Goal: Information Seeking & Learning: Learn about a topic

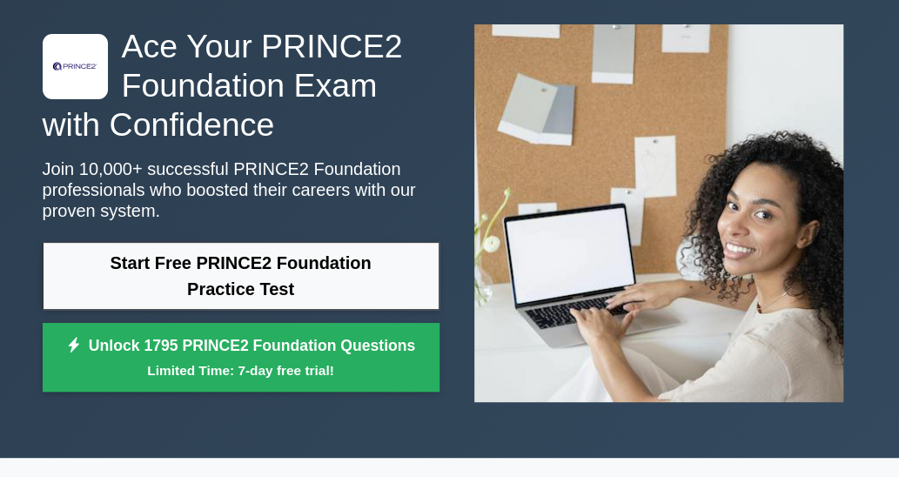
scroll to position [174, 0]
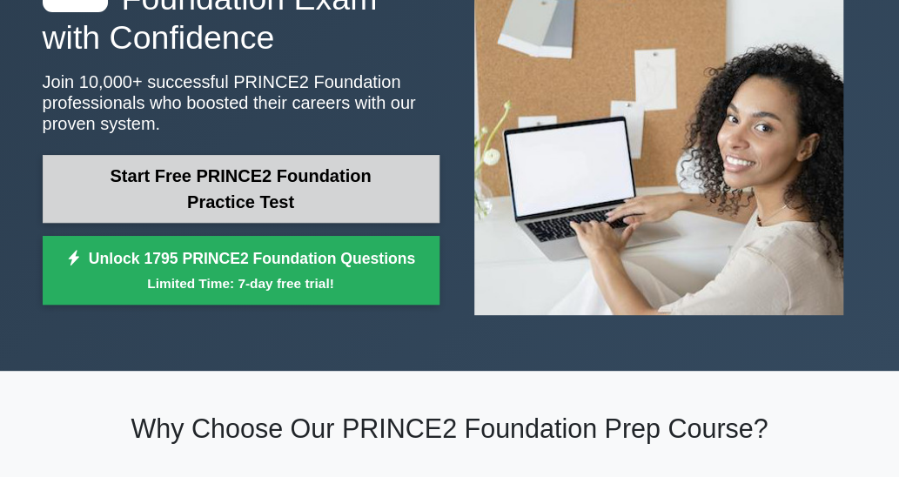
click at [233, 184] on link "Start Free PRINCE2 Foundation Practice Test" at bounding box center [241, 189] width 397 height 68
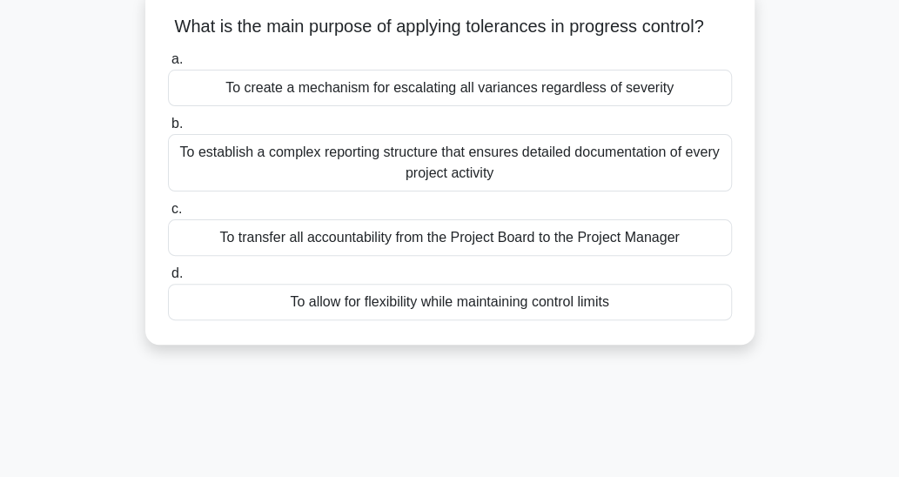
scroll to position [28, 0]
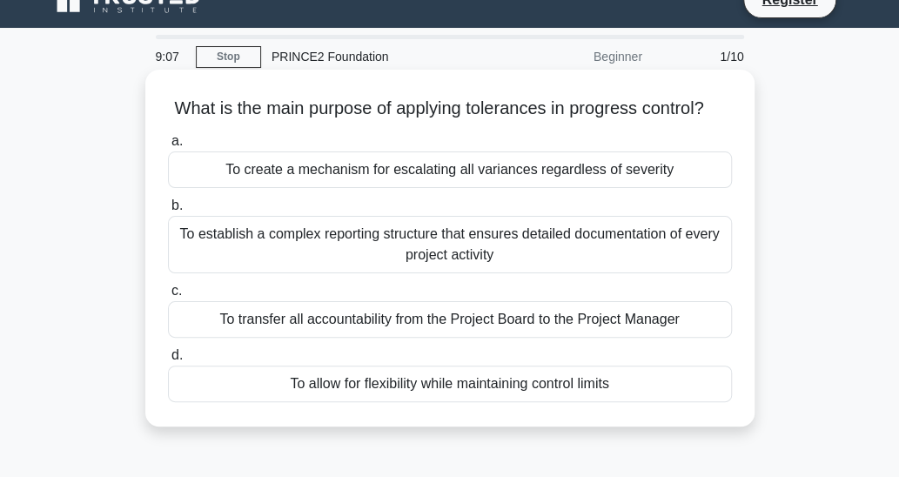
click at [442, 402] on div "To allow for flexibility while maintaining control limits" at bounding box center [450, 384] width 564 height 37
click at [168, 361] on input "d. To allow for flexibility while maintaining control limits" at bounding box center [168, 355] width 0 height 11
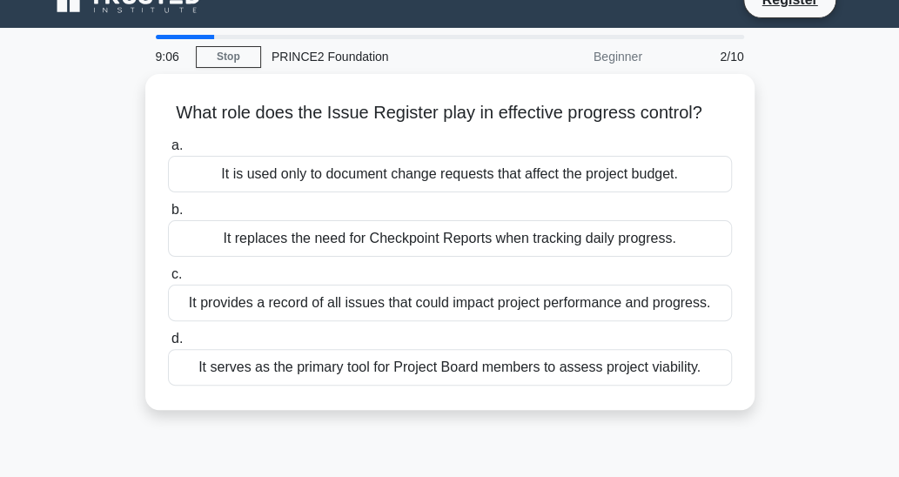
scroll to position [0, 0]
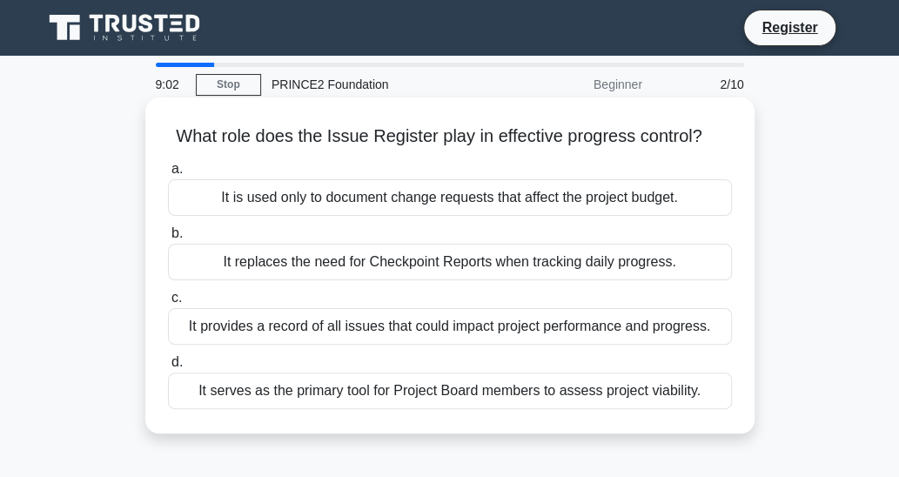
click at [196, 380] on div "It serves as the primary tool for Project Board members to assess project viabi…" at bounding box center [450, 391] width 564 height 37
click at [168, 368] on input "d. It serves as the primary tool for Project Board members to assess project vi…" at bounding box center [168, 362] width 0 height 11
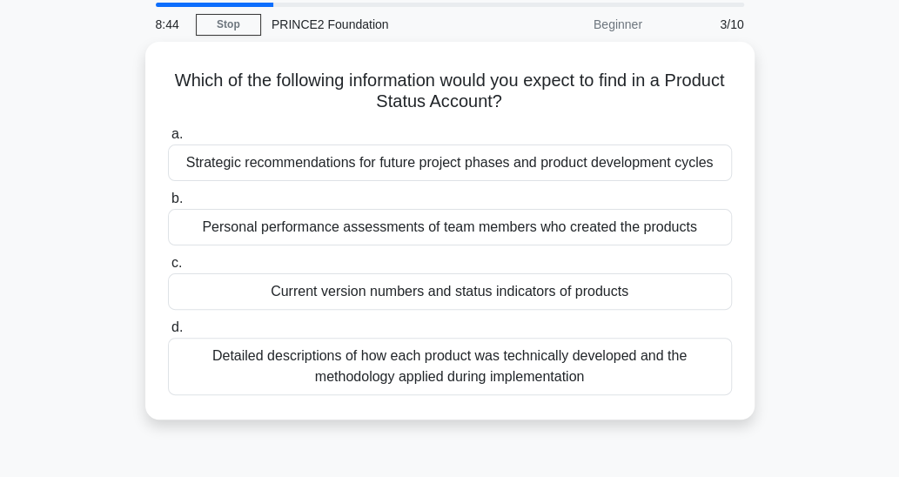
scroll to position [87, 0]
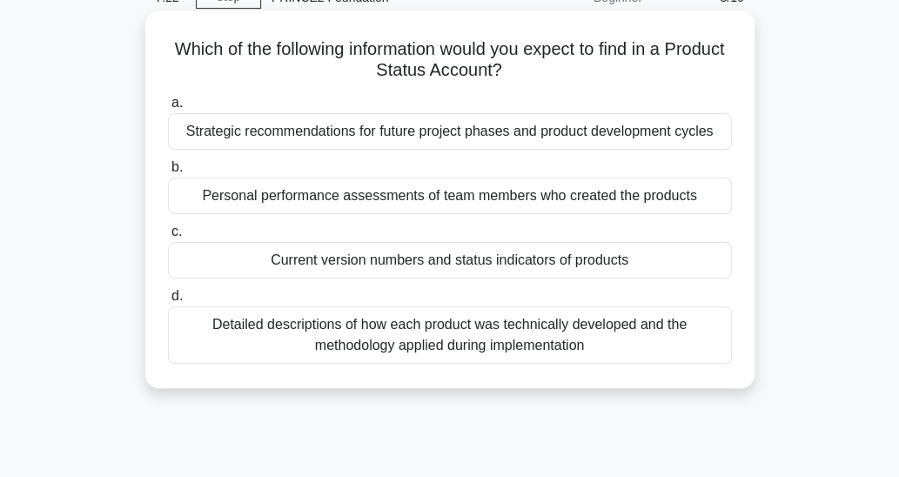
click at [402, 130] on div "Strategic recommendations for future project phases and product development cyc…" at bounding box center [450, 131] width 564 height 37
click at [168, 109] on input "a. Strategic recommendations for future project phases and product development …" at bounding box center [168, 103] width 0 height 11
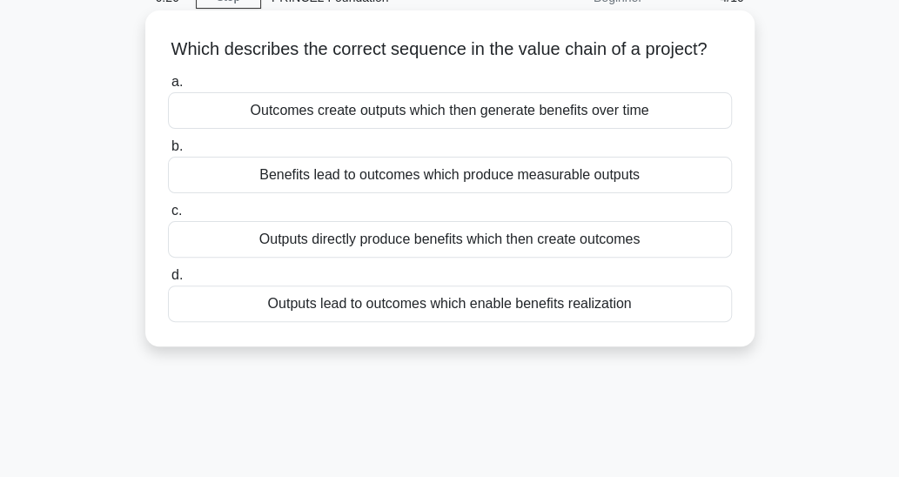
click at [645, 193] on div "Benefits lead to outcomes which produce measurable outputs" at bounding box center [450, 175] width 564 height 37
click at [168, 152] on input "b. Benefits lead to outcomes which produce measurable outputs" at bounding box center [168, 146] width 0 height 11
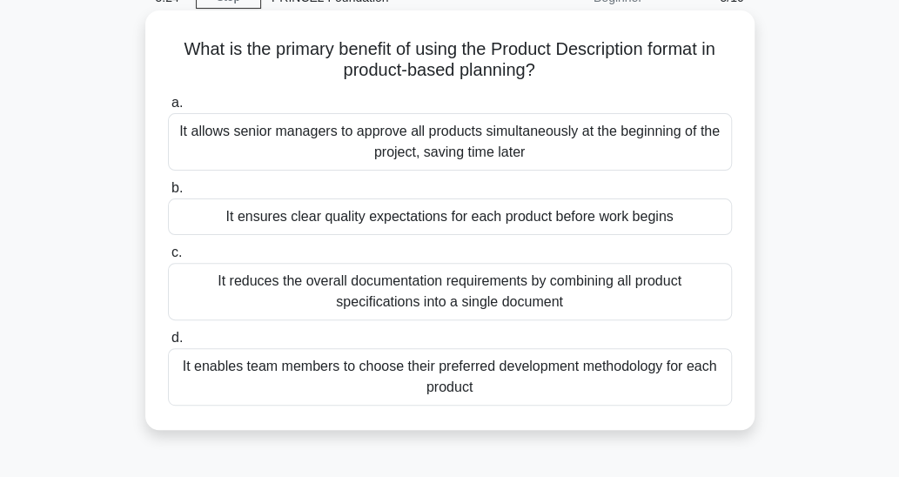
click at [596, 214] on div "It ensures clear quality expectations for each product before work begins" at bounding box center [450, 216] width 564 height 37
click at [168, 194] on input "b. It ensures clear quality expectations for each product before work begins" at bounding box center [168, 188] width 0 height 11
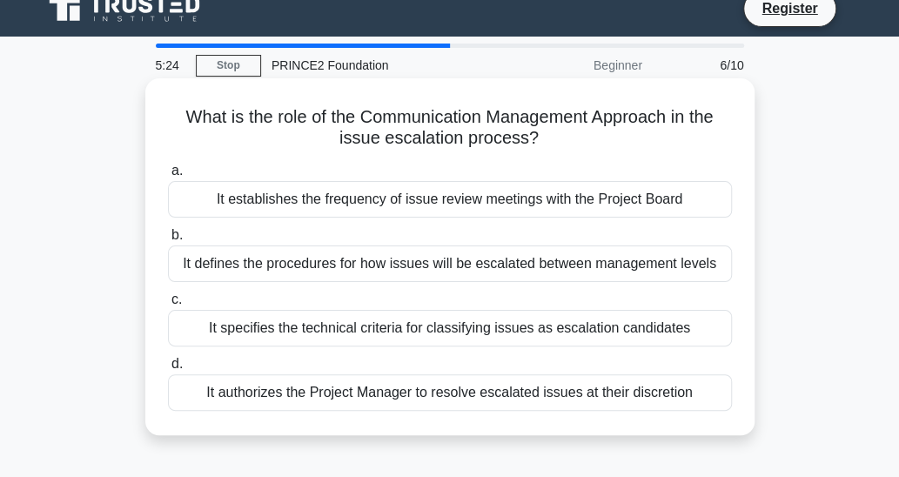
scroll to position [0, 0]
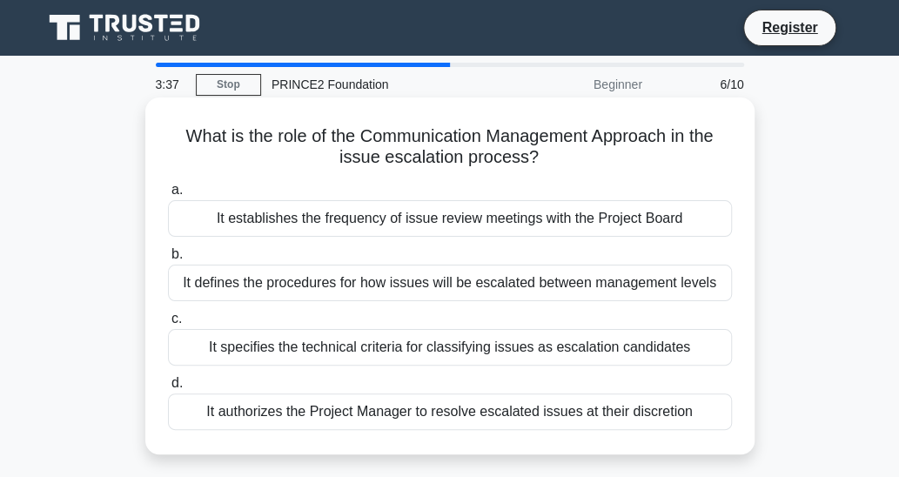
click at [578, 278] on div "It defines the procedures for how issues will be escalated between management l…" at bounding box center [450, 283] width 564 height 37
click at [168, 260] on input "b. It defines the procedures for how issues will be escalated between managemen…" at bounding box center [168, 254] width 0 height 11
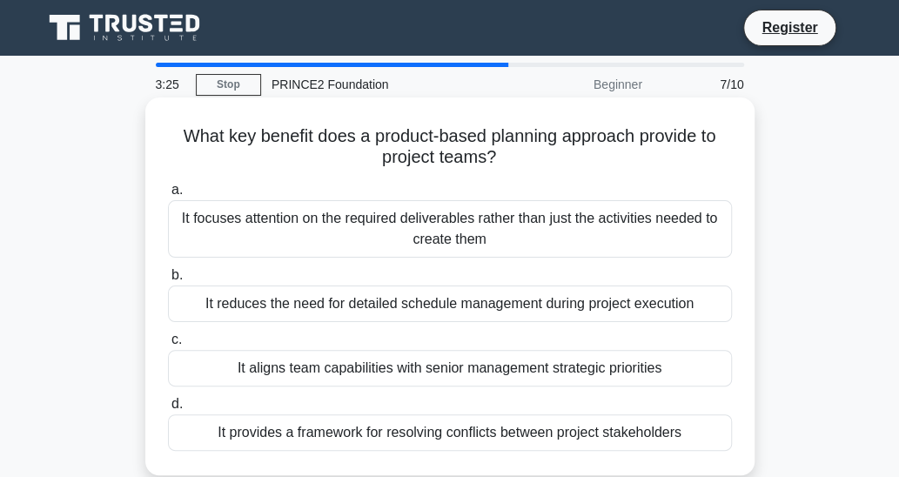
scroll to position [87, 0]
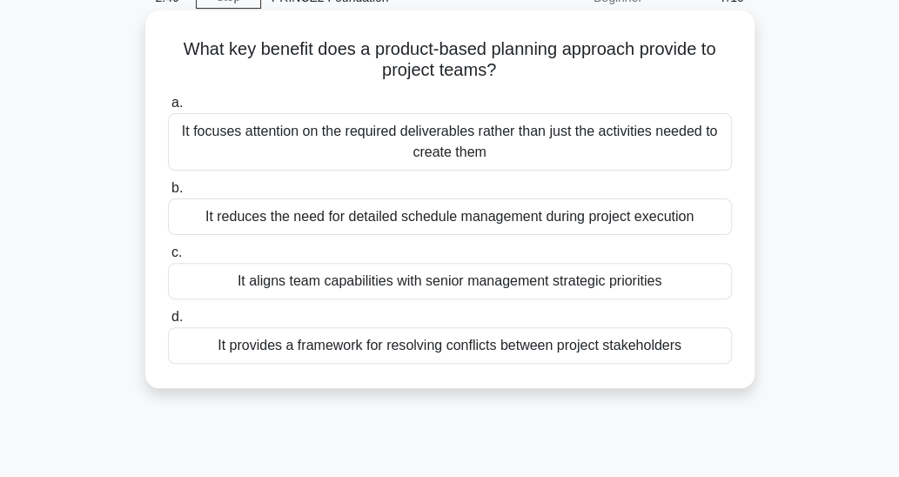
click at [507, 146] on div "It focuses attention on the required deliverables rather than just the activiti…" at bounding box center [450, 141] width 564 height 57
click at [168, 109] on input "a. It focuses attention on the required deliverables rather than just the activ…" at bounding box center [168, 103] width 0 height 11
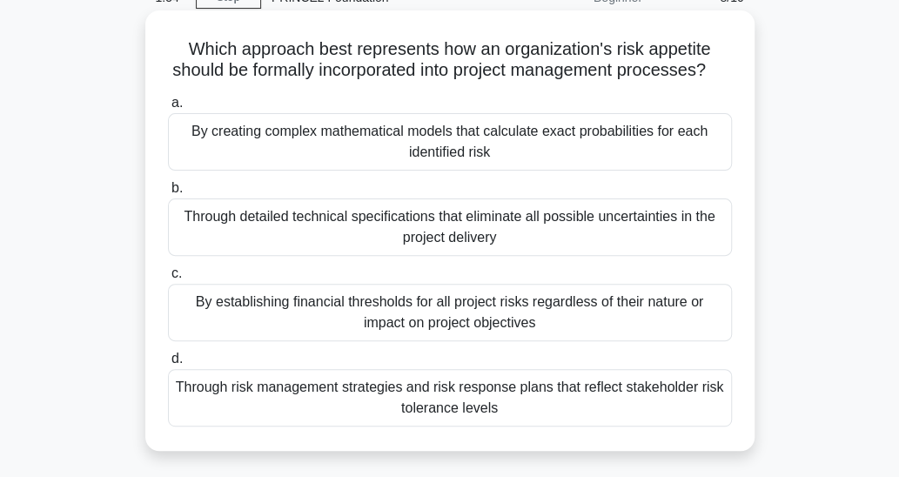
click at [655, 419] on div "Through risk management strategies and risk response plans that reflect stakeho…" at bounding box center [450, 397] width 564 height 57
click at [168, 365] on input "d. Through risk management strategies and risk response plans that reflect stak…" at bounding box center [168, 358] width 0 height 11
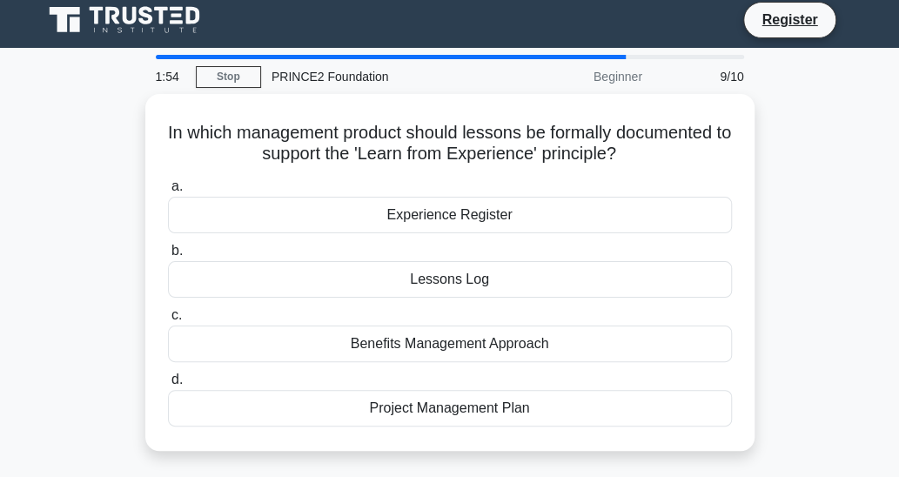
scroll to position [0, 0]
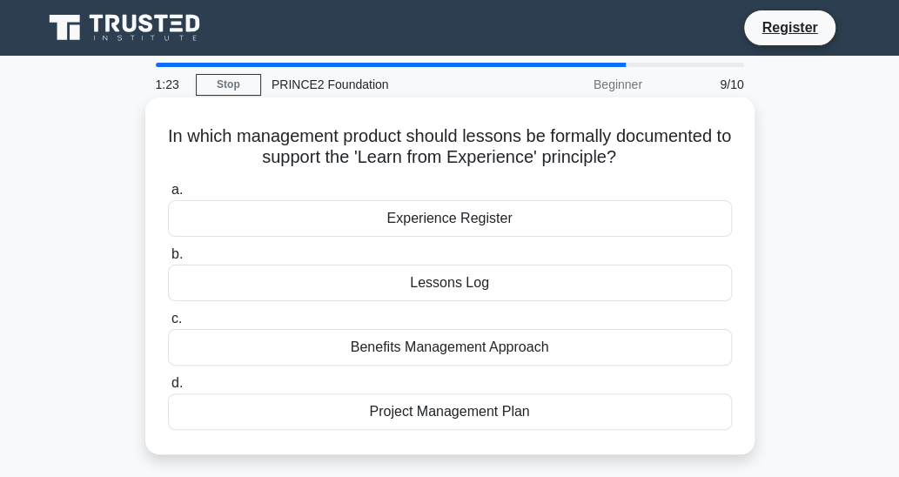
click at [655, 284] on div "Lessons Log" at bounding box center [450, 283] width 564 height 37
click at [168, 260] on input "b. Lessons Log" at bounding box center [168, 254] width 0 height 11
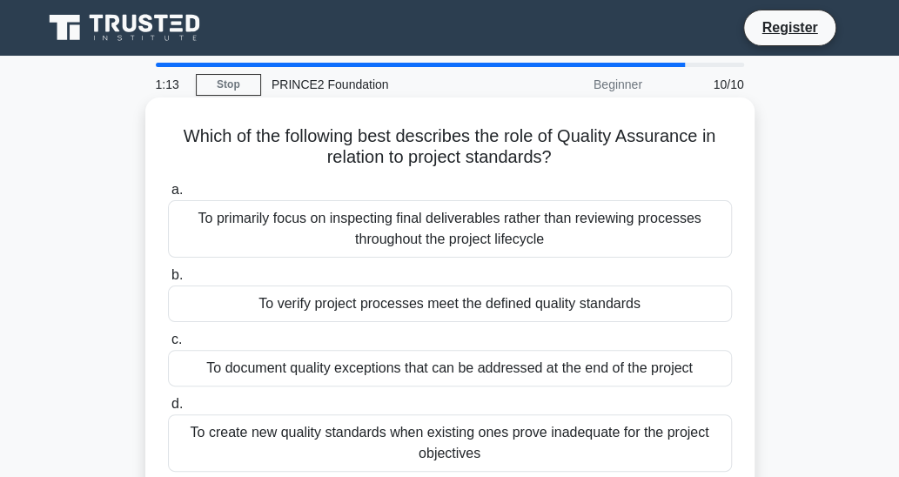
scroll to position [87, 0]
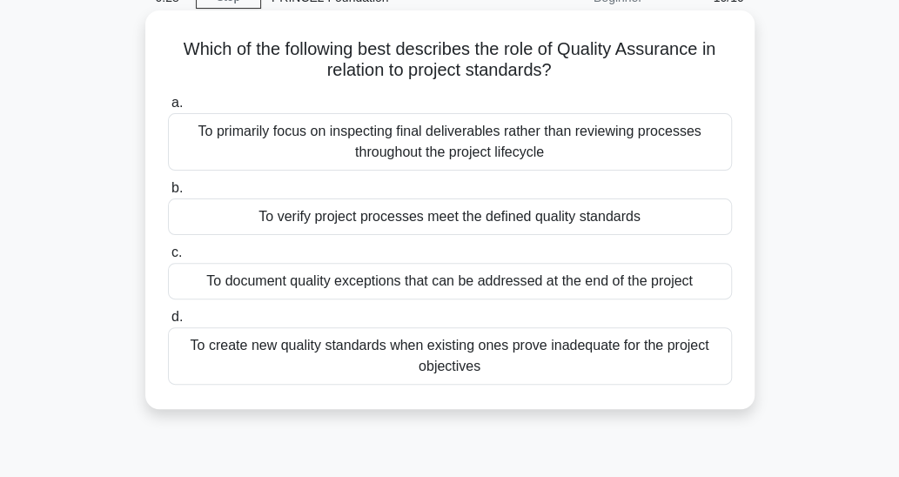
click at [658, 220] on div "To verify project processes meet the defined quality standards" at bounding box center [450, 216] width 564 height 37
click at [168, 194] on input "b. To verify project processes meet the defined quality standards" at bounding box center [168, 188] width 0 height 11
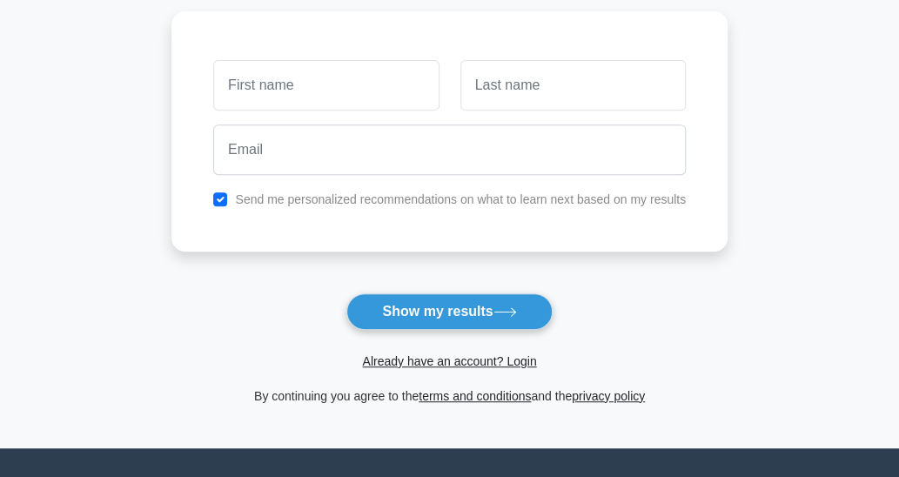
scroll to position [261, 0]
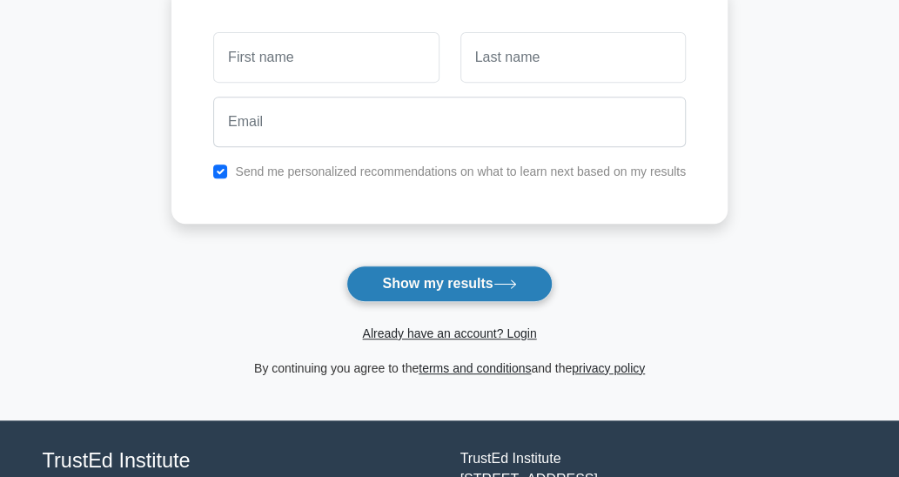
click at [446, 283] on button "Show my results" at bounding box center [449, 284] width 205 height 37
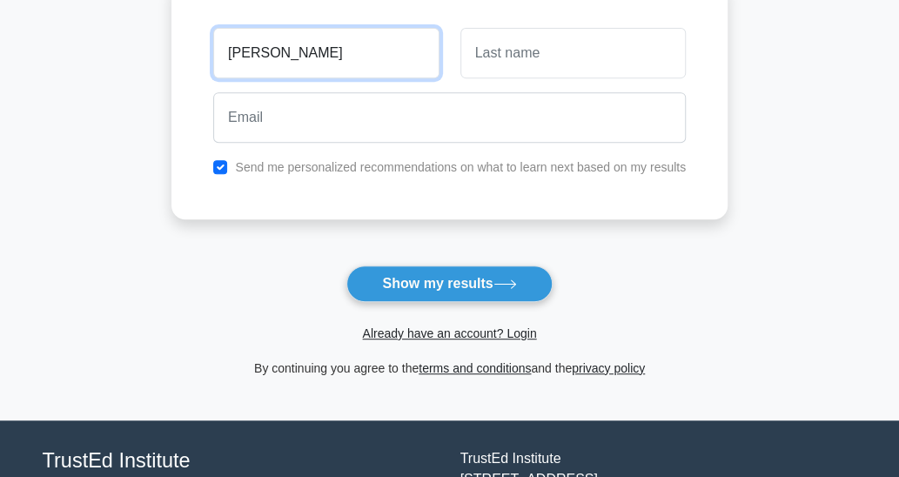
type input "Neelam"
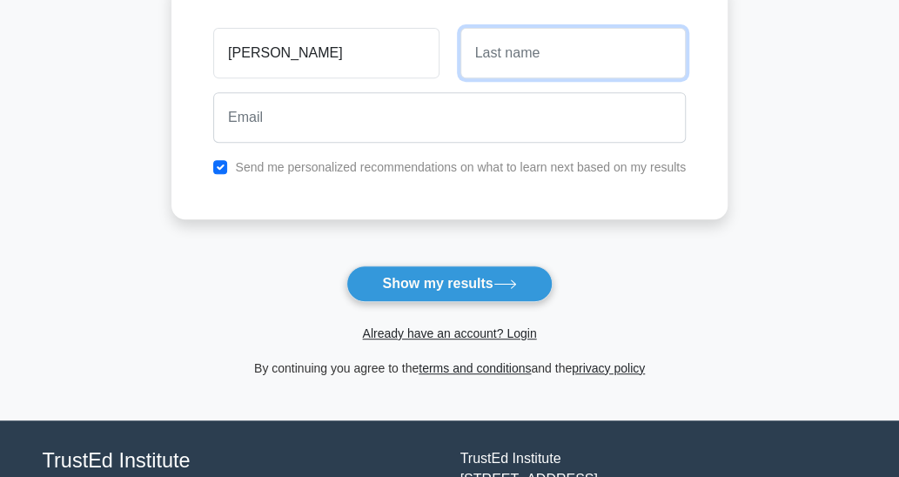
click at [484, 57] on input "text" at bounding box center [573, 53] width 225 height 50
type input "K"
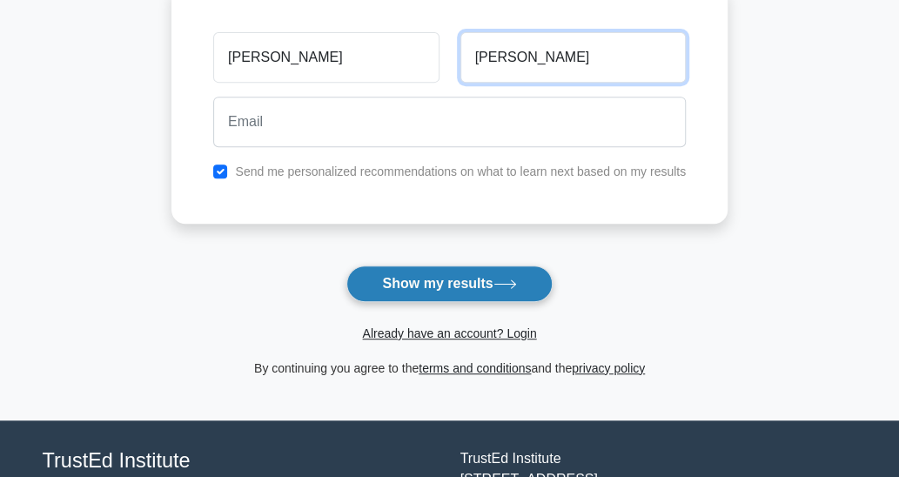
type input "Jangra"
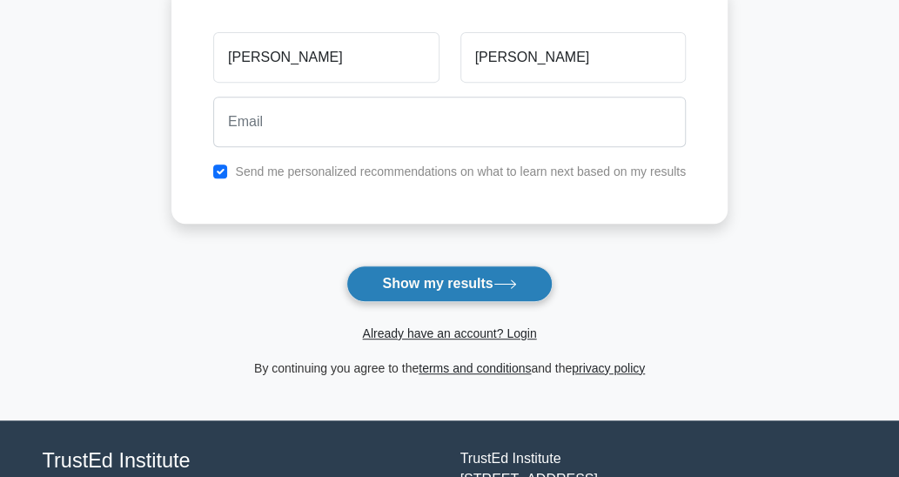
click at [453, 286] on button "Show my results" at bounding box center [449, 284] width 205 height 37
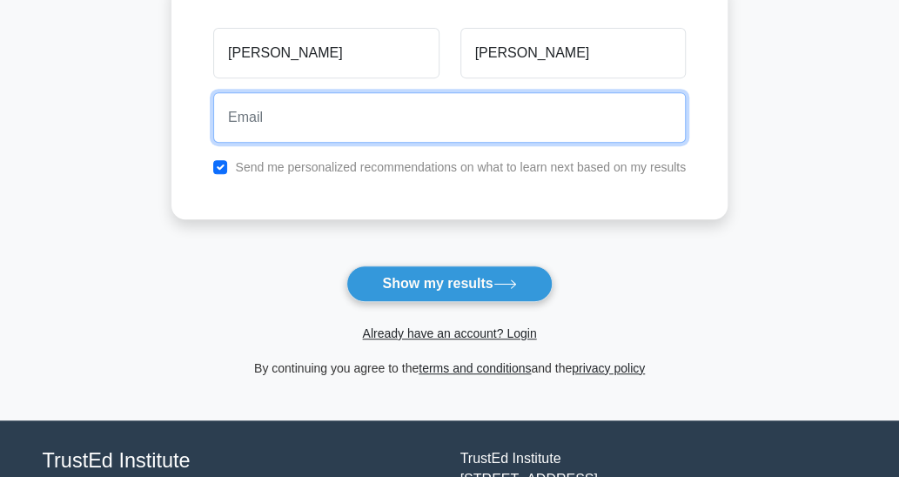
click at [263, 118] on input "email" at bounding box center [449, 117] width 473 height 50
type input "neelam.jangra@northlincs.gov.uk"
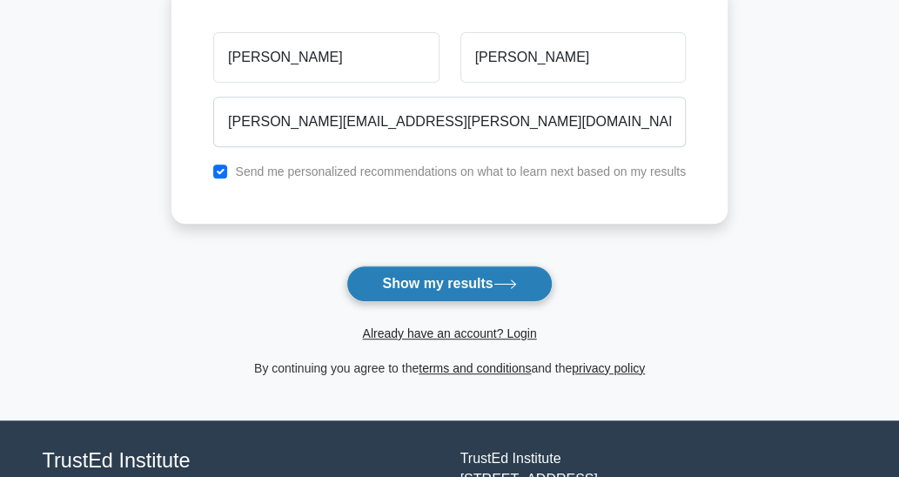
click at [430, 281] on button "Show my results" at bounding box center [449, 284] width 205 height 37
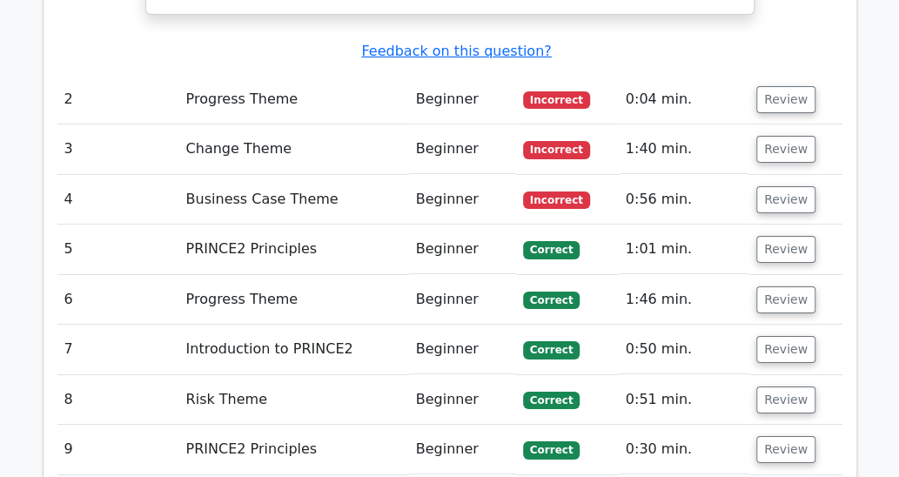
scroll to position [2351, 0]
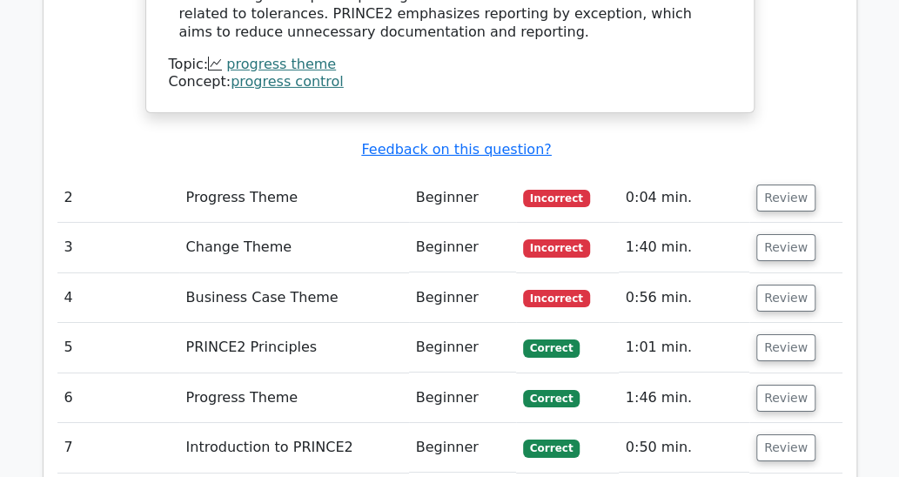
click at [278, 173] on td "Progress Theme" at bounding box center [294, 198] width 230 height 50
click at [782, 185] on button "Review" at bounding box center [786, 198] width 59 height 27
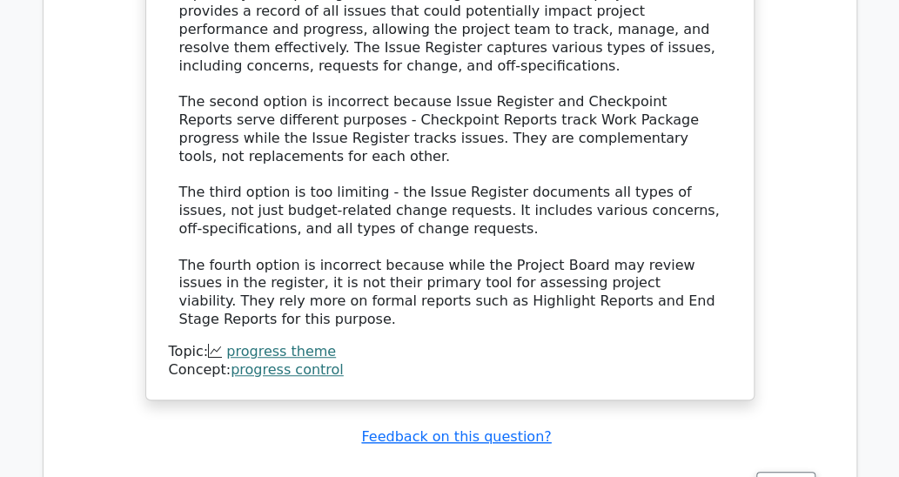
scroll to position [3047, 0]
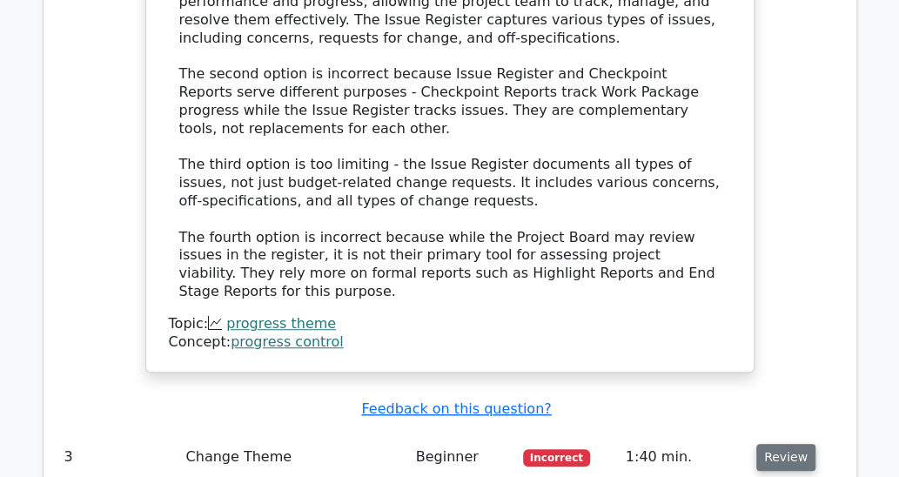
click at [780, 444] on button "Review" at bounding box center [786, 457] width 59 height 27
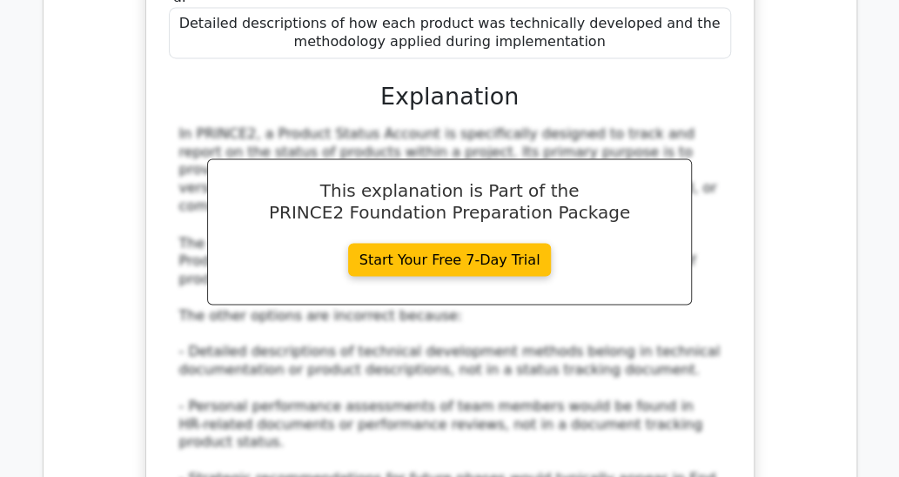
scroll to position [3918, 0]
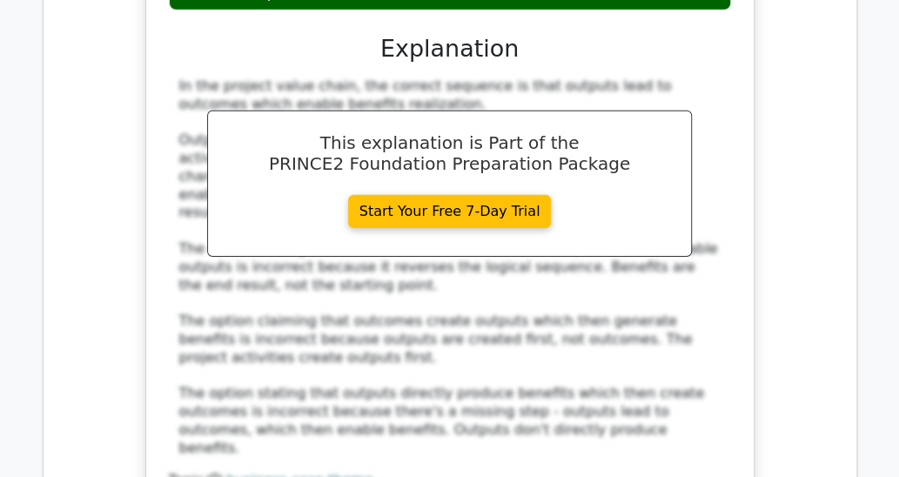
scroll to position [4875, 0]
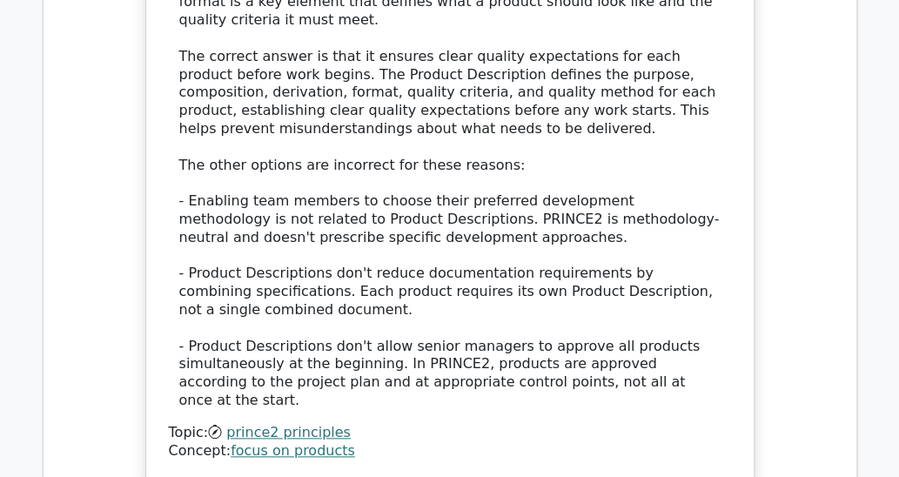
scroll to position [5920, 0]
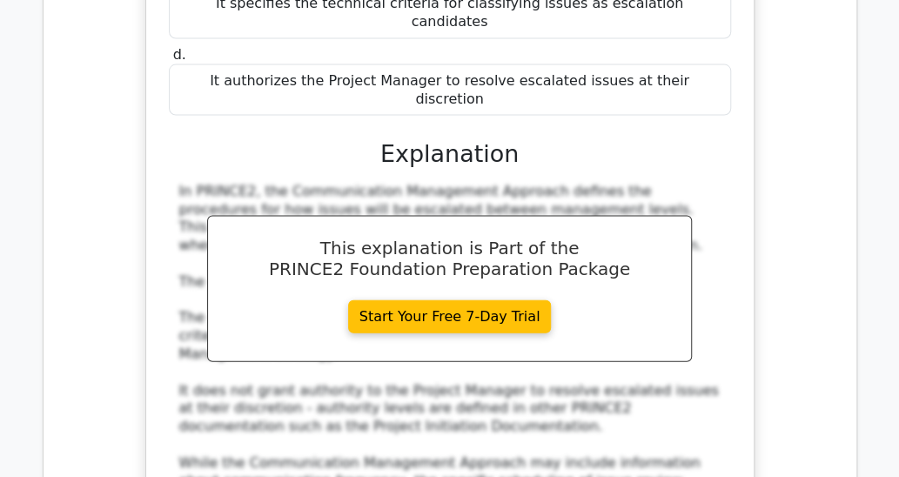
scroll to position [6704, 0]
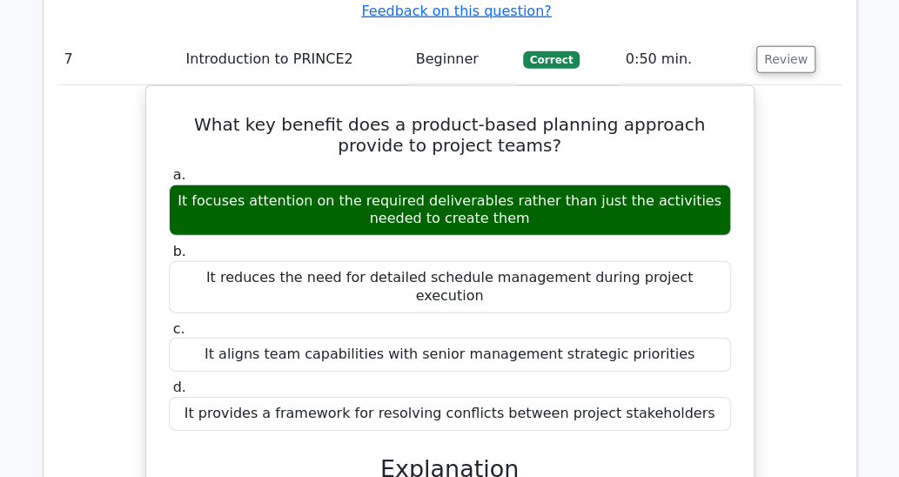
scroll to position [7487, 0]
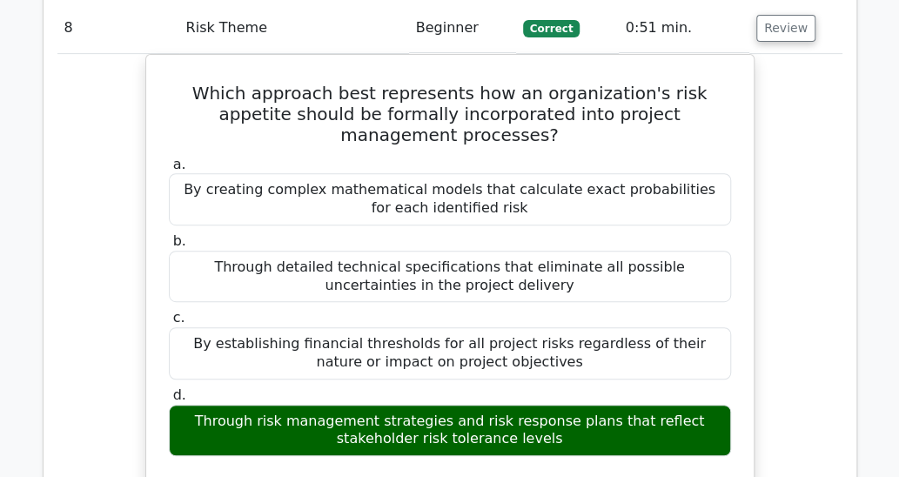
scroll to position [8445, 0]
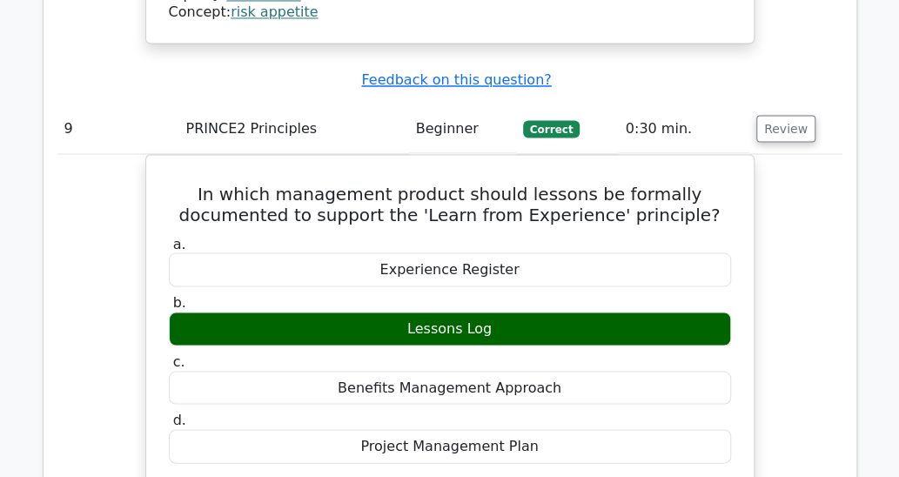
scroll to position [9490, 0]
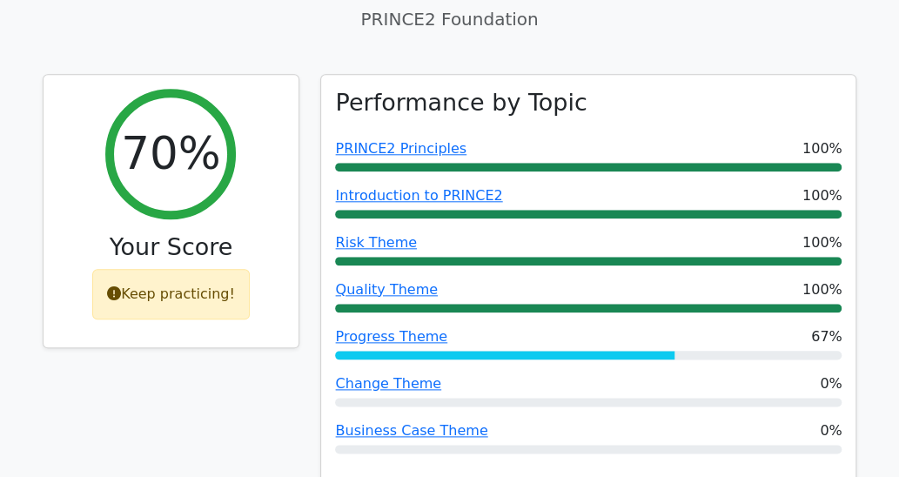
scroll to position [740, 0]
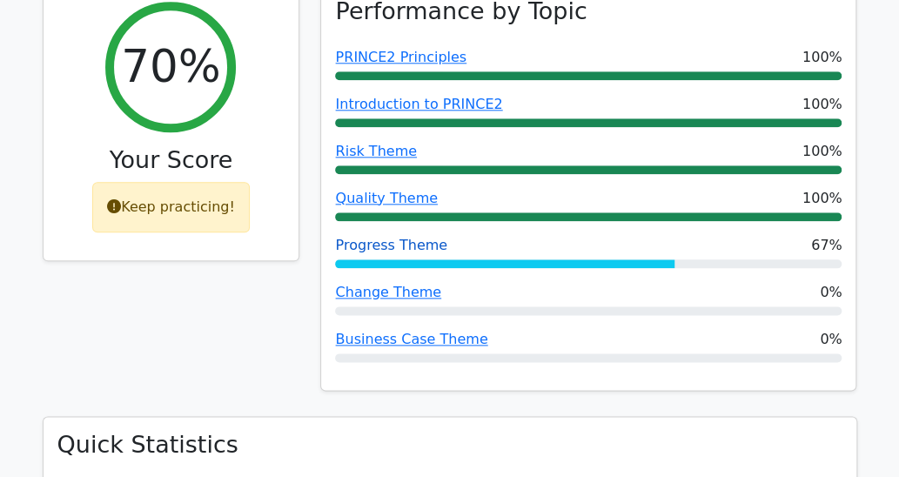
click at [403, 237] on link "Progress Theme" at bounding box center [391, 245] width 112 height 17
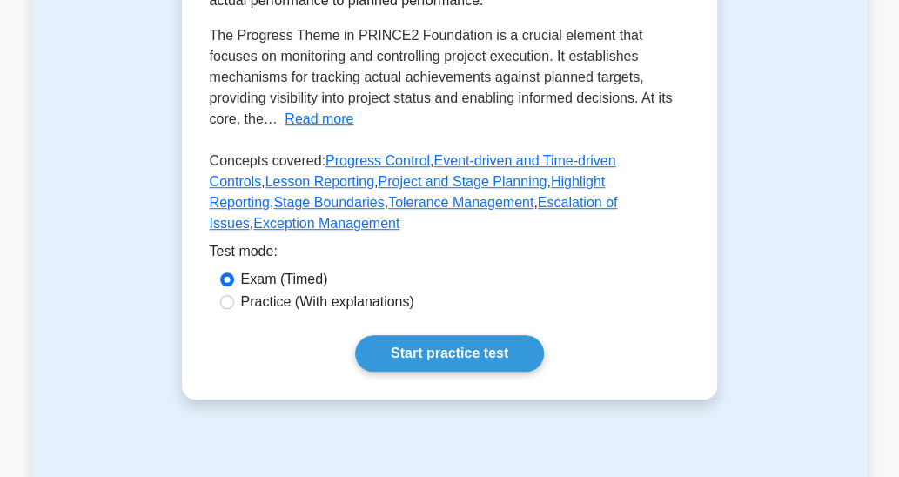
scroll to position [348, 0]
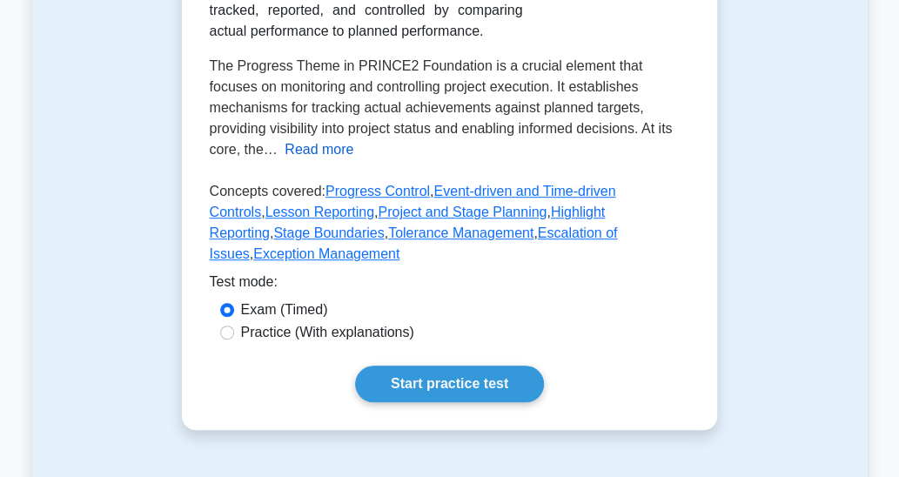
click at [285, 152] on button "Read more" at bounding box center [319, 149] width 69 height 21
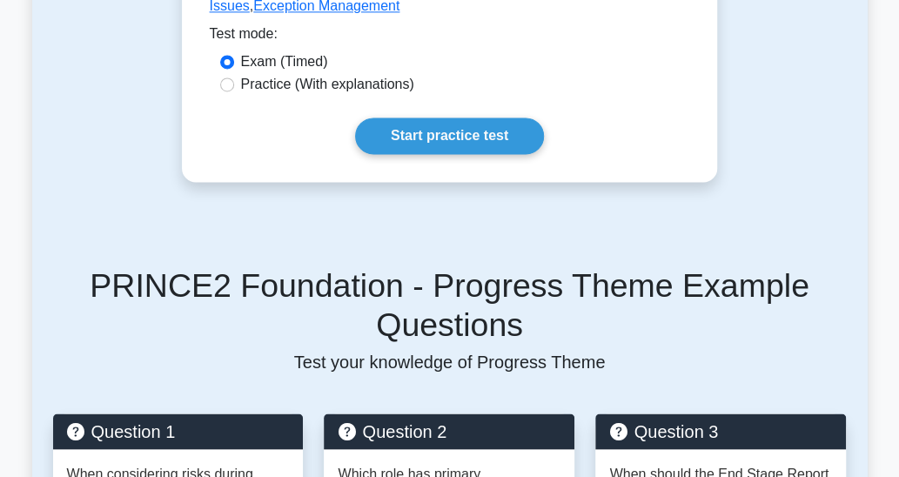
scroll to position [1045, 0]
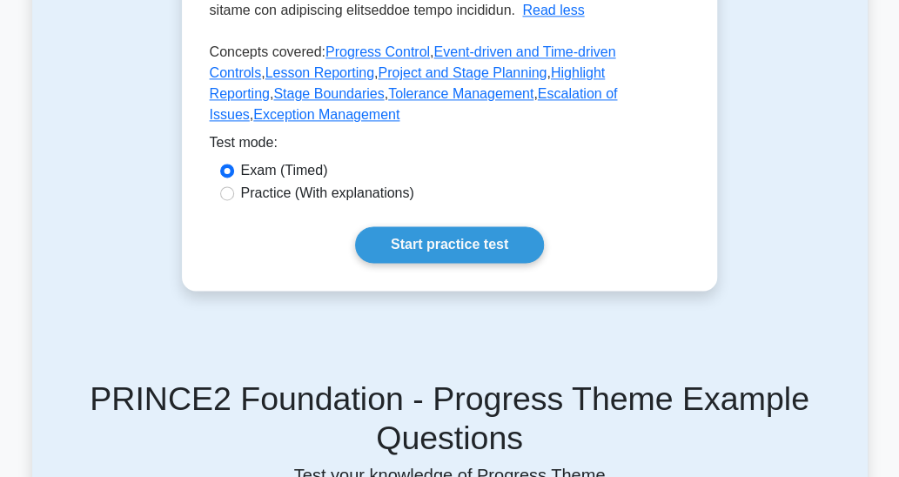
scroll to position [1003, 0]
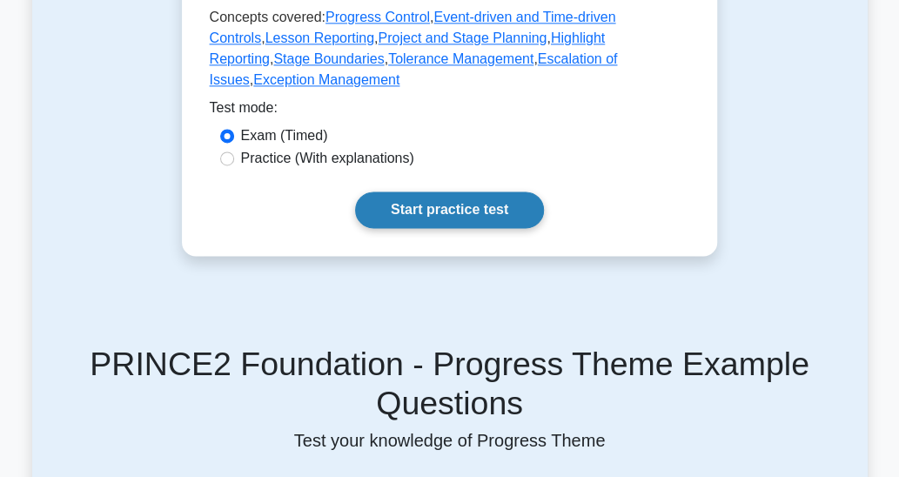
click at [458, 192] on link "Start practice test" at bounding box center [449, 210] width 189 height 37
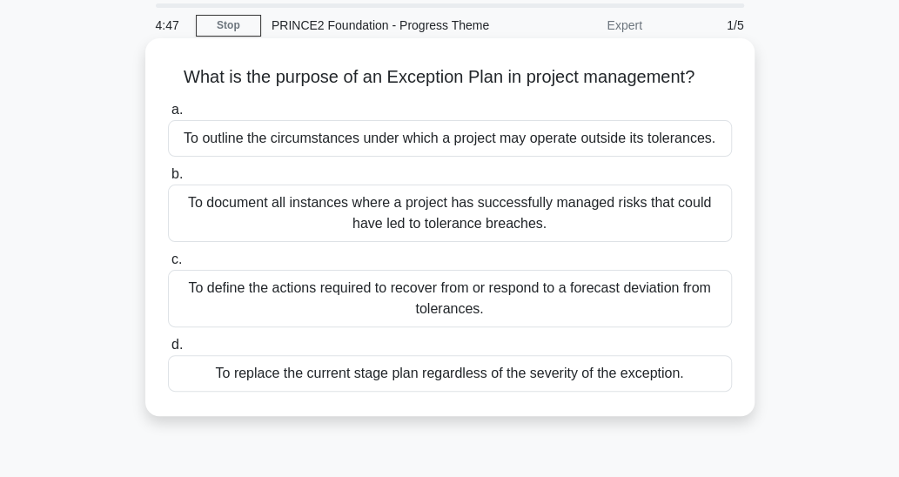
scroll to position [87, 0]
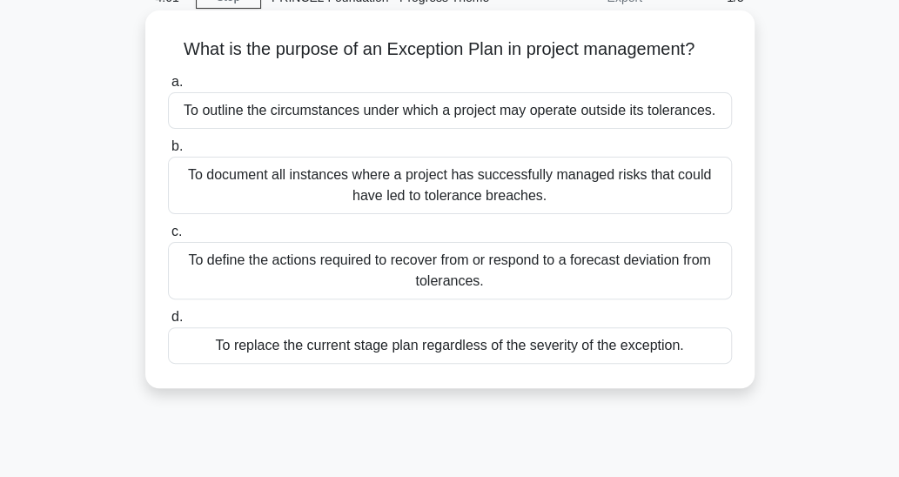
click at [644, 348] on div "To replace the current stage plan regardless of the severity of the exception." at bounding box center [450, 345] width 564 height 37
click at [168, 323] on input "d. To replace the current stage plan regardless of the severity of the exceptio…" at bounding box center [168, 317] width 0 height 11
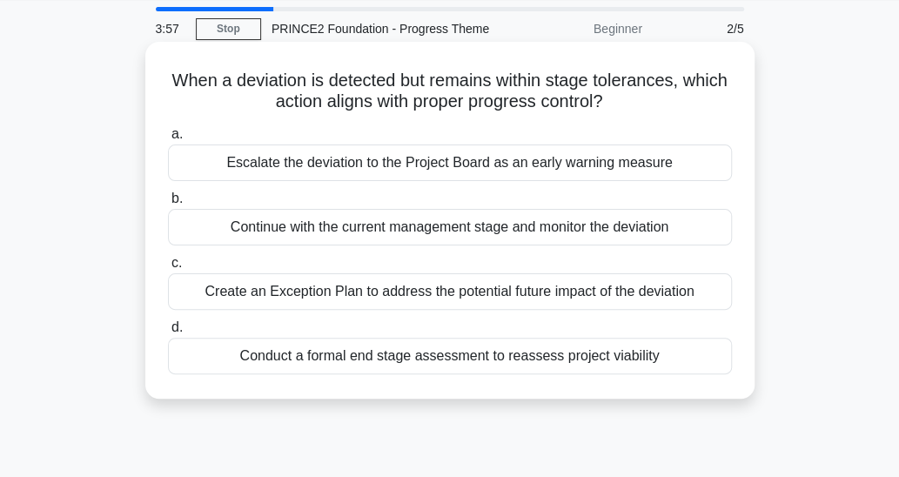
scroll to position [0, 0]
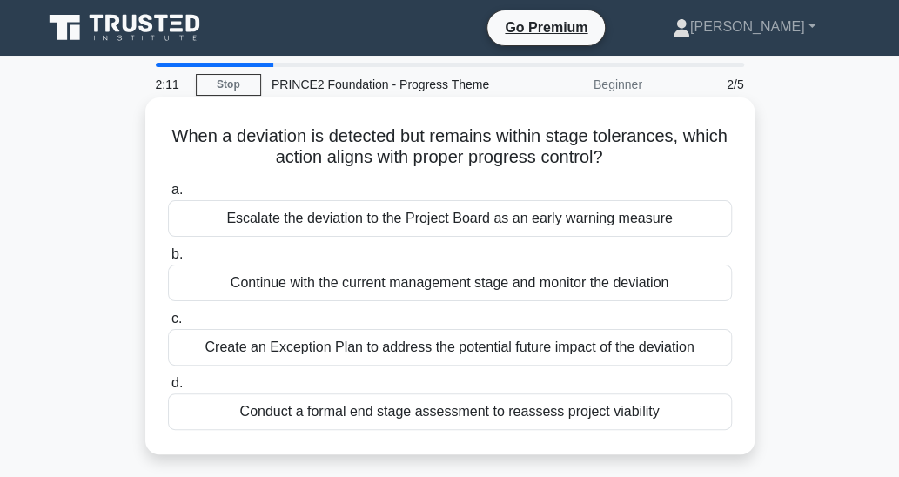
click at [669, 220] on div "Escalate the deviation to the Project Board as an early warning measure" at bounding box center [450, 218] width 564 height 37
click at [168, 196] on input "a. Escalate the deviation to the Project Board as an early warning measure" at bounding box center [168, 190] width 0 height 11
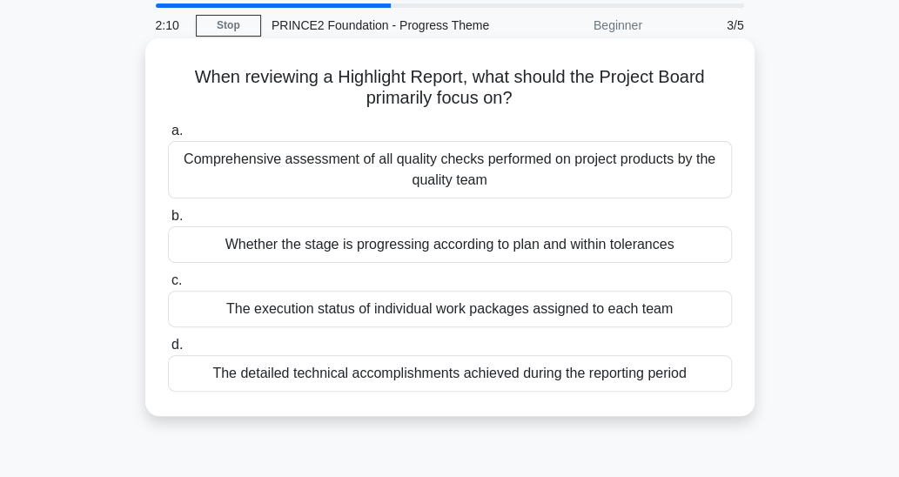
scroll to position [87, 0]
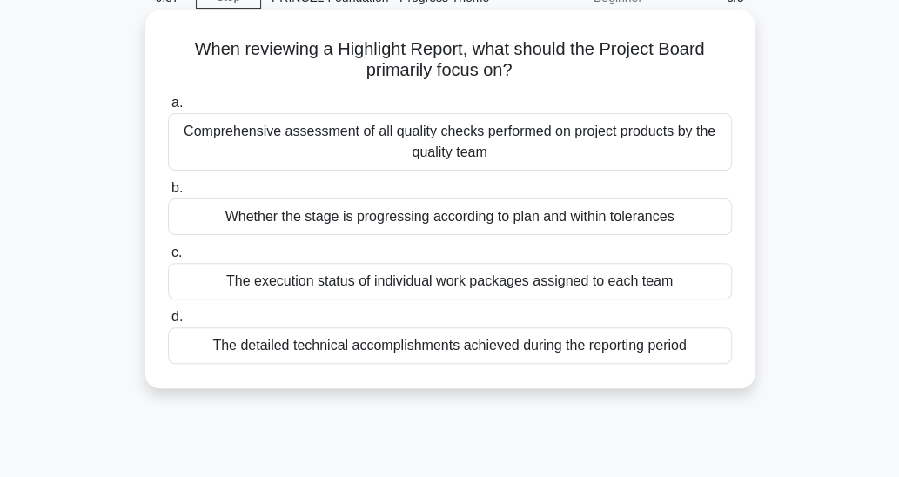
click at [688, 215] on div "Whether the stage is progressing according to plan and within tolerances" at bounding box center [450, 216] width 564 height 37
click at [168, 194] on input "b. Whether the stage is progressing according to plan and within tolerances" at bounding box center [168, 188] width 0 height 11
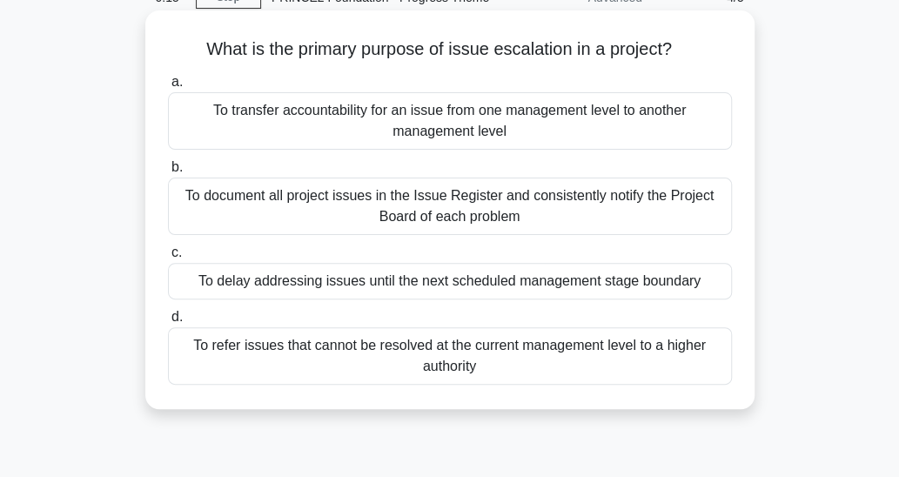
click at [639, 360] on div "To refer issues that cannot be resolved at the current management level to a hi…" at bounding box center [450, 355] width 564 height 57
click at [168, 323] on input "d. To refer issues that cannot be resolved at the current management level to a…" at bounding box center [168, 317] width 0 height 11
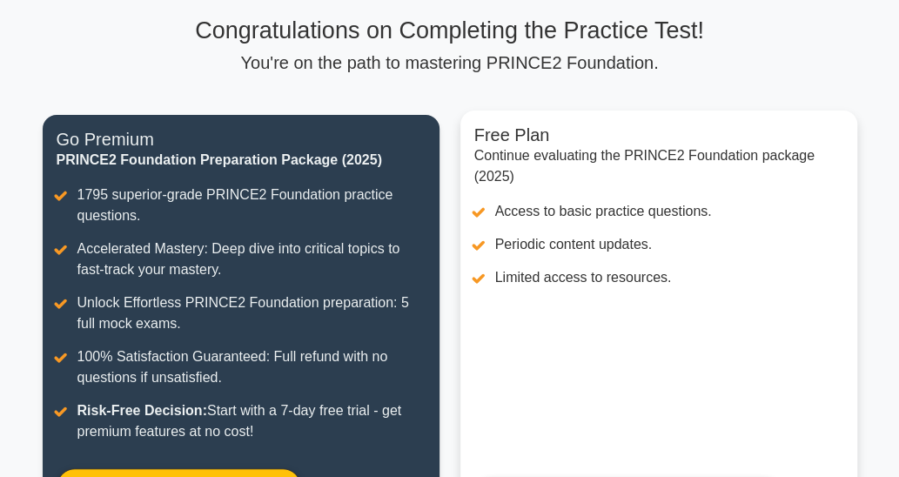
scroll to position [212, 0]
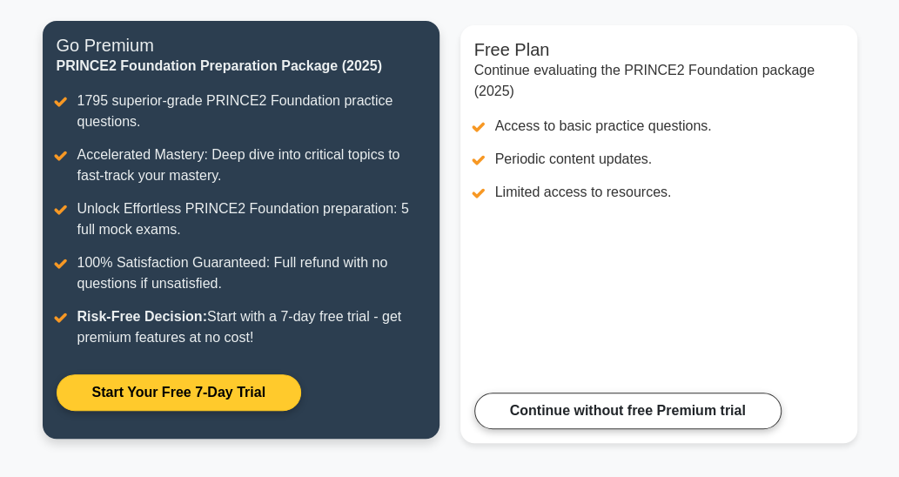
click at [253, 380] on link "Start Your Free 7-Day Trial" at bounding box center [179, 392] width 245 height 37
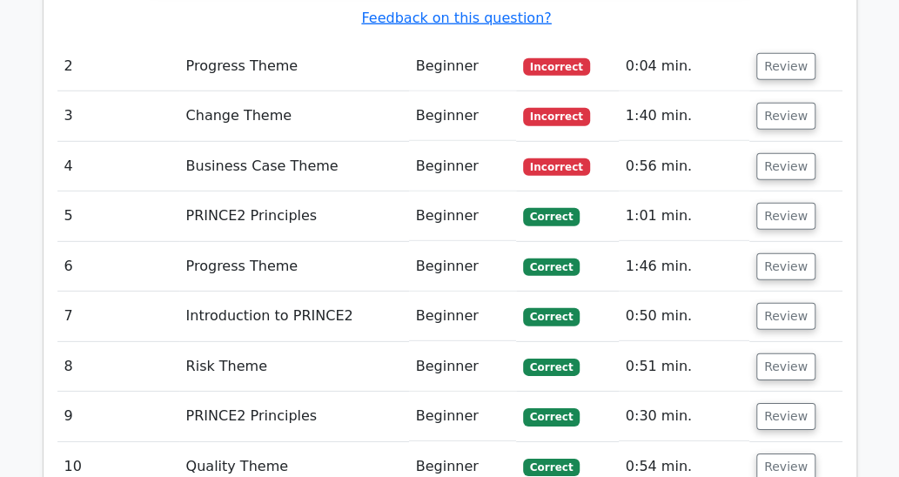
scroll to position [2323, 0]
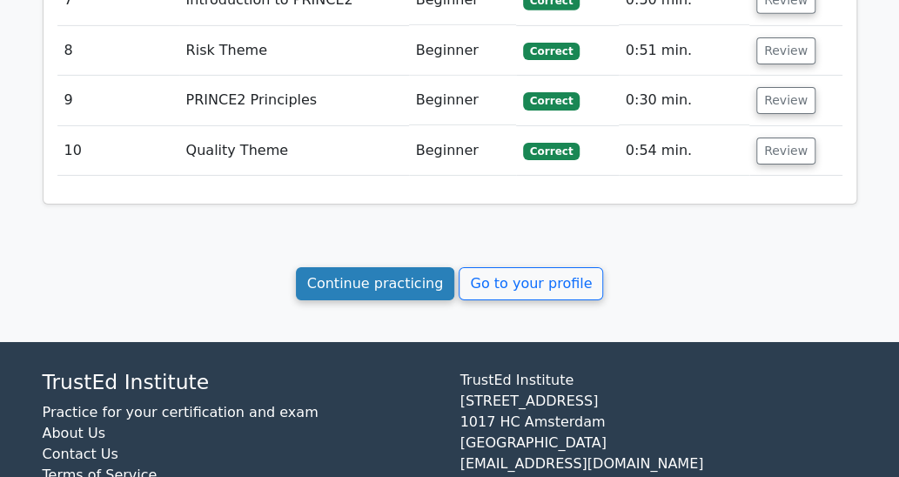
click at [394, 267] on link "Continue practicing" at bounding box center [375, 283] width 159 height 33
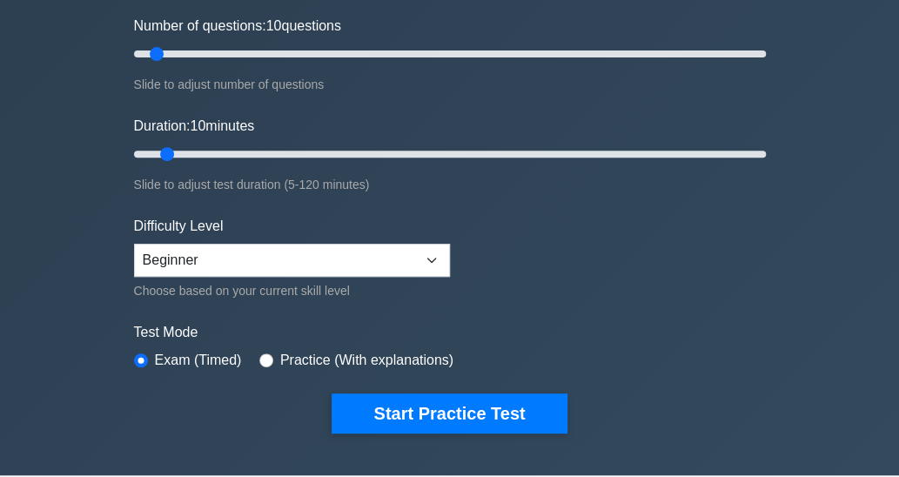
scroll to position [261, 0]
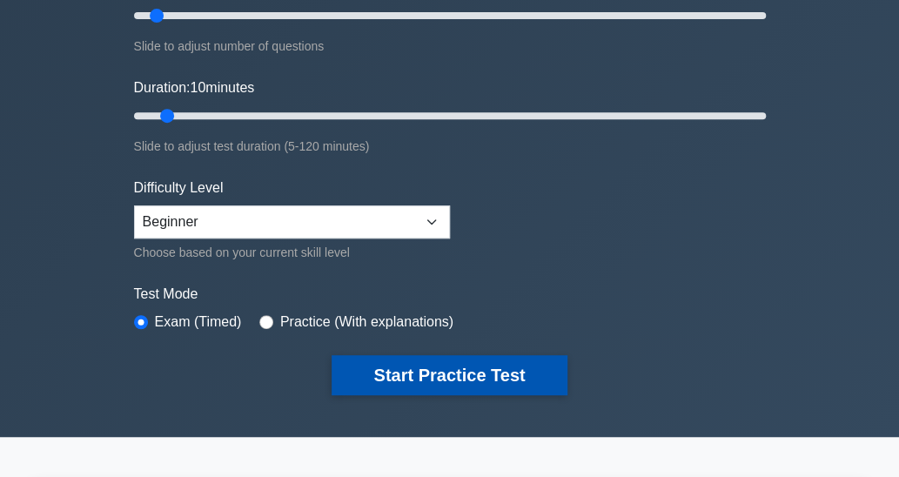
click at [466, 367] on button "Start Practice Test" at bounding box center [449, 375] width 235 height 40
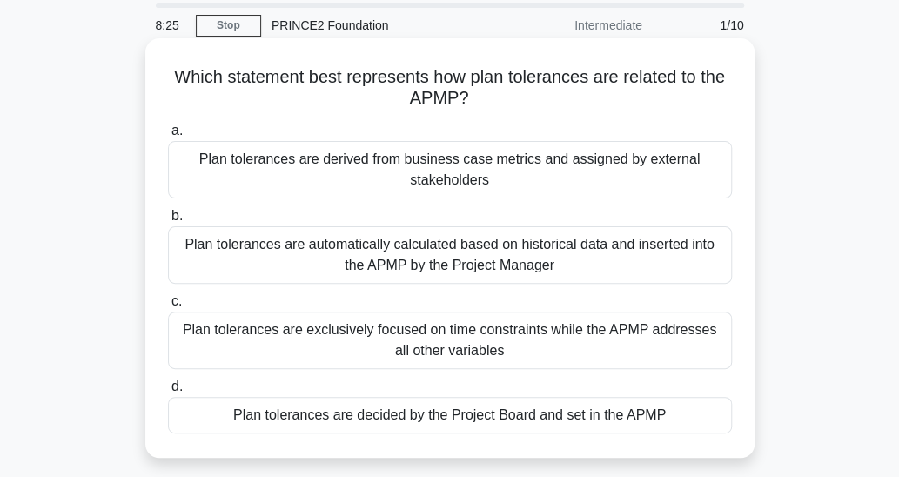
scroll to position [87, 0]
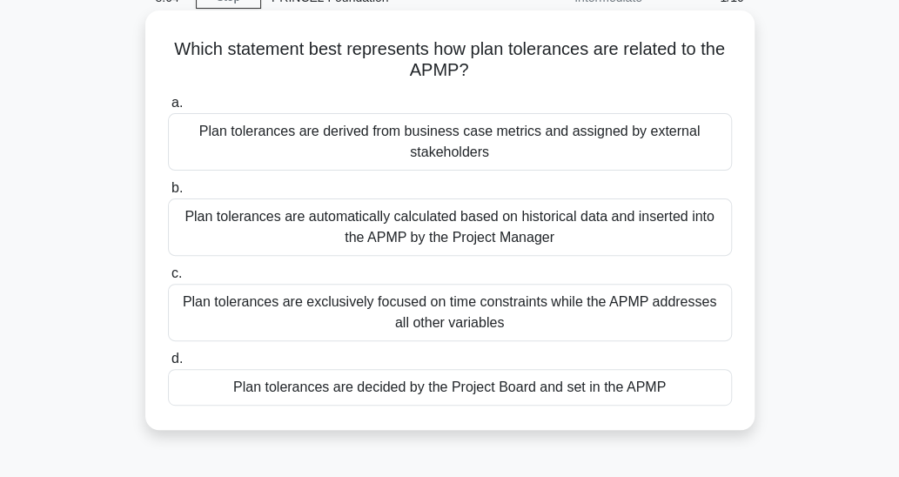
click at [575, 240] on div "Plan tolerances are automatically calculated based on historical data and inser…" at bounding box center [450, 226] width 564 height 57
click at [168, 194] on input "b. Plan tolerances are automatically calculated based on historical data and in…" at bounding box center [168, 188] width 0 height 11
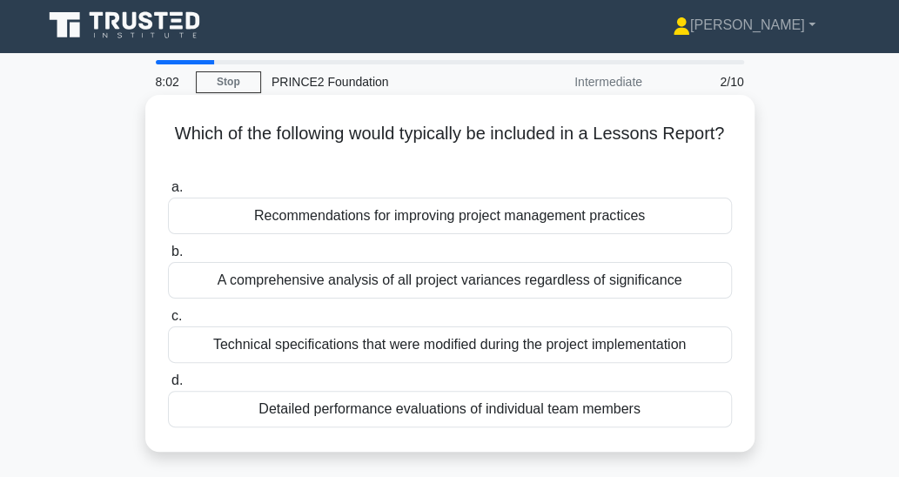
scroll to position [2, 0]
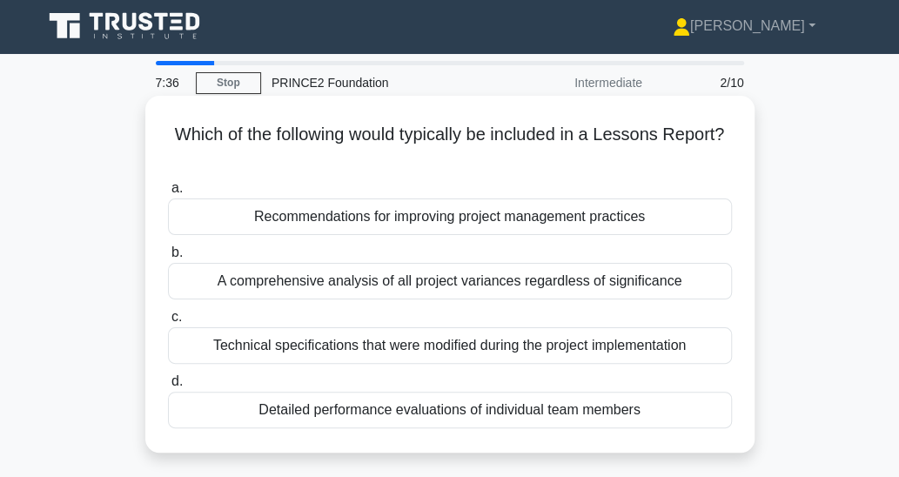
click at [657, 220] on div "Recommendations for improving project management practices" at bounding box center [450, 216] width 564 height 37
click at [168, 194] on input "a. Recommendations for improving project management practices" at bounding box center [168, 188] width 0 height 11
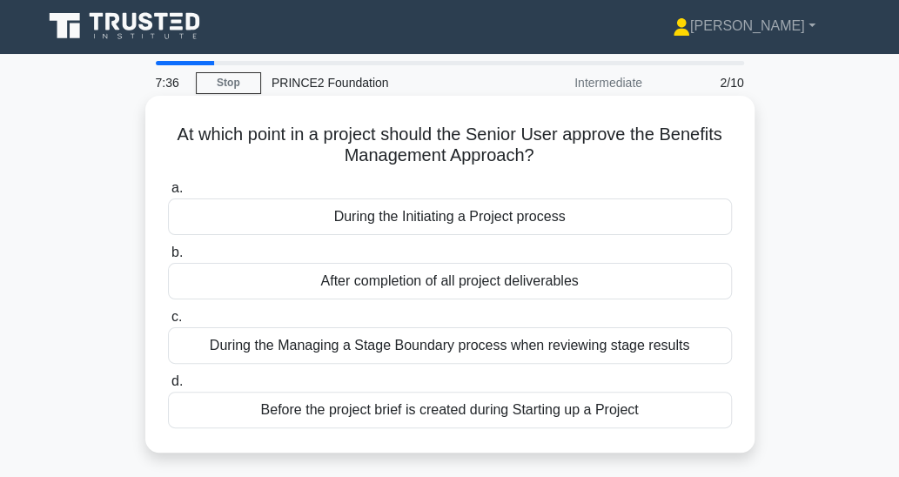
scroll to position [0, 0]
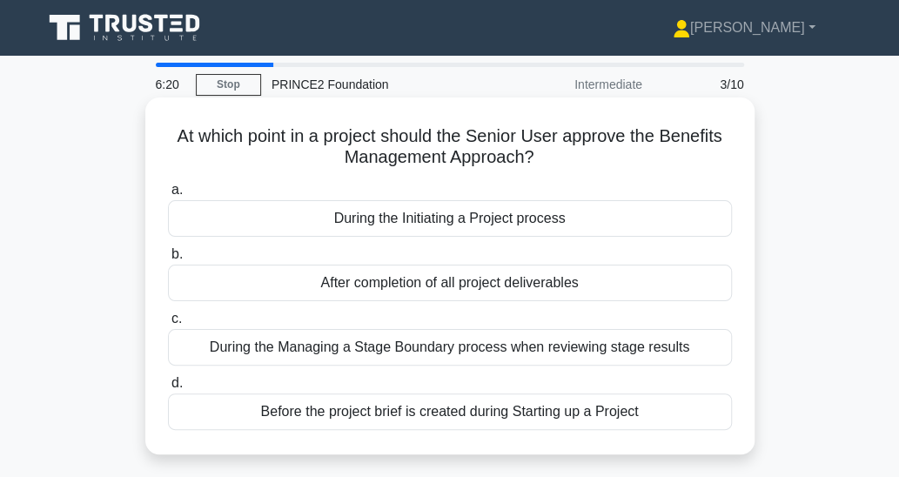
click at [606, 281] on div "After completion of all project deliverables" at bounding box center [450, 283] width 564 height 37
click at [168, 260] on input "b. After completion of all project deliverables" at bounding box center [168, 254] width 0 height 11
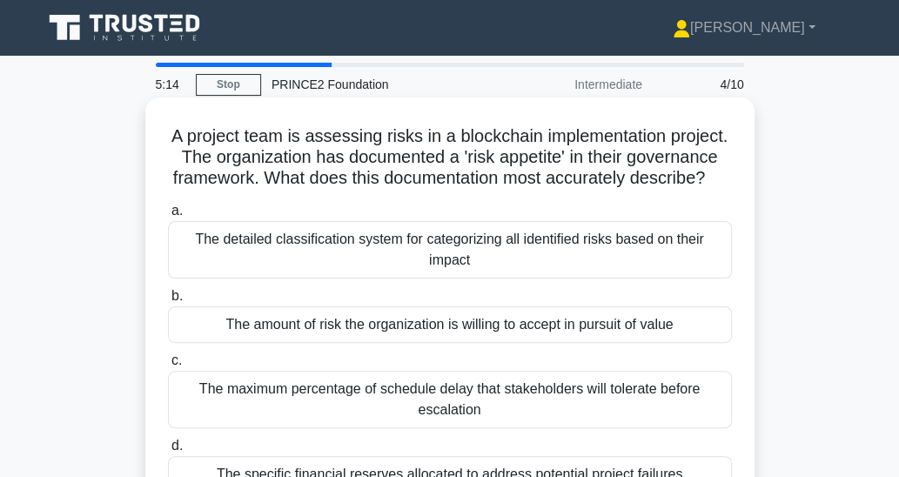
scroll to position [87, 0]
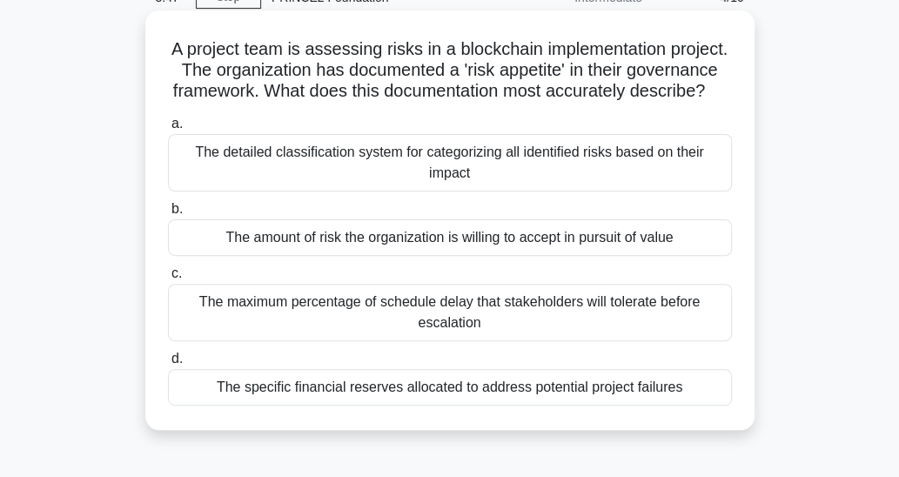
click at [677, 334] on div "The maximum percentage of schedule delay that stakeholders will tolerate before…" at bounding box center [450, 312] width 564 height 57
click at [168, 279] on input "c. The maximum percentage of schedule delay that stakeholders will tolerate bef…" at bounding box center [168, 273] width 0 height 11
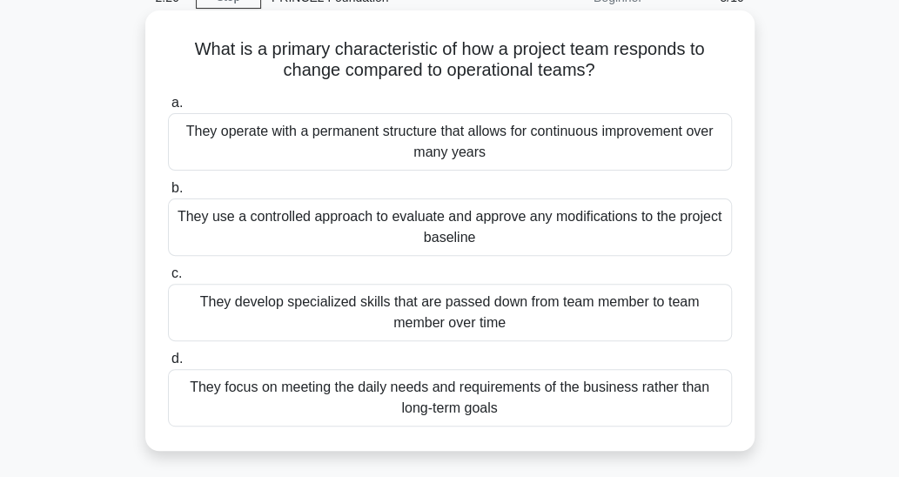
click at [535, 222] on div "They use a controlled approach to evaluate and approve any modifications to the…" at bounding box center [450, 226] width 564 height 57
click at [168, 194] on input "b. They use a controlled approach to evaluate and approve any modifications to …" at bounding box center [168, 188] width 0 height 11
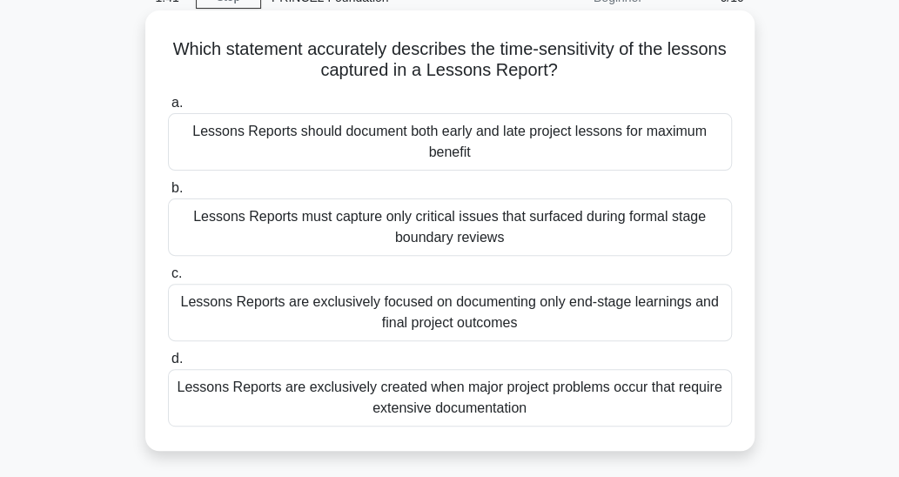
click at [602, 151] on div "Lessons Reports should document both early and late project lessons for maximum…" at bounding box center [450, 141] width 564 height 57
click at [168, 109] on input "a. Lessons Reports should document both early and late project lessons for maxi…" at bounding box center [168, 103] width 0 height 11
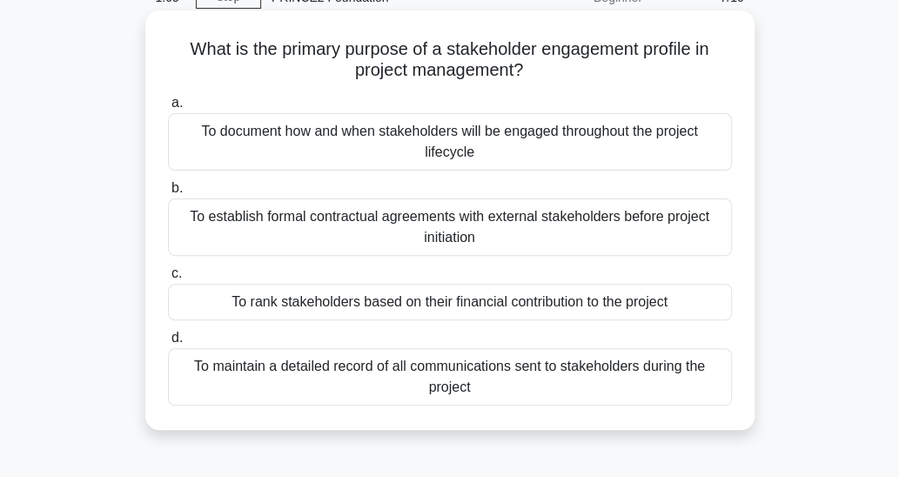
click at [542, 153] on div "To document how and when stakeholders will be engaged throughout the project li…" at bounding box center [450, 141] width 564 height 57
click at [168, 109] on input "a. To document how and when stakeholders will be engaged throughout the project…" at bounding box center [168, 103] width 0 height 11
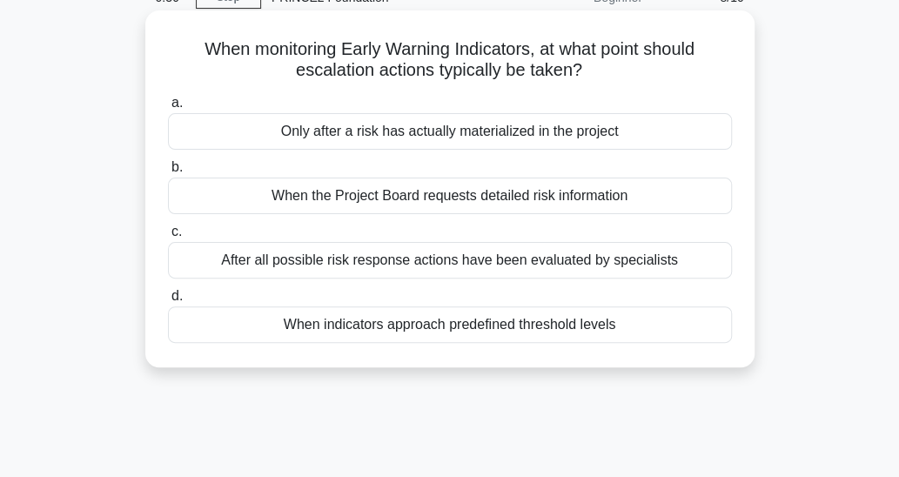
click at [631, 326] on div "When indicators approach predefined threshold levels" at bounding box center [450, 324] width 564 height 37
click at [168, 302] on input "d. When indicators approach predefined threshold levels" at bounding box center [168, 296] width 0 height 11
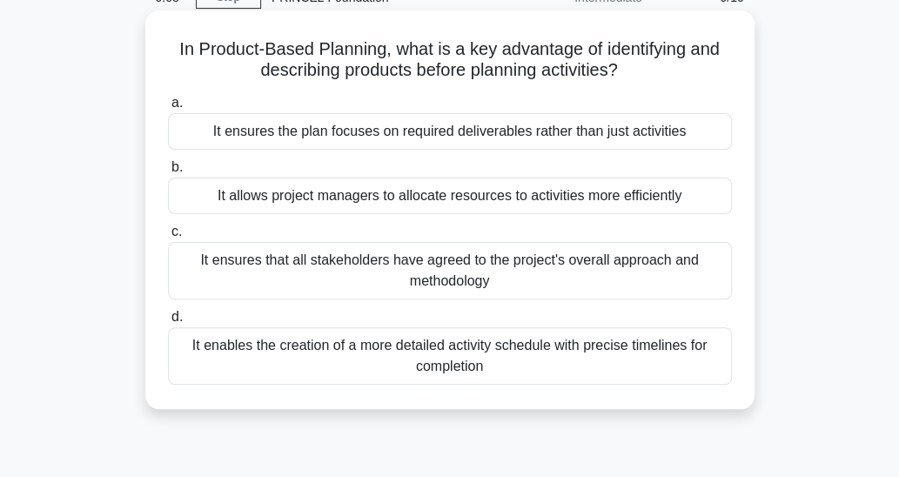
click at [662, 196] on div "It allows project managers to allocate resources to activities more efficiently" at bounding box center [450, 196] width 564 height 37
click at [168, 173] on input "b. It allows project managers to allocate resources to activities more efficien…" at bounding box center [168, 167] width 0 height 11
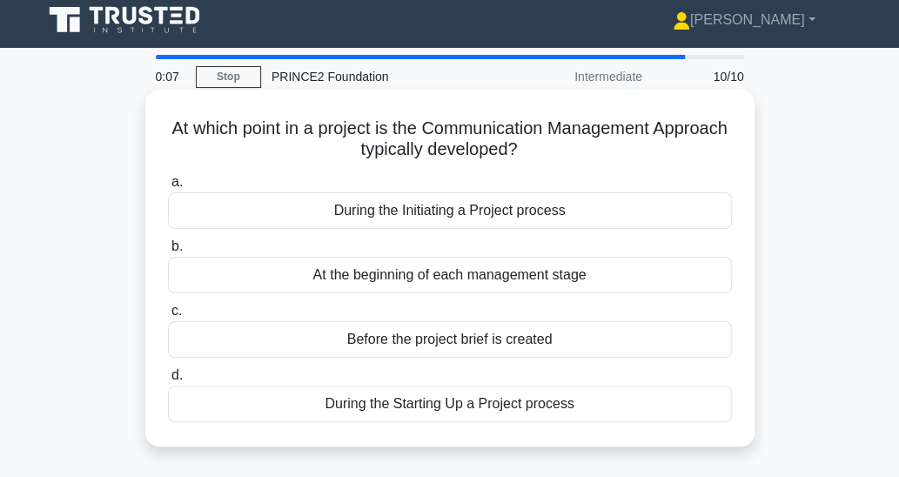
scroll to position [0, 0]
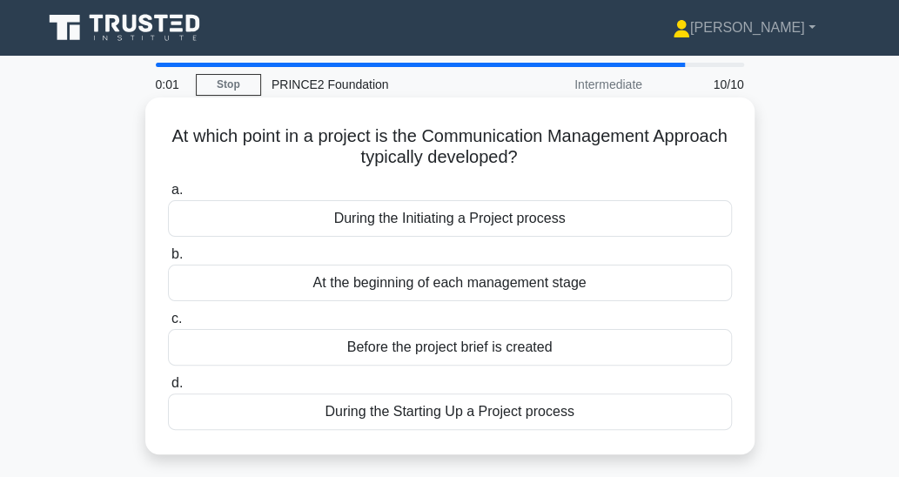
click at [636, 220] on div "During the Initiating a Project process" at bounding box center [450, 218] width 564 height 37
click at [168, 196] on input "a. During the Initiating a Project process" at bounding box center [168, 190] width 0 height 11
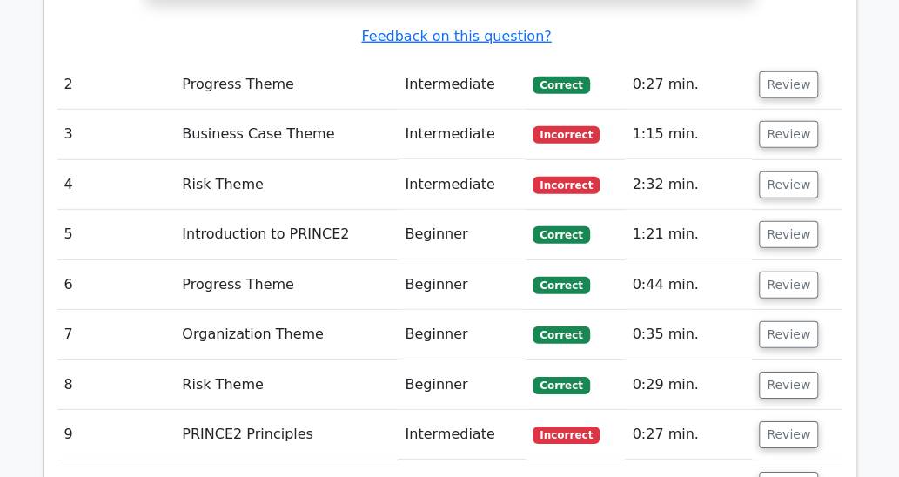
scroll to position [2089, 0]
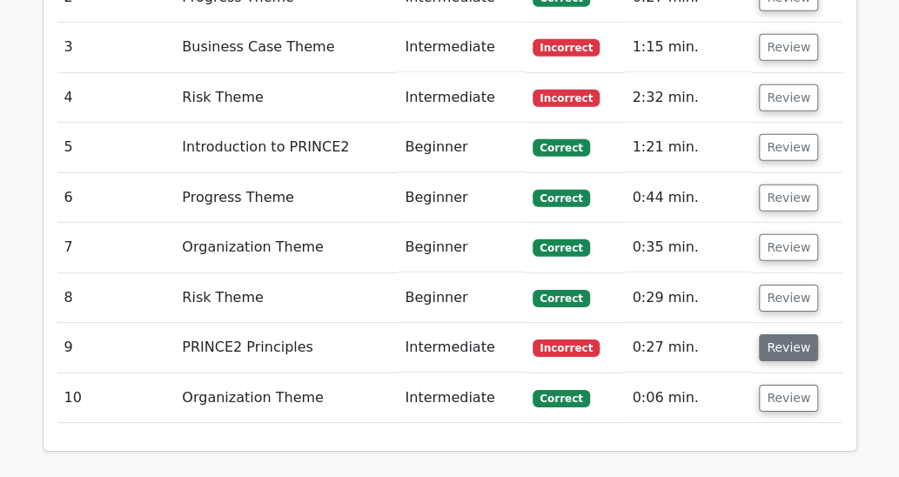
click at [791, 334] on button "Review" at bounding box center [788, 347] width 59 height 27
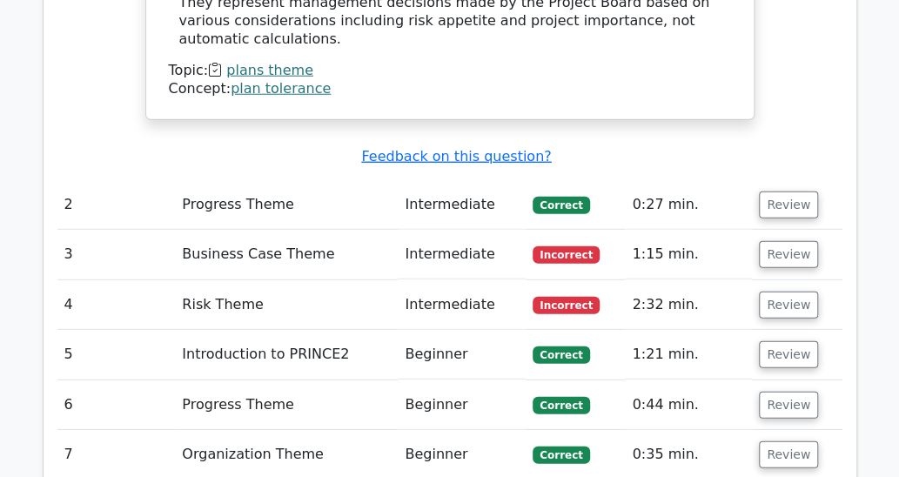
scroll to position [1828, 0]
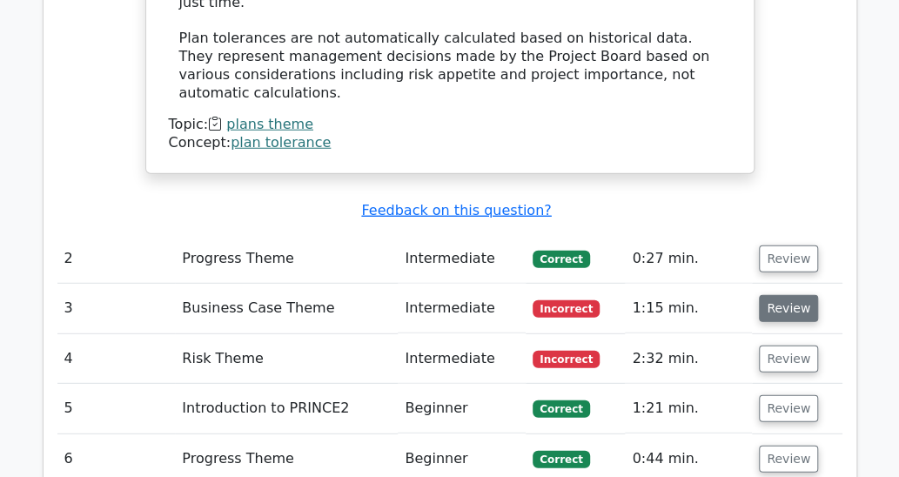
click at [777, 295] on button "Review" at bounding box center [788, 308] width 59 height 27
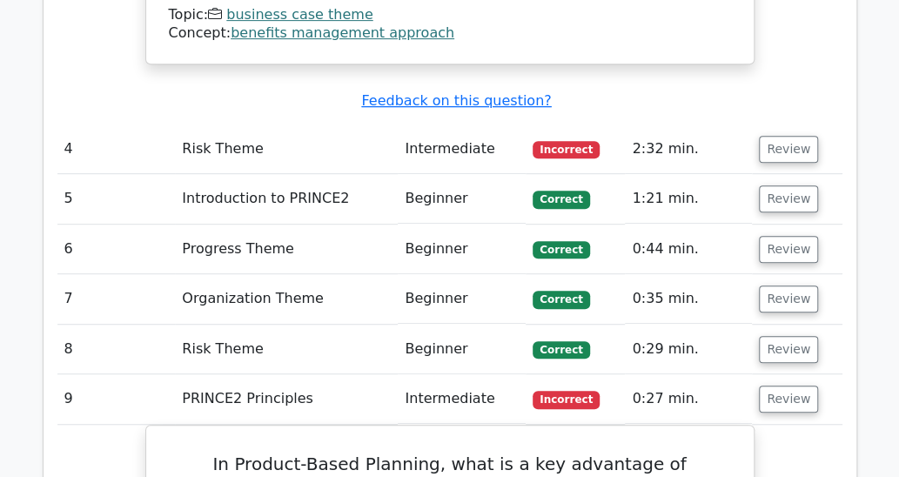
scroll to position [2960, 0]
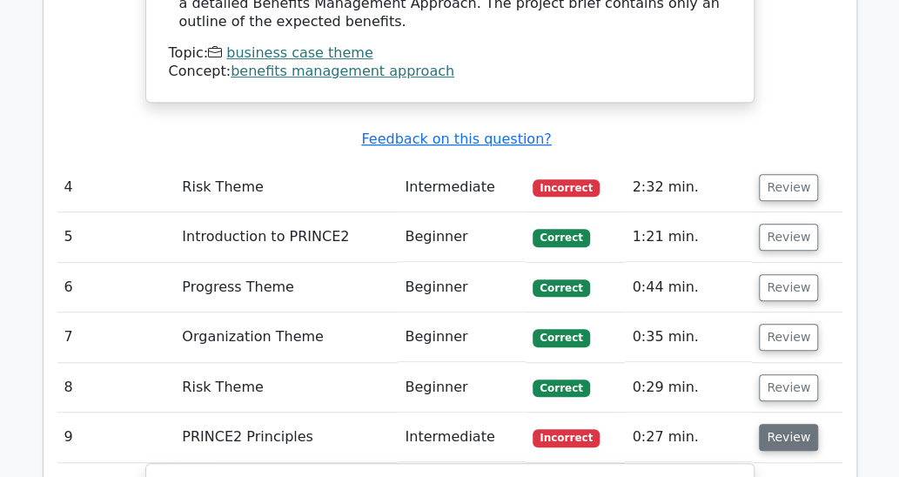
click at [787, 424] on button "Review" at bounding box center [788, 437] width 59 height 27
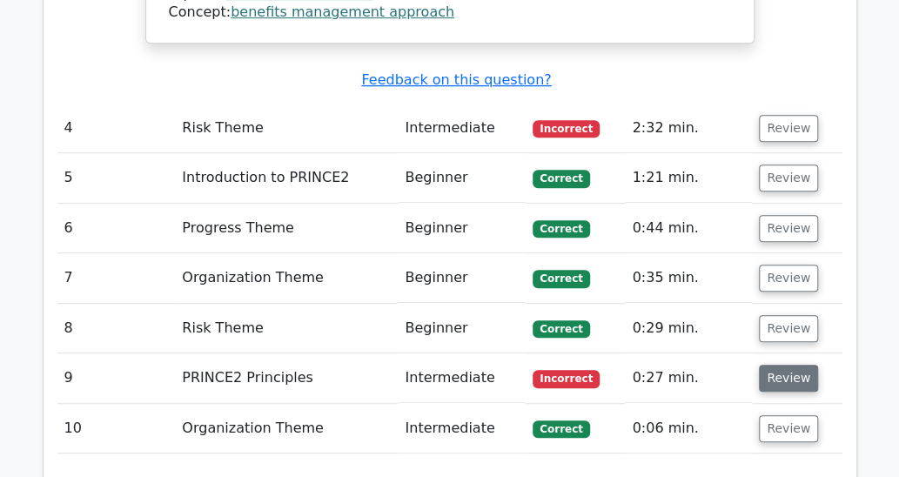
scroll to position [3047, 0]
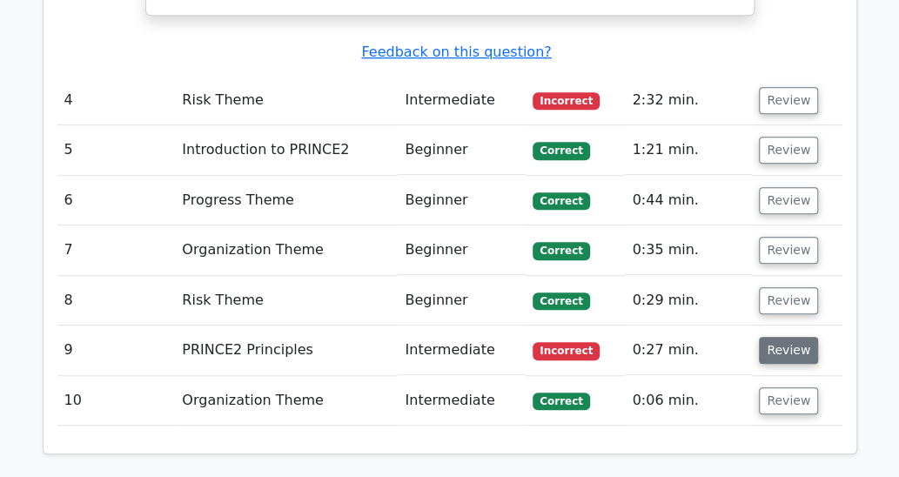
click at [782, 337] on button "Review" at bounding box center [788, 350] width 59 height 27
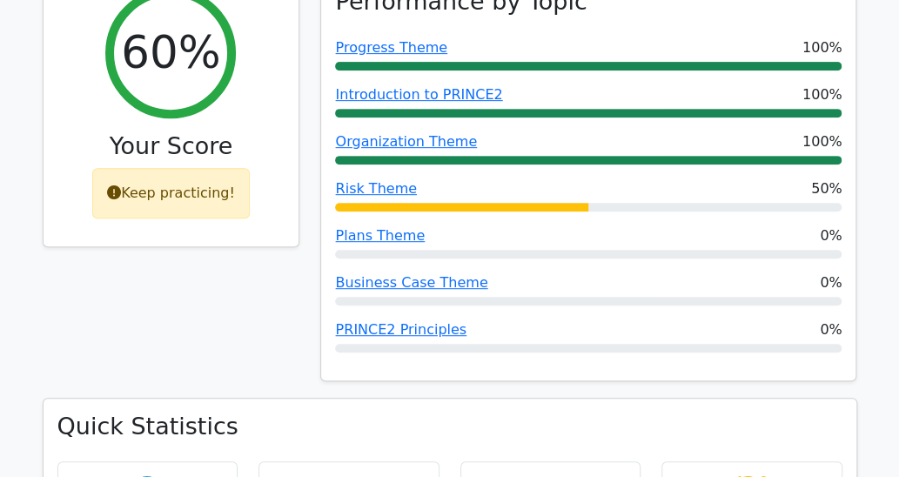
scroll to position [261, 0]
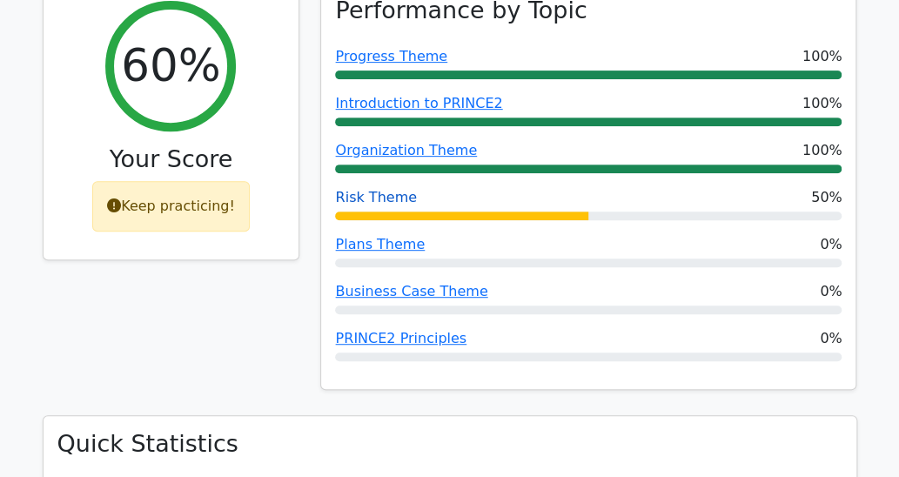
click at [363, 198] on link "Risk Theme" at bounding box center [375, 197] width 81 height 17
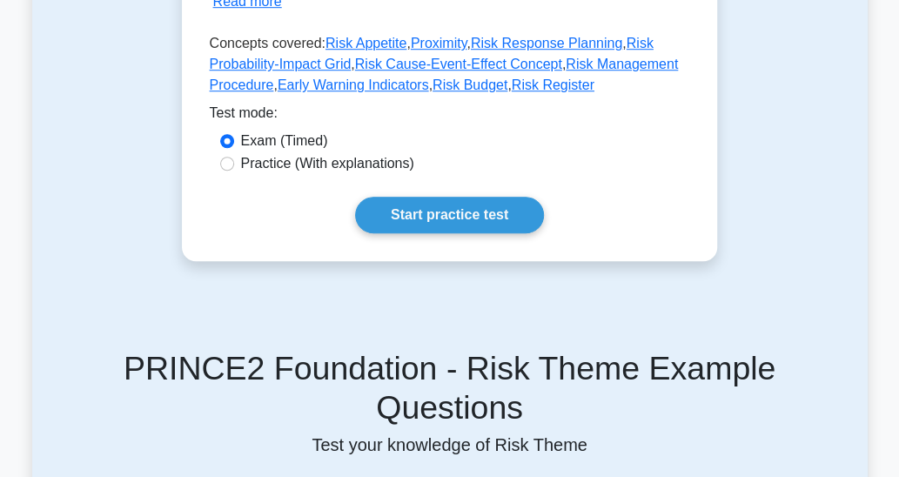
scroll to position [522, 0]
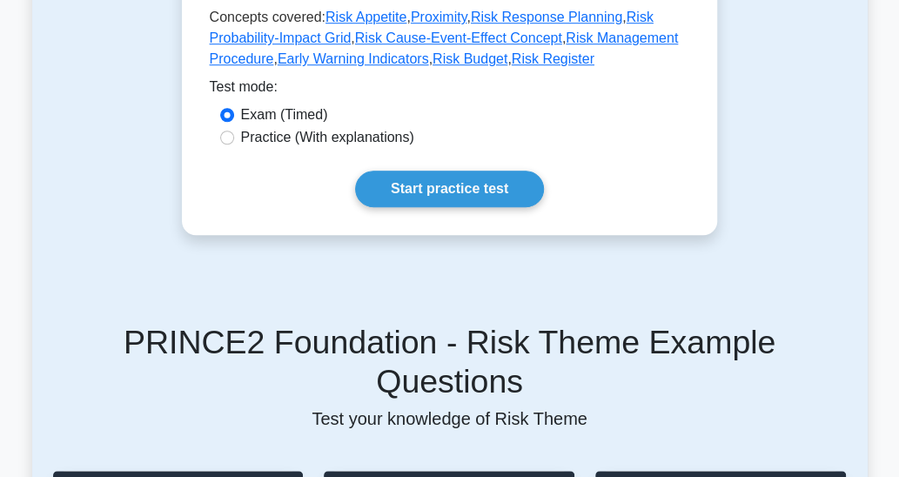
drag, startPoint x: 458, startPoint y: 188, endPoint x: 676, endPoint y: 199, distance: 218.8
click at [458, 187] on link "Start practice test" at bounding box center [449, 189] width 189 height 37
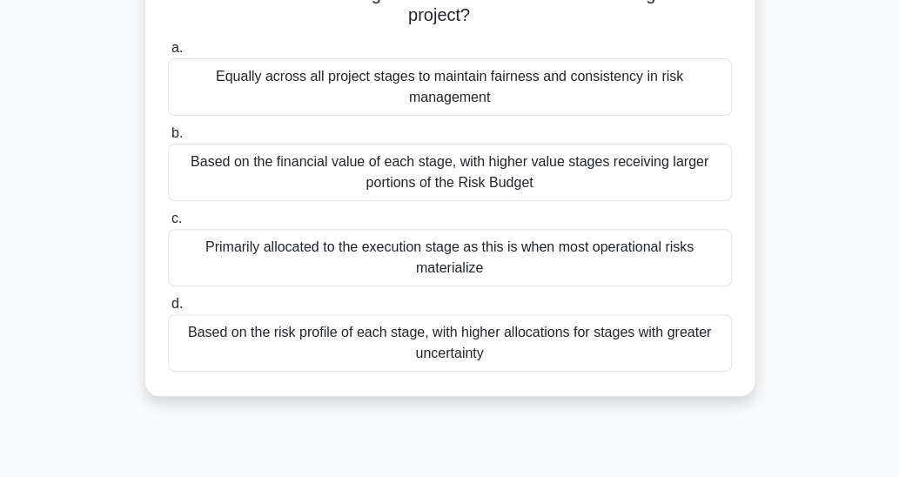
scroll to position [174, 0]
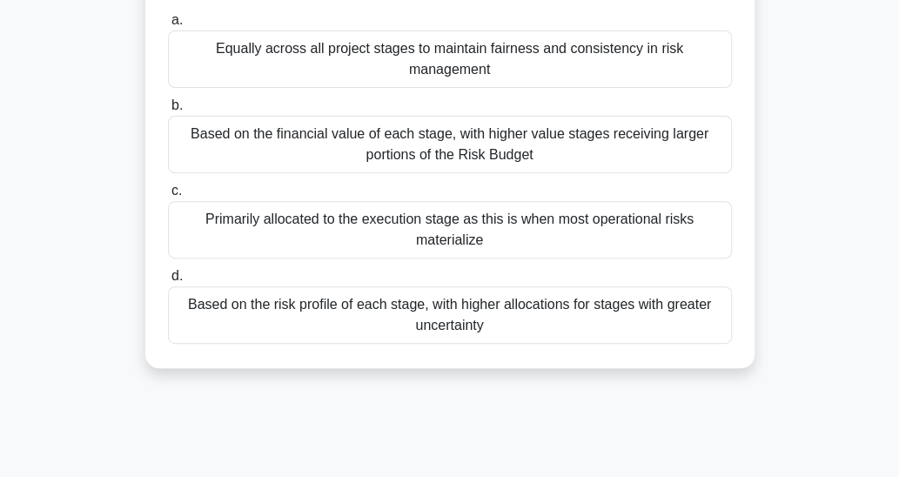
drag, startPoint x: 646, startPoint y: 295, endPoint x: 754, endPoint y: 319, distance: 110.5
click at [649, 295] on div "Based on the risk profile of each stage, with higher allocations for stages wit…" at bounding box center [450, 314] width 564 height 57
click at [168, 282] on input "d. Based on the risk profile of each stage, with higher allocations for stages …" at bounding box center [168, 276] width 0 height 11
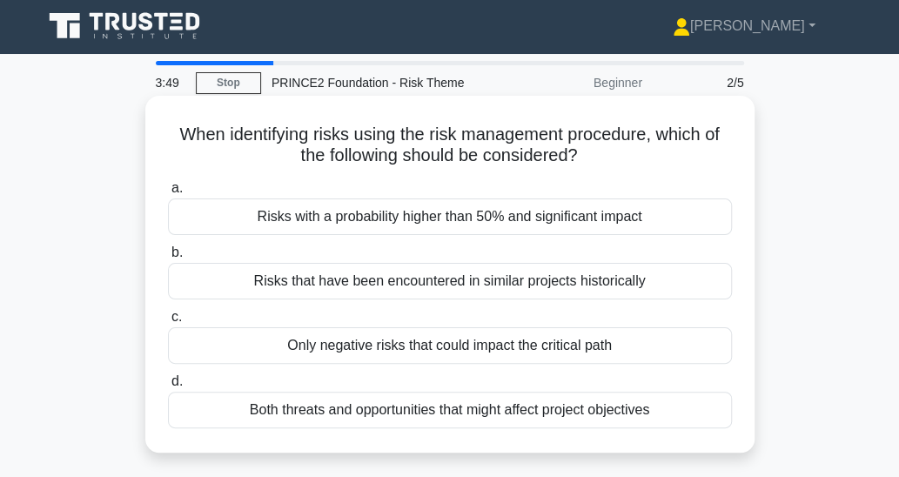
scroll to position [0, 0]
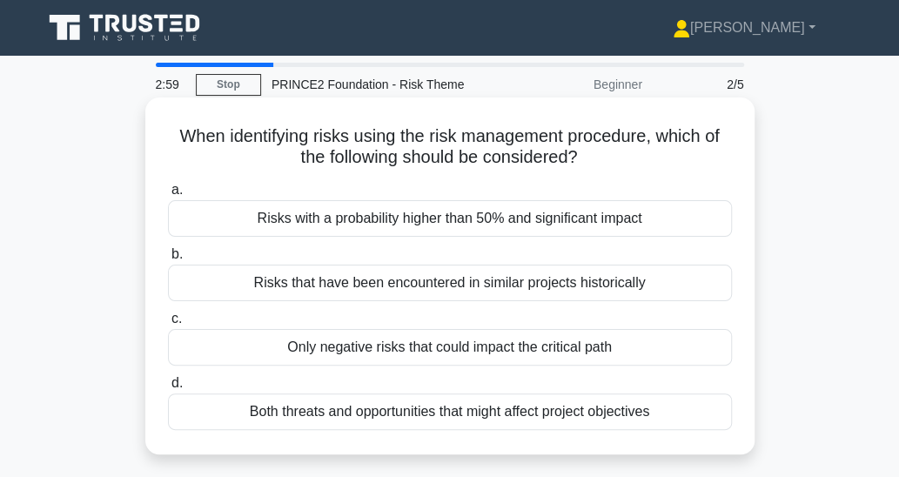
click at [663, 285] on div "Risks that have been encountered in similar projects historically" at bounding box center [450, 283] width 564 height 37
click at [168, 260] on input "b. Risks that have been encountered in similar projects historically" at bounding box center [168, 254] width 0 height 11
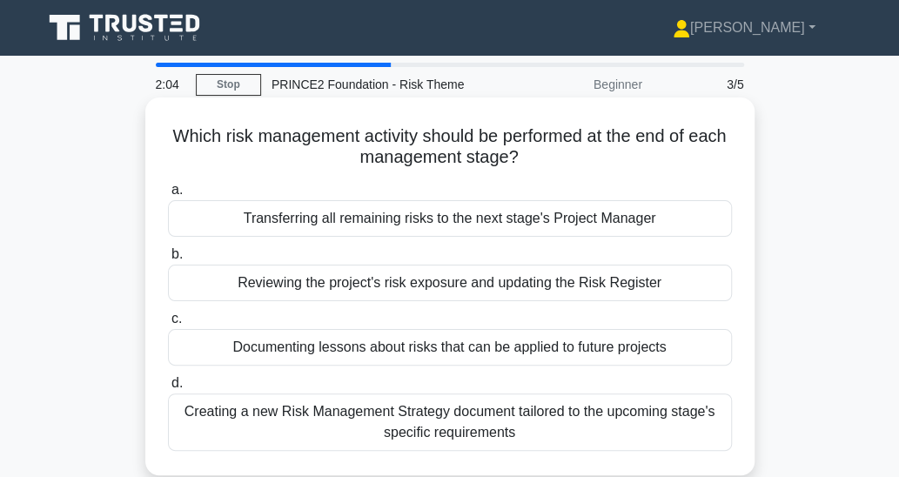
click at [679, 346] on div "Documenting lessons about risks that can be applied to future projects" at bounding box center [450, 347] width 564 height 37
click at [168, 325] on input "c. Documenting lessons about risks that can be applied to future projects" at bounding box center [168, 318] width 0 height 11
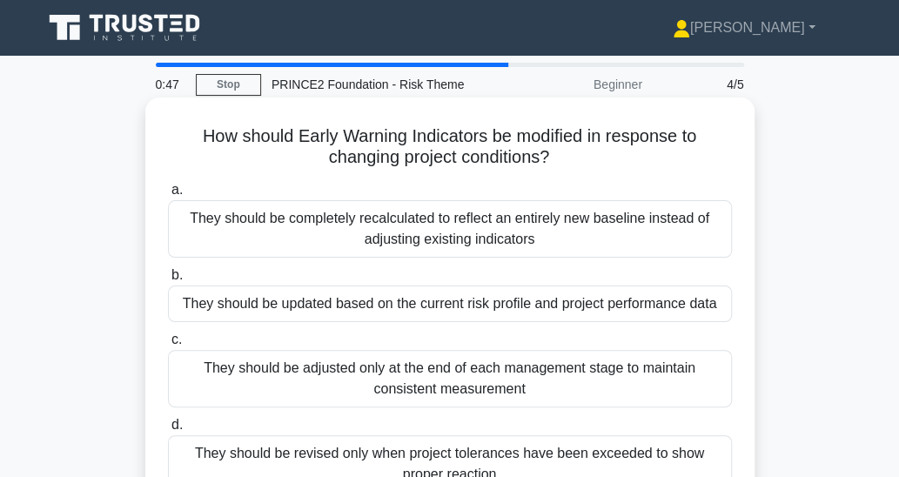
click at [702, 305] on div "They should be updated based on the current risk profile and project performanc…" at bounding box center [450, 304] width 564 height 37
click at [168, 281] on input "b. They should be updated based on the current risk profile and project perform…" at bounding box center [168, 275] width 0 height 11
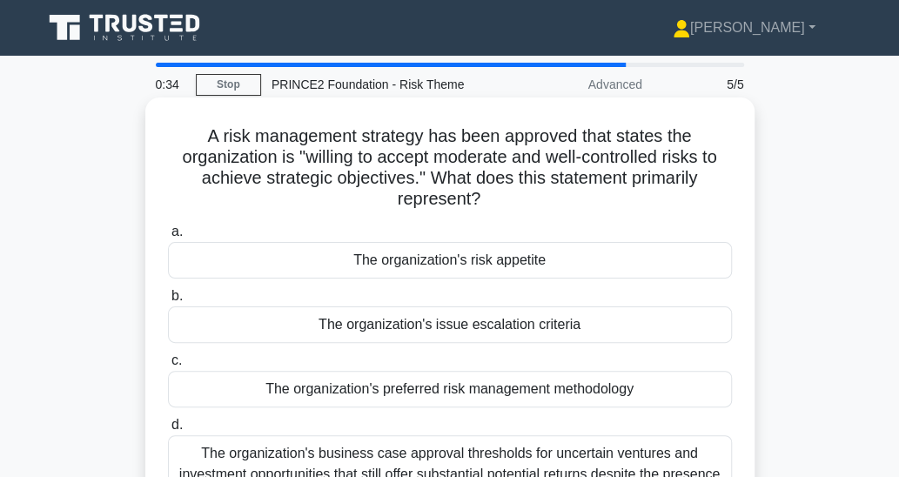
scroll to position [87, 0]
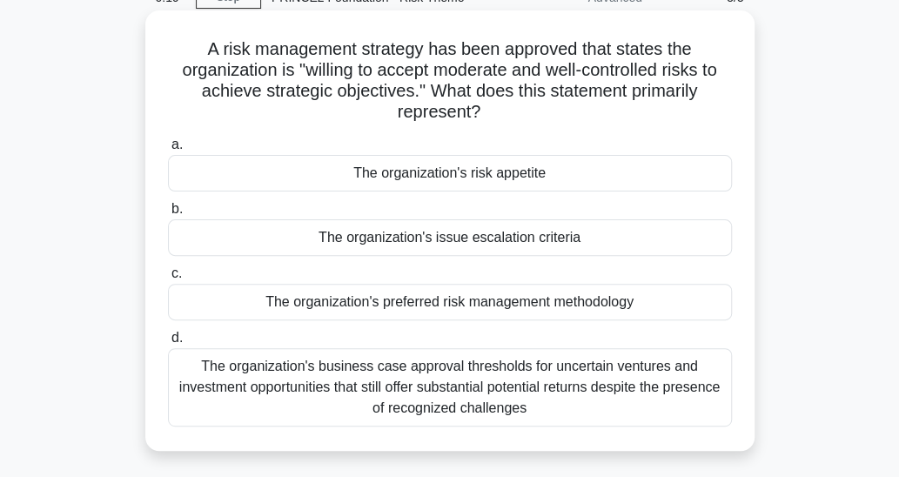
click at [550, 173] on div "The organization's risk appetite" at bounding box center [450, 173] width 564 height 37
click at [168, 151] on input "a. The organization's risk appetite" at bounding box center [168, 144] width 0 height 11
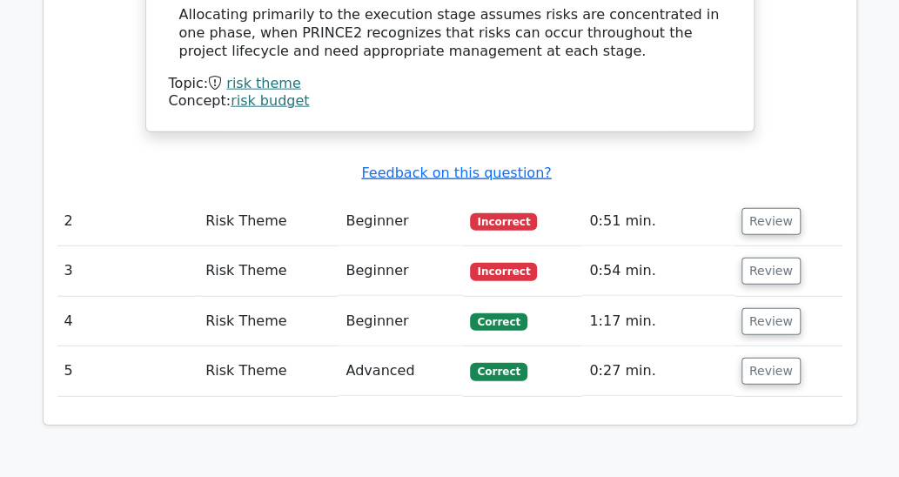
scroll to position [1741, 0]
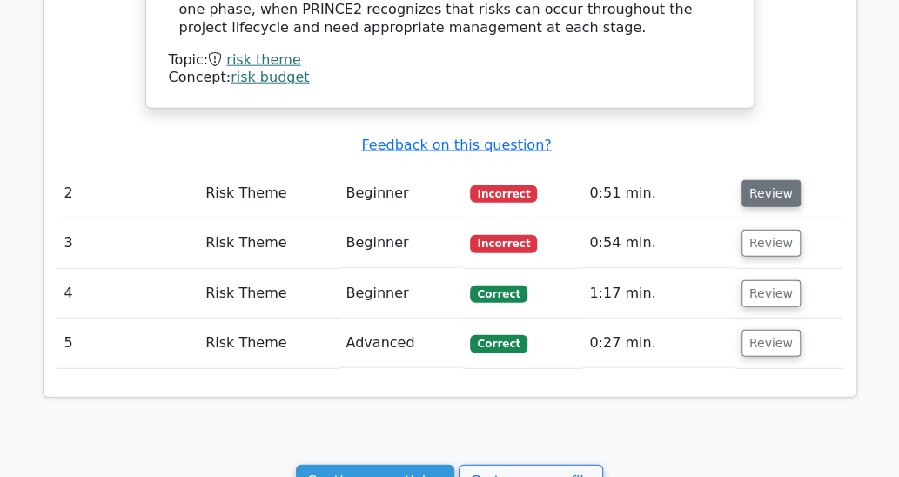
click at [770, 180] on button "Review" at bounding box center [771, 193] width 59 height 27
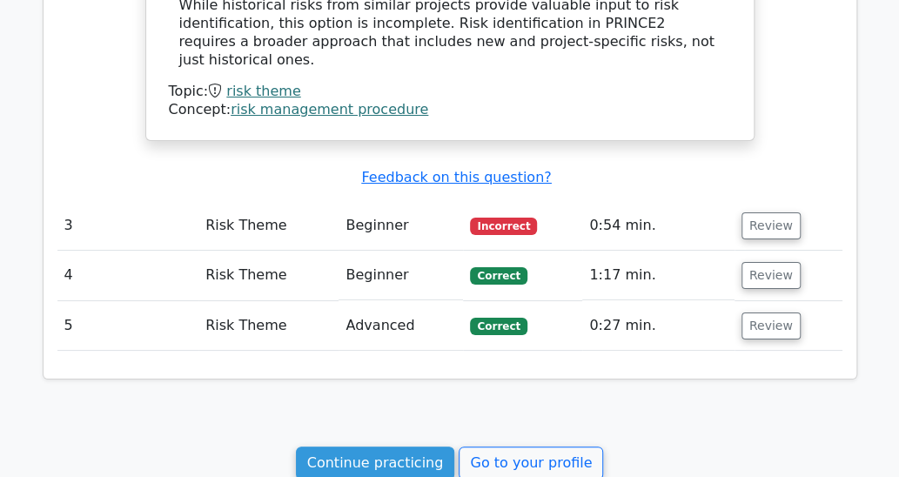
scroll to position [2612, 0]
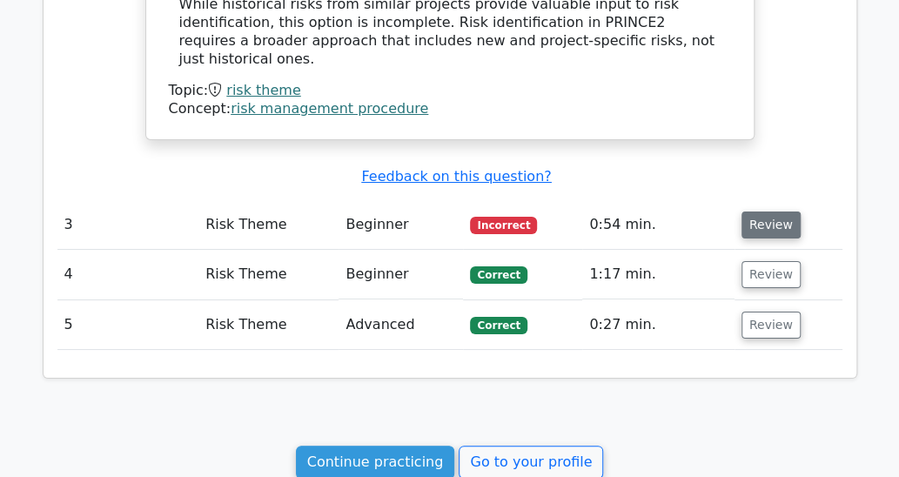
click at [771, 212] on button "Review" at bounding box center [771, 225] width 59 height 27
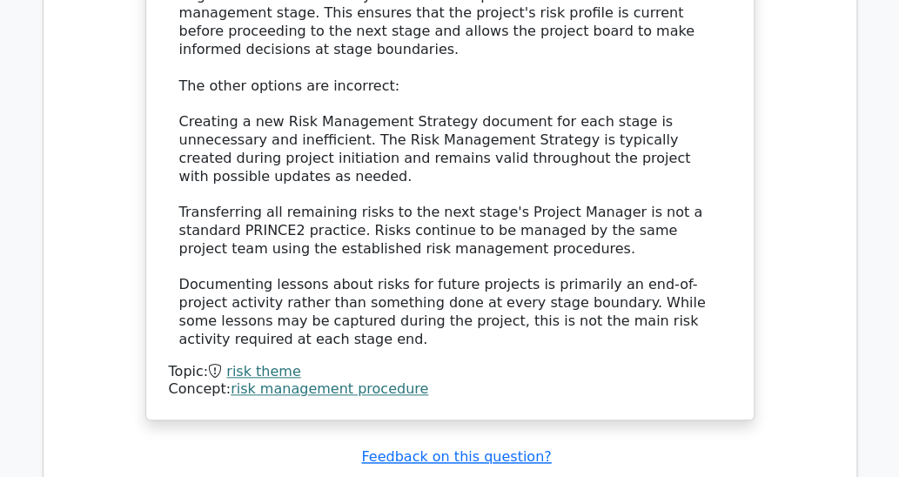
scroll to position [3482, 0]
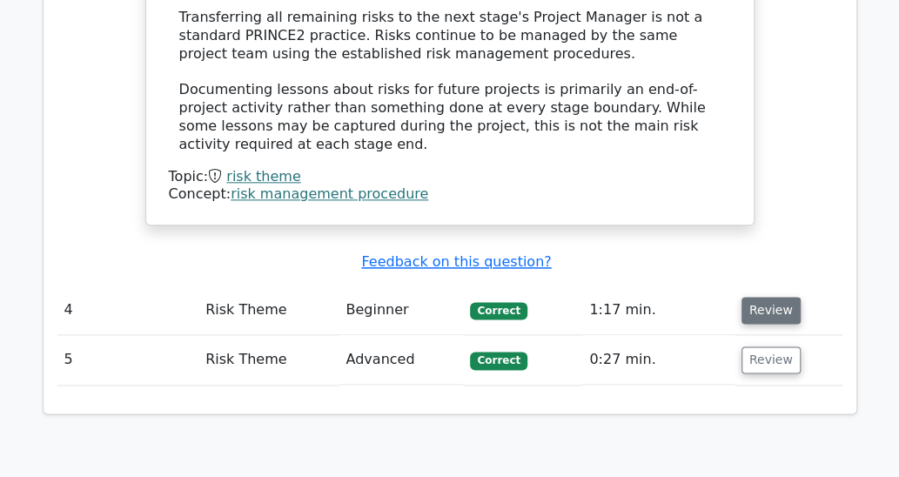
click at [770, 297] on button "Review" at bounding box center [771, 310] width 59 height 27
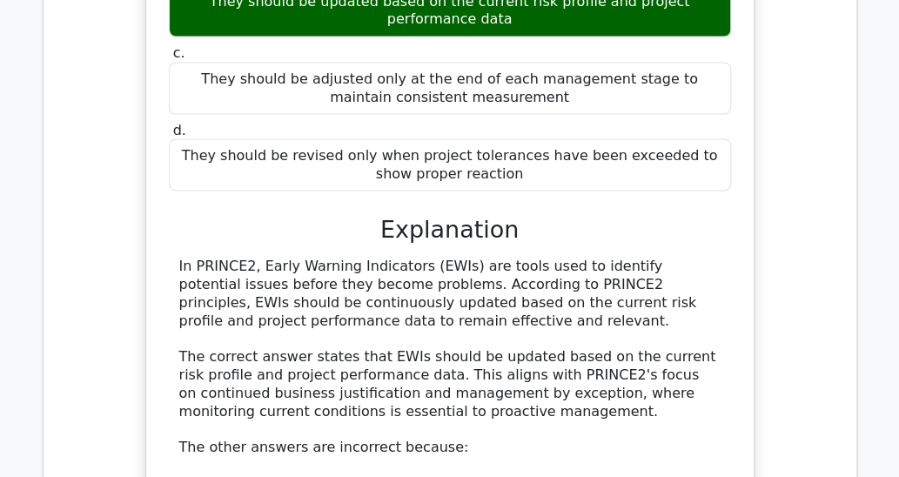
scroll to position [4353, 0]
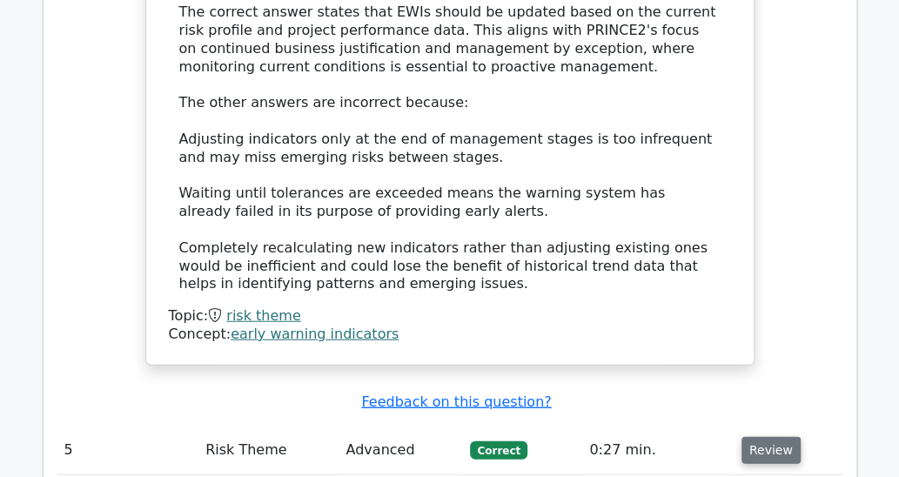
click at [757, 437] on button "Review" at bounding box center [771, 450] width 59 height 27
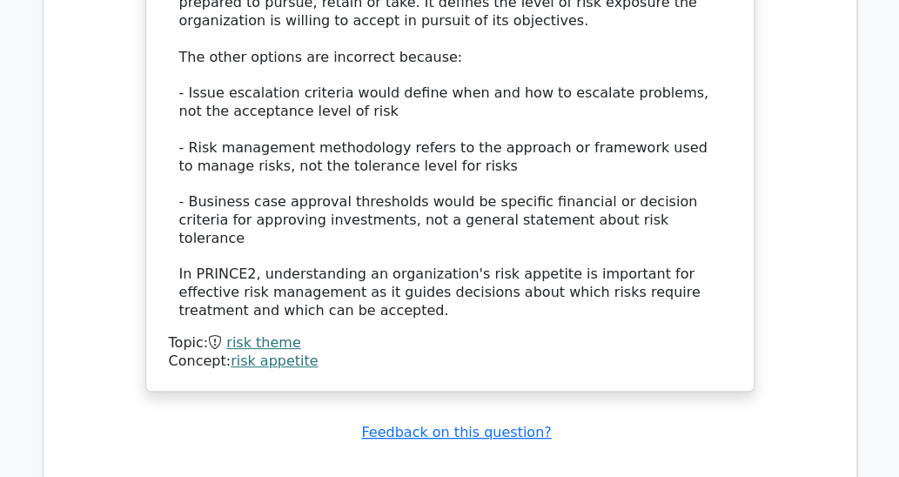
scroll to position [5572, 0]
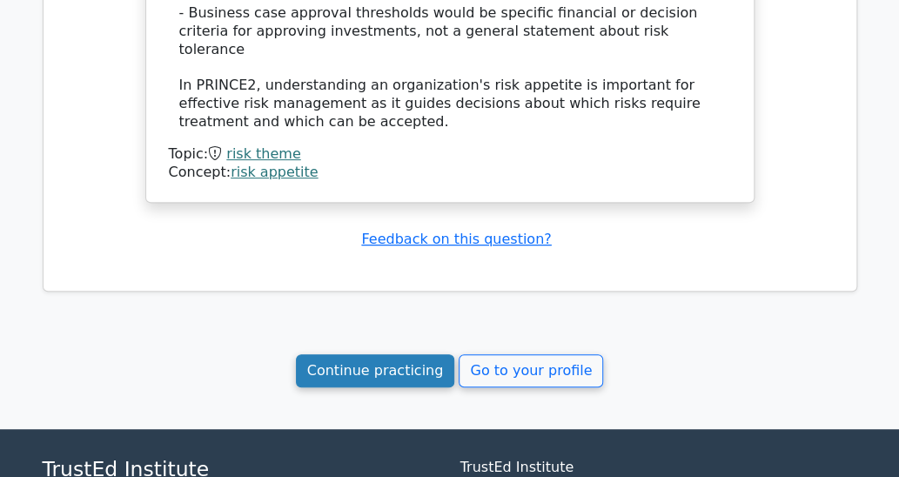
click at [354, 354] on link "Continue practicing" at bounding box center [375, 370] width 159 height 33
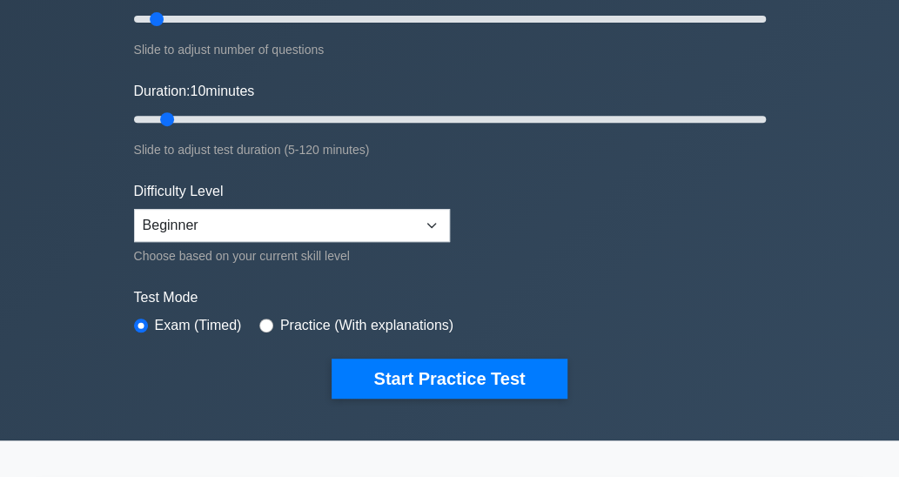
scroll to position [261, 0]
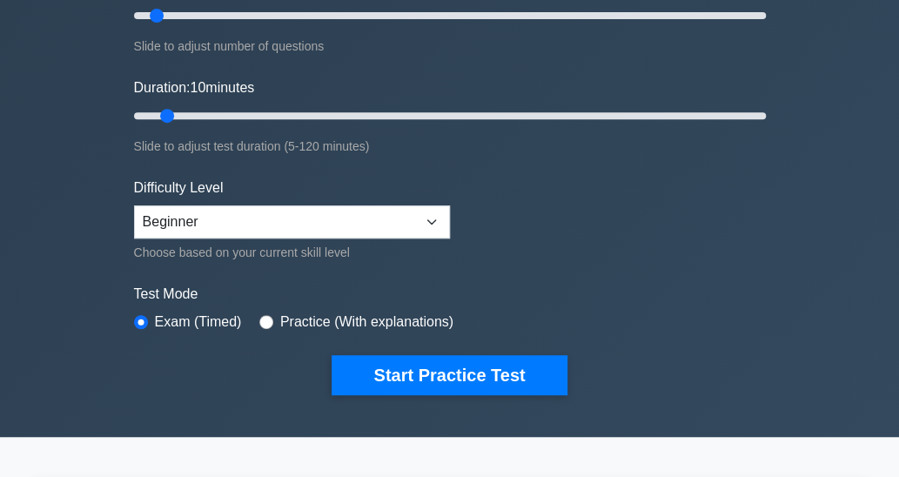
drag, startPoint x: 495, startPoint y: 374, endPoint x: 695, endPoint y: 345, distance: 202.4
click at [495, 373] on button "Start Practice Test" at bounding box center [449, 375] width 235 height 40
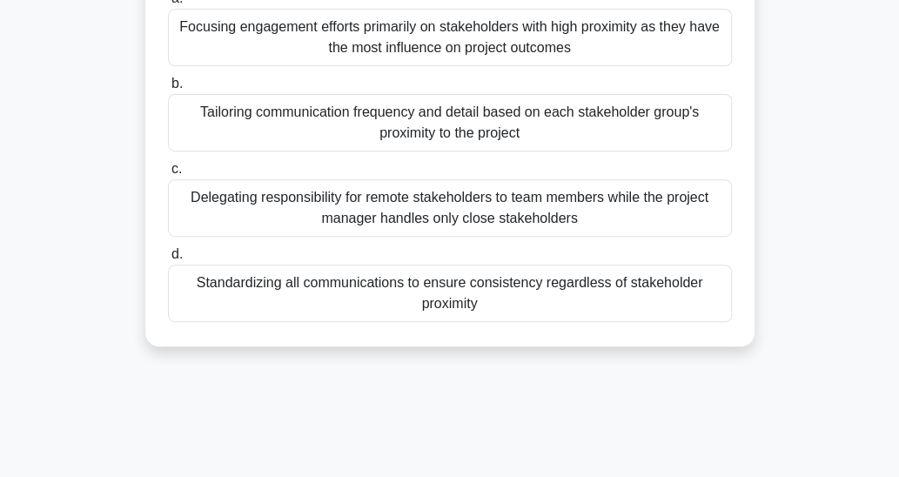
scroll to position [261, 0]
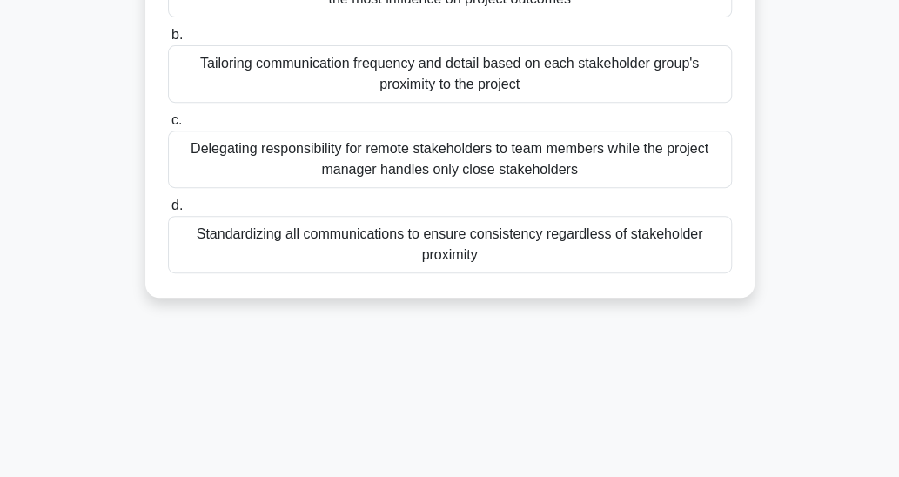
click at [611, 246] on div "Standardizing all communications to ensure consistency regardless of stakeholde…" at bounding box center [450, 244] width 564 height 57
click at [168, 212] on input "d. Standardizing all communications to ensure consistency regardless of stakeho…" at bounding box center [168, 205] width 0 height 11
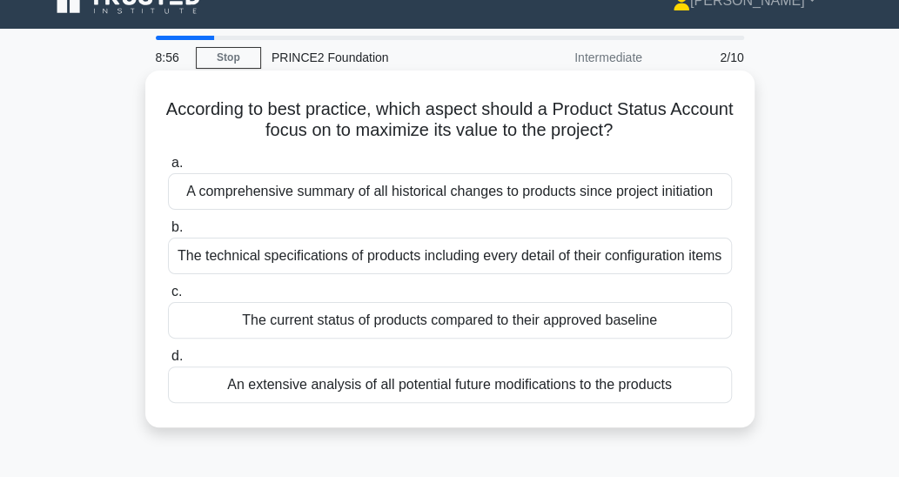
scroll to position [0, 0]
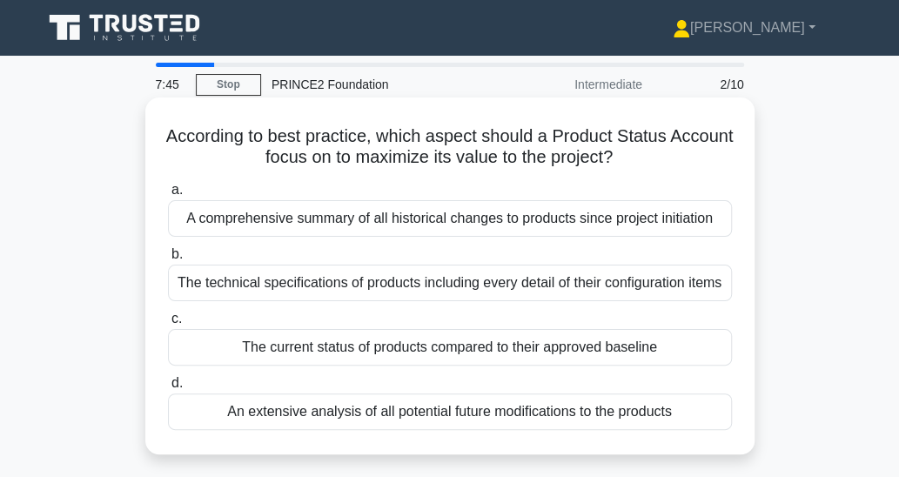
click at [687, 219] on div "A comprehensive summary of all historical changes to products since project ini…" at bounding box center [450, 218] width 564 height 37
click at [168, 196] on input "a. A comprehensive summary of all historical changes to products since project …" at bounding box center [168, 190] width 0 height 11
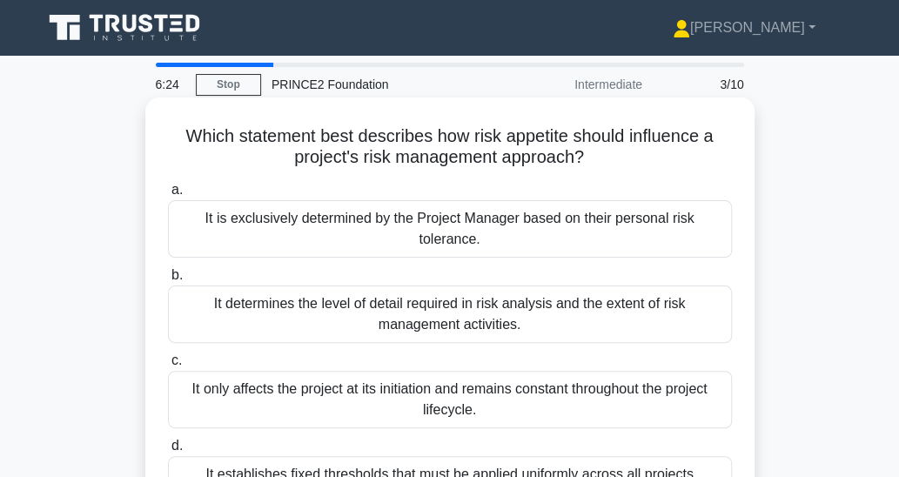
scroll to position [87, 0]
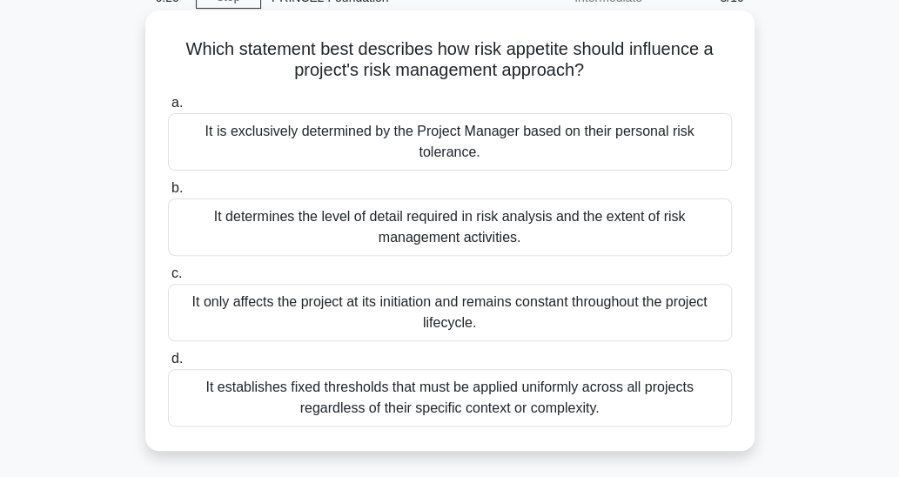
click at [693, 310] on div "It only affects the project at its initiation and remains constant throughout t…" at bounding box center [450, 312] width 564 height 57
click at [168, 279] on input "c. It only affects the project at its initiation and remains constant throughou…" at bounding box center [168, 273] width 0 height 11
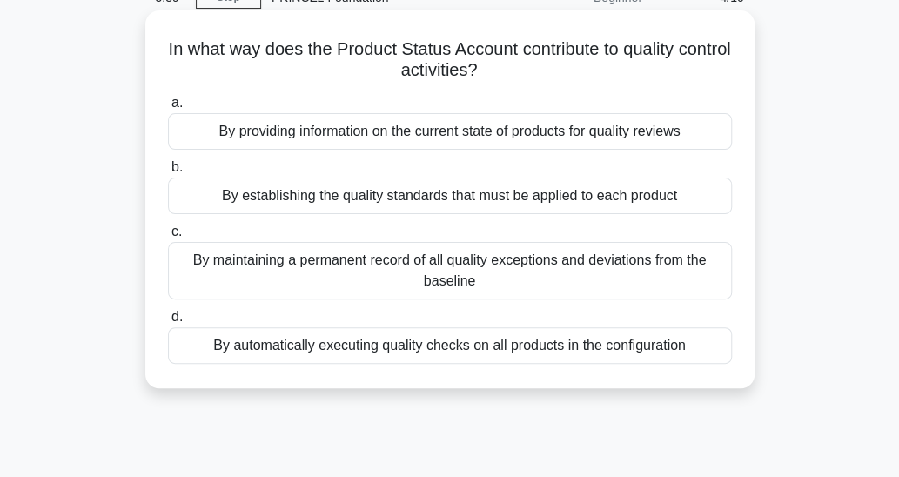
click at [690, 196] on div "By establishing the quality standards that must be applied to each product" at bounding box center [450, 196] width 564 height 37
click at [168, 173] on input "b. By establishing the quality standards that must be applied to each product" at bounding box center [168, 167] width 0 height 11
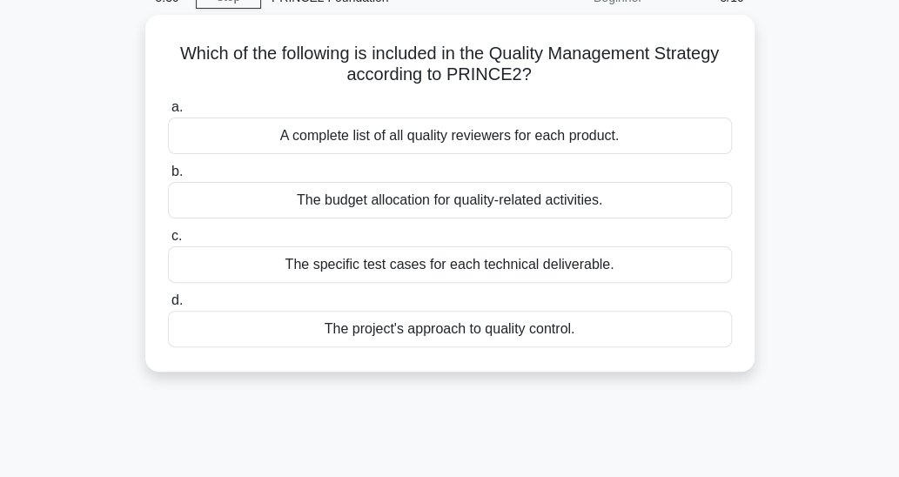
scroll to position [0, 0]
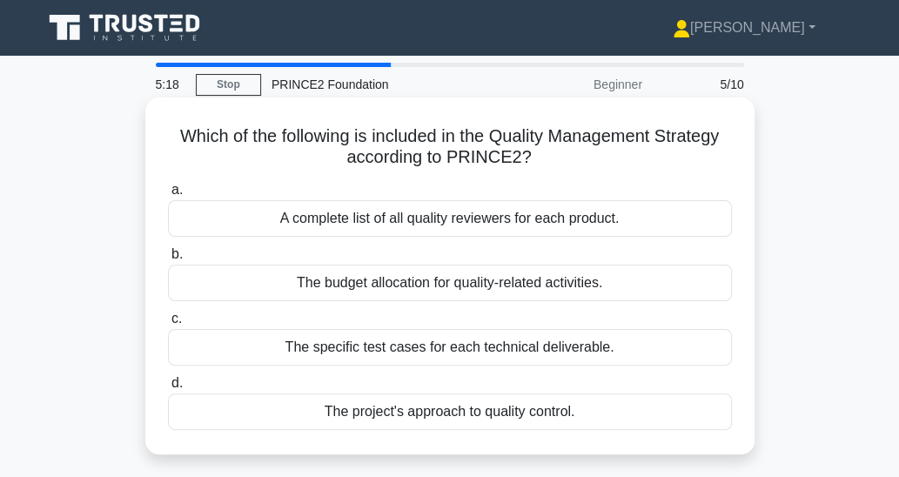
click at [562, 413] on div "The project's approach to quality control." at bounding box center [450, 412] width 564 height 37
click at [168, 389] on input "d. The project's approach to quality control." at bounding box center [168, 383] width 0 height 11
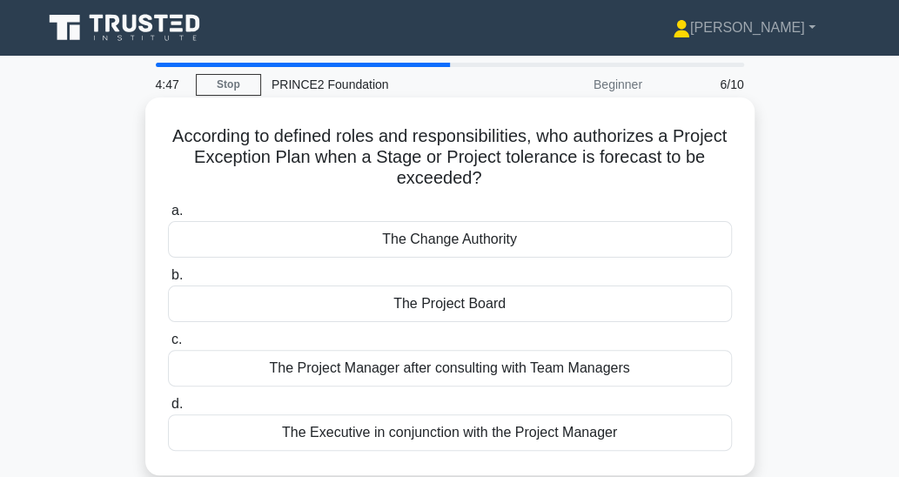
click at [562, 305] on div "The Project Board" at bounding box center [450, 304] width 564 height 37
click at [168, 281] on input "b. The Project Board" at bounding box center [168, 275] width 0 height 11
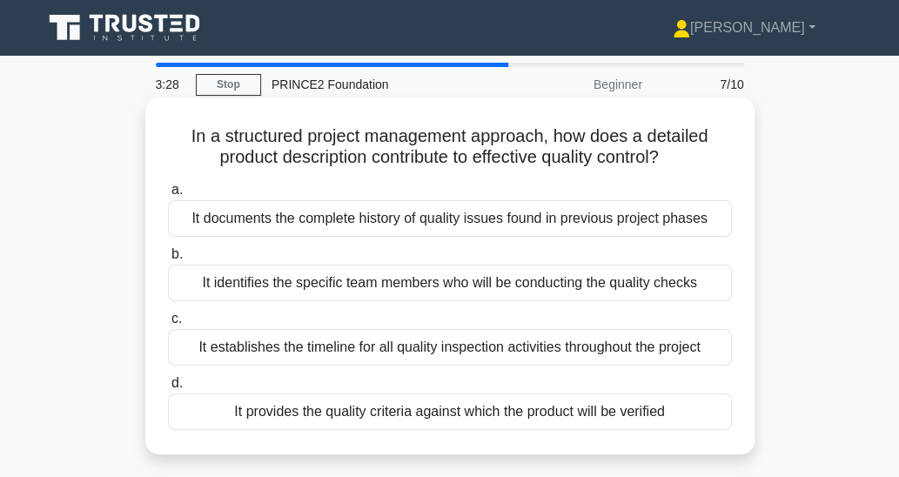
click at [670, 407] on div "It provides the quality criteria against which the product will be verified" at bounding box center [450, 412] width 564 height 37
click at [168, 389] on input "d. It provides the quality criteria against which the product will be verified" at bounding box center [168, 383] width 0 height 11
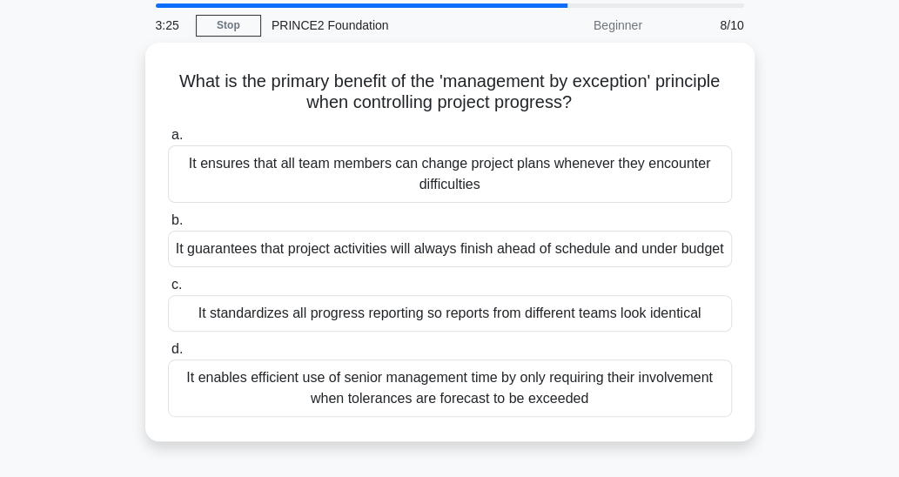
scroll to position [87, 0]
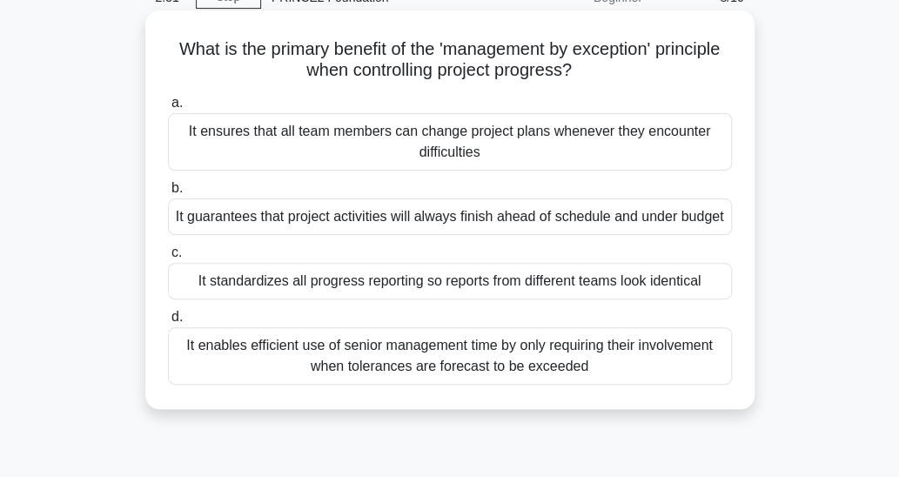
click at [680, 368] on div "It enables efficient use of senior management time by only requiring their invo…" at bounding box center [450, 355] width 564 height 57
click at [168, 323] on input "d. It enables efficient use of senior management time by only requiring their i…" at bounding box center [168, 317] width 0 height 11
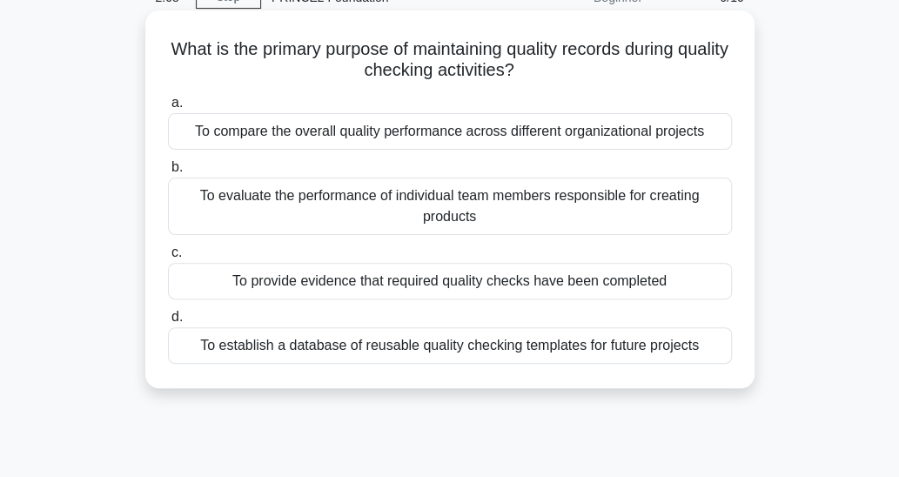
click at [660, 286] on div "To provide evidence that required quality checks have been completed" at bounding box center [450, 281] width 564 height 37
click at [168, 259] on input "c. To provide evidence that required quality checks have been completed" at bounding box center [168, 252] width 0 height 11
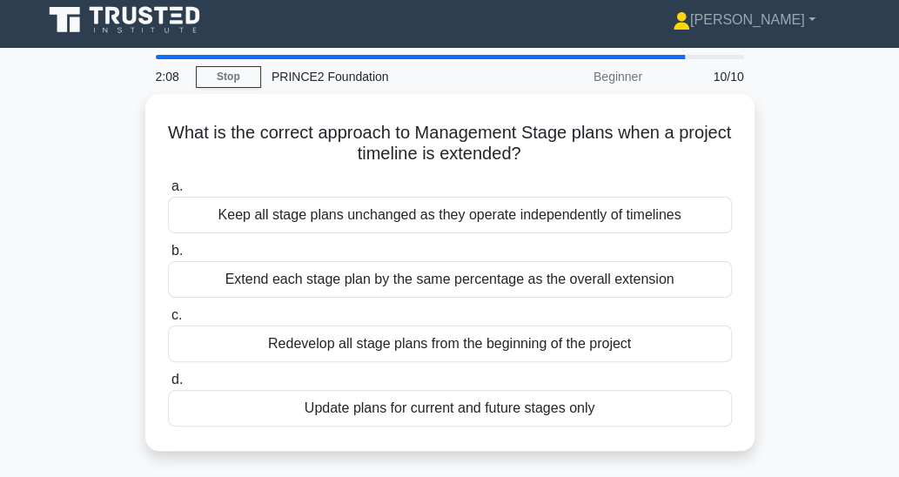
scroll to position [0, 0]
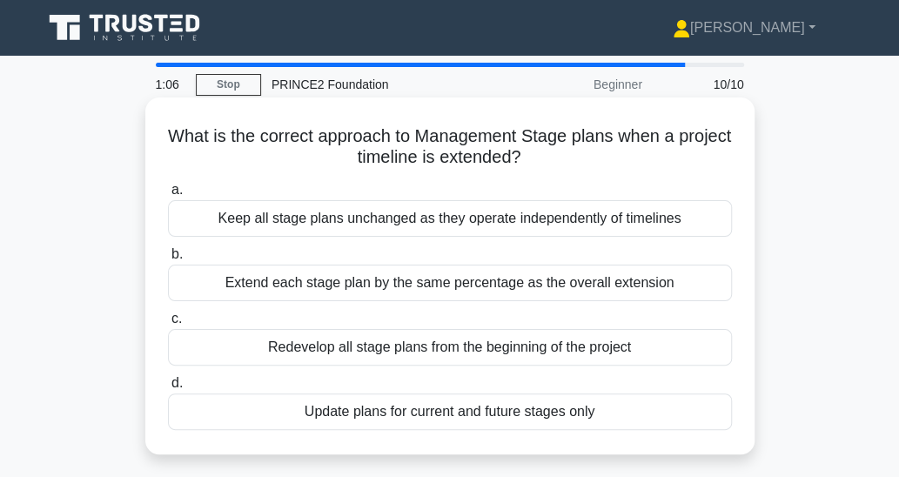
click at [609, 414] on div "Update plans for current and future stages only" at bounding box center [450, 412] width 564 height 37
click at [168, 389] on input "d. Update plans for current and future stages only" at bounding box center [168, 383] width 0 height 11
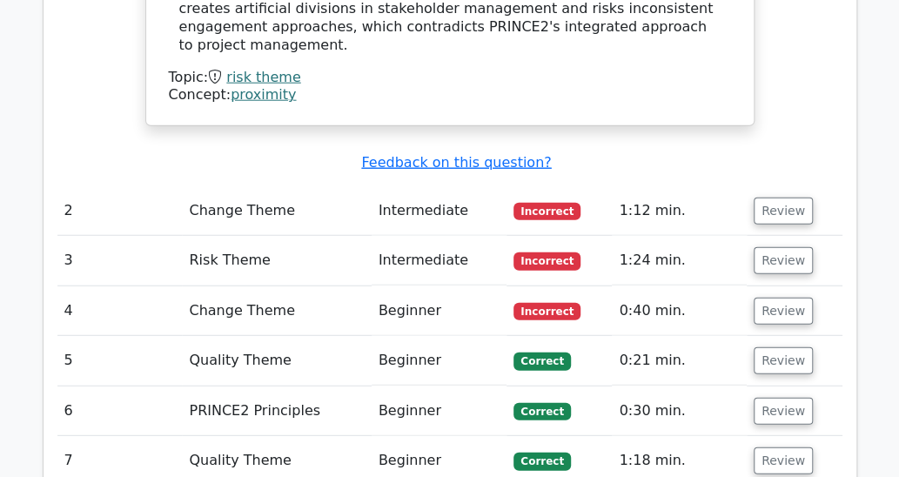
scroll to position [1828, 0]
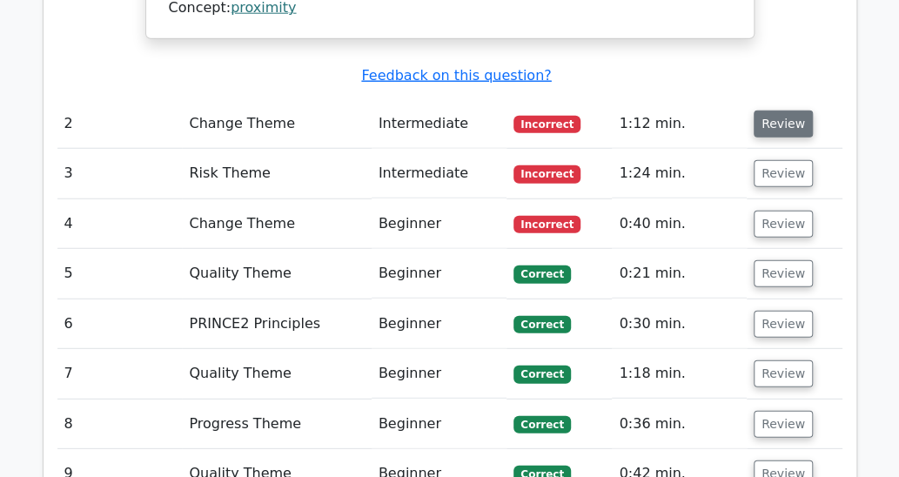
click at [781, 111] on button "Review" at bounding box center [783, 124] width 59 height 27
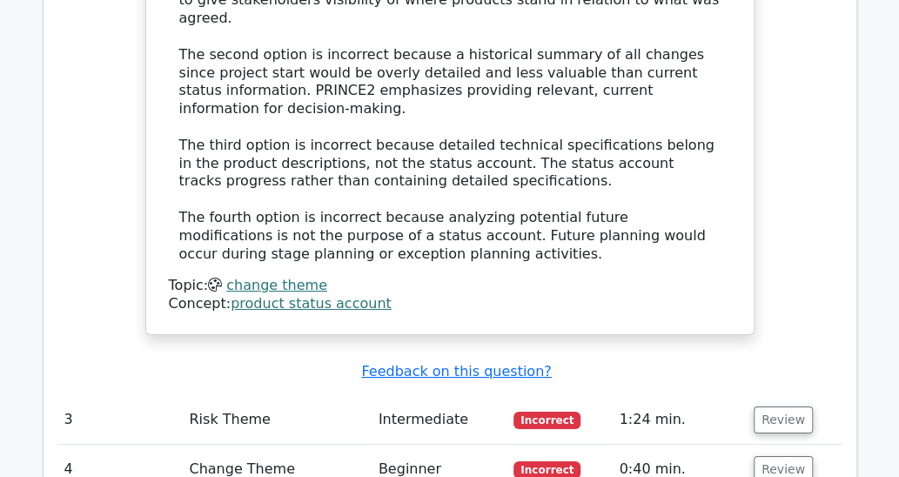
scroll to position [2612, 0]
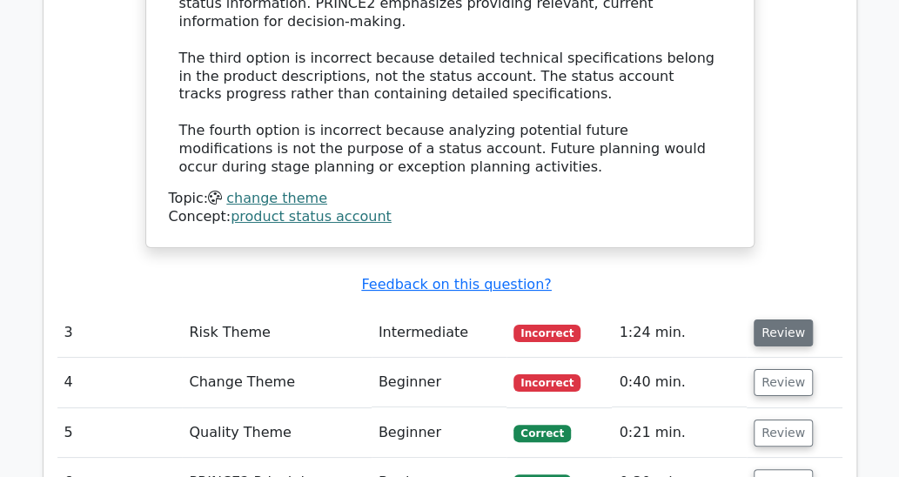
click at [775, 320] on button "Review" at bounding box center [783, 333] width 59 height 27
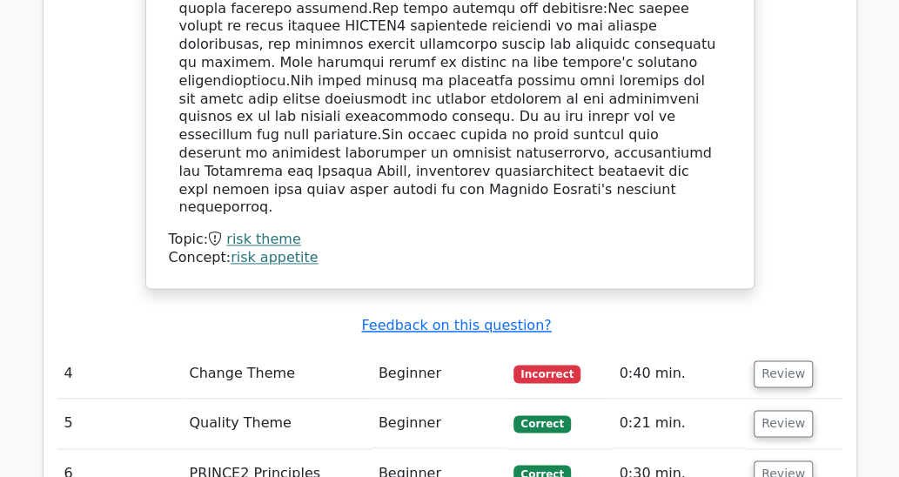
scroll to position [3569, 0]
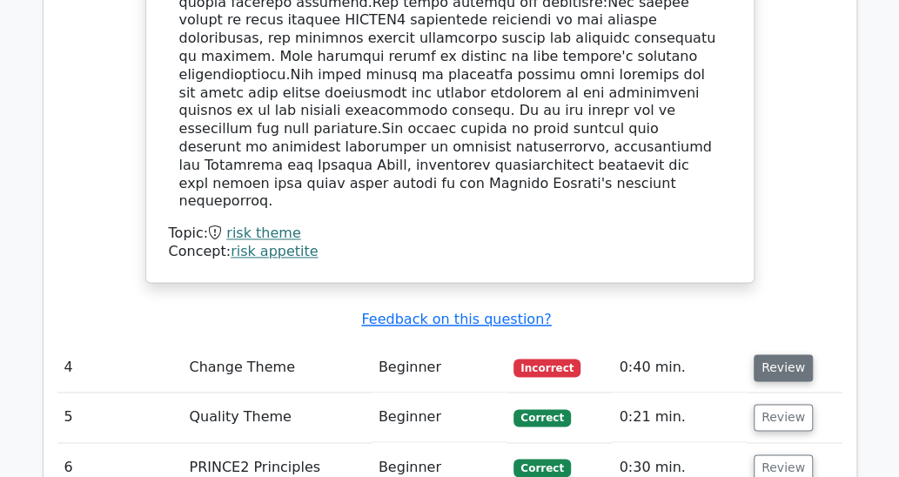
click at [777, 354] on button "Review" at bounding box center [783, 367] width 59 height 27
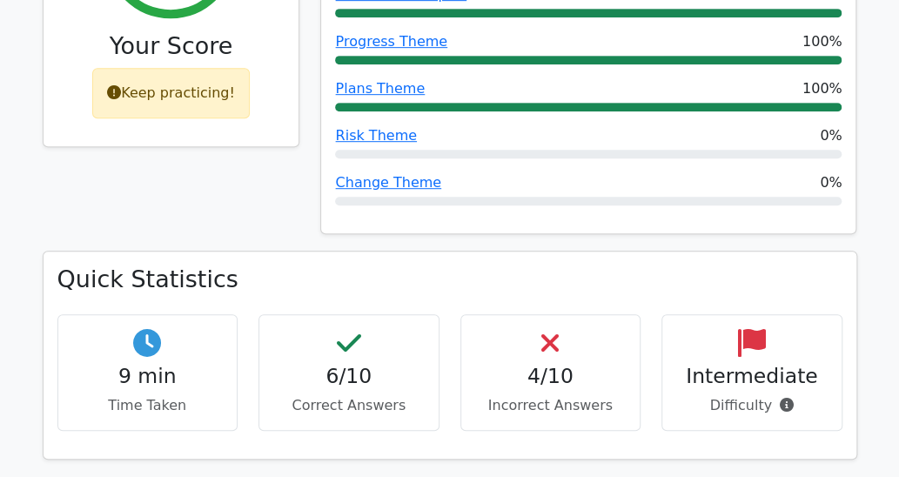
scroll to position [348, 0]
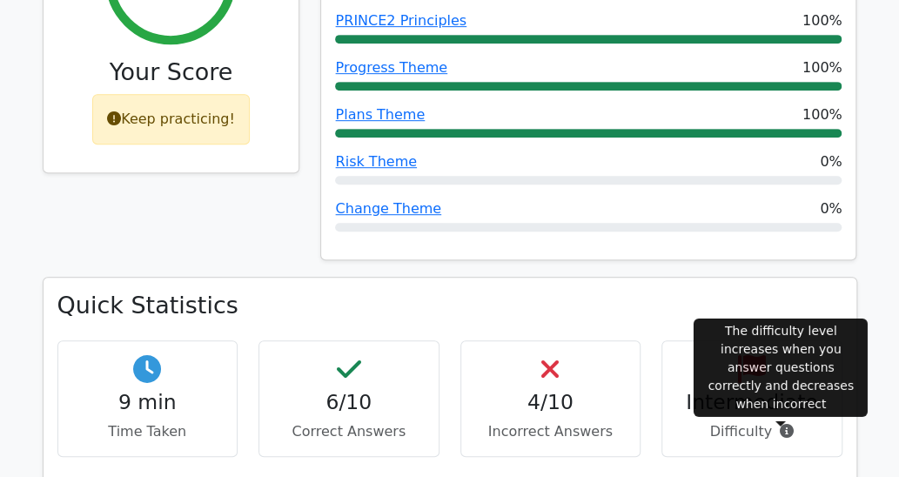
click at [780, 433] on icon at bounding box center [787, 431] width 14 height 14
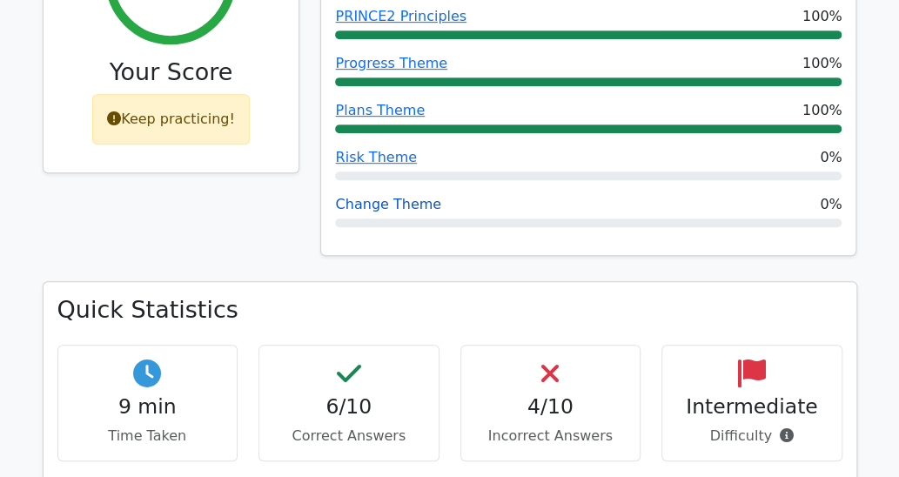
click at [383, 208] on link "Change Theme" at bounding box center [388, 204] width 106 height 17
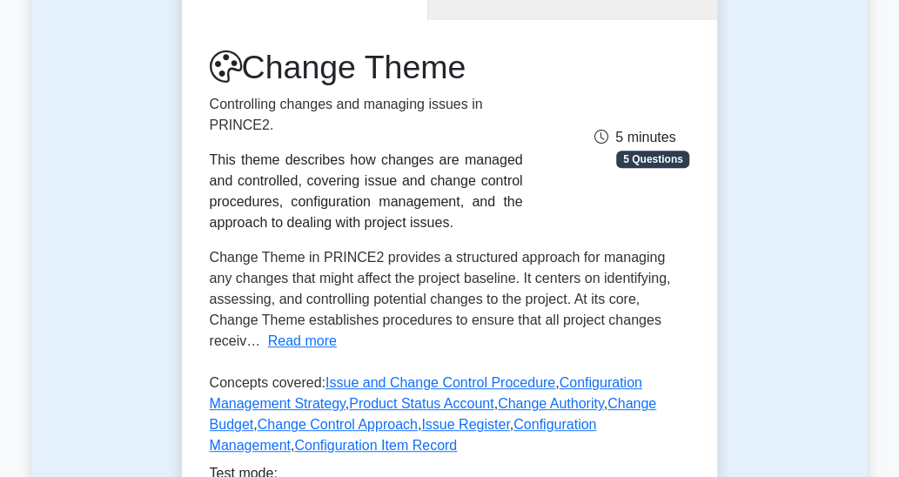
scroll to position [261, 0]
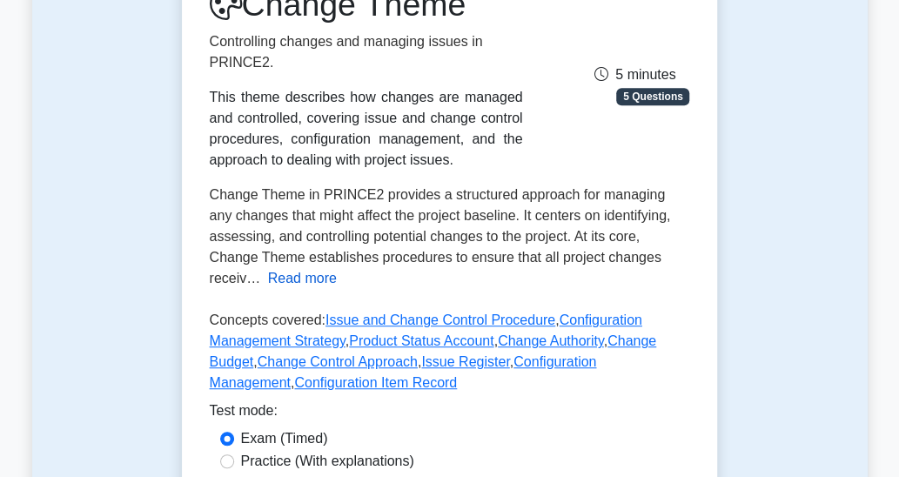
click at [294, 279] on button "Read more" at bounding box center [302, 278] width 69 height 21
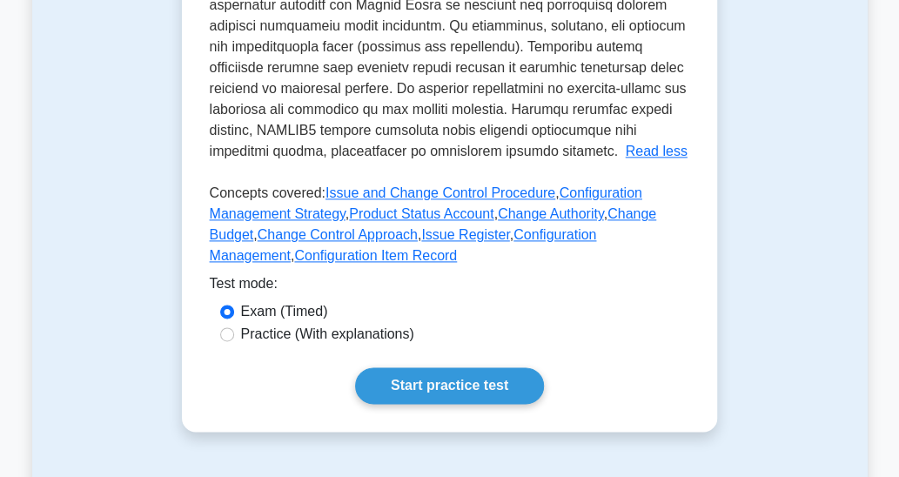
scroll to position [871, 0]
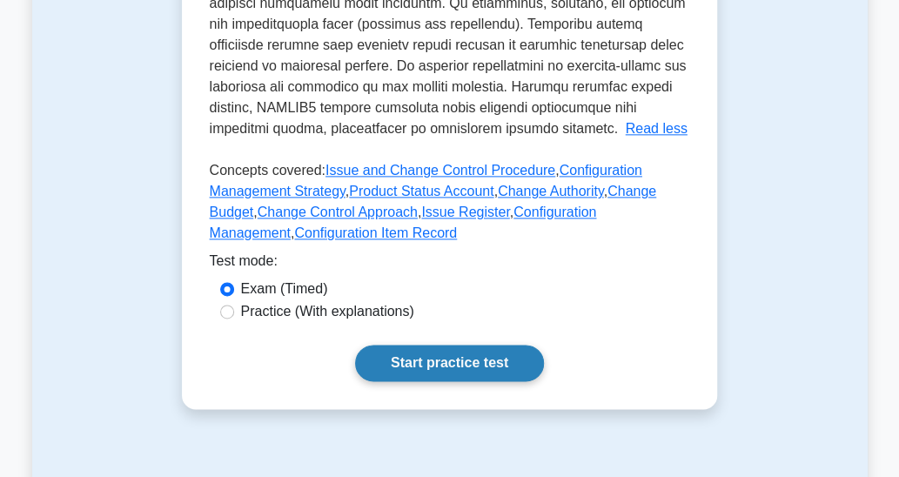
click at [446, 359] on link "Start practice test" at bounding box center [449, 363] width 189 height 37
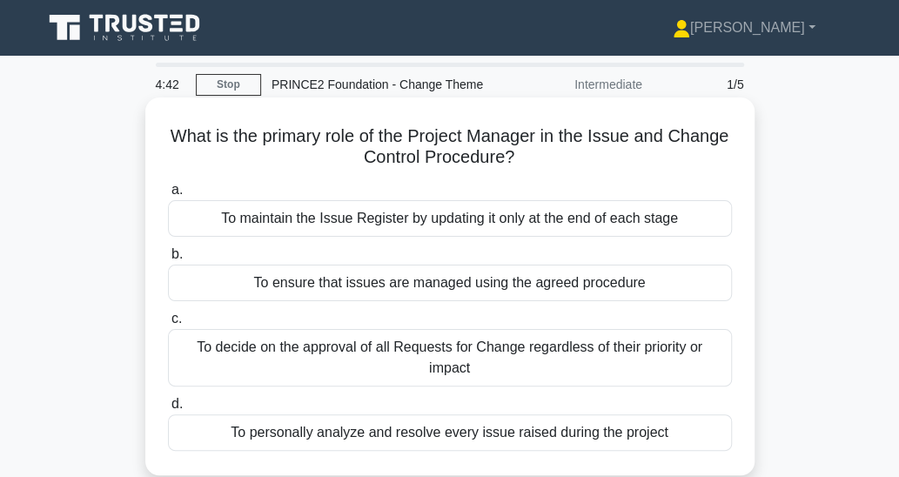
scroll to position [87, 0]
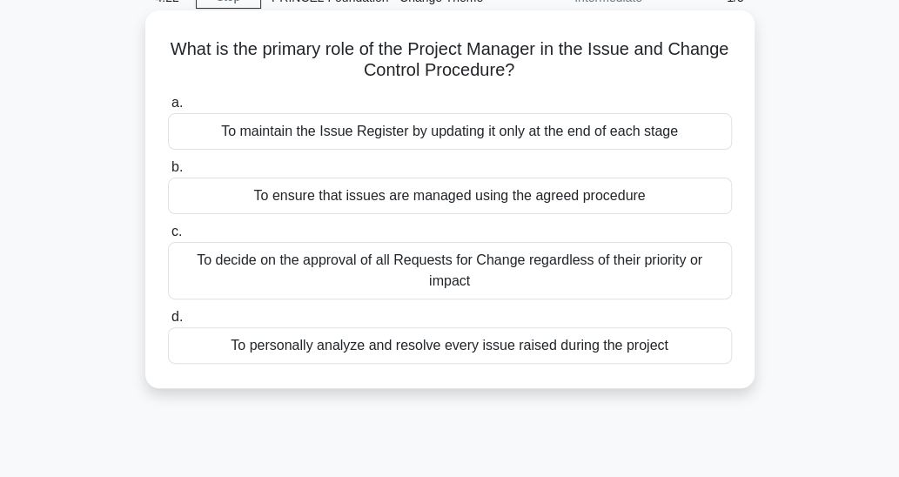
click at [636, 197] on div "To ensure that issues are managed using the agreed procedure" at bounding box center [450, 196] width 564 height 37
click at [168, 173] on input "b. To ensure that issues are managed using the agreed procedure" at bounding box center [168, 167] width 0 height 11
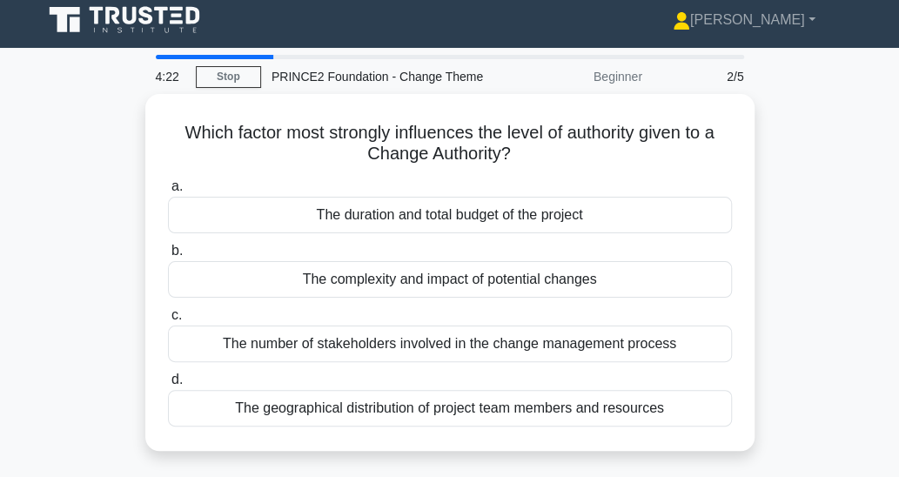
scroll to position [0, 0]
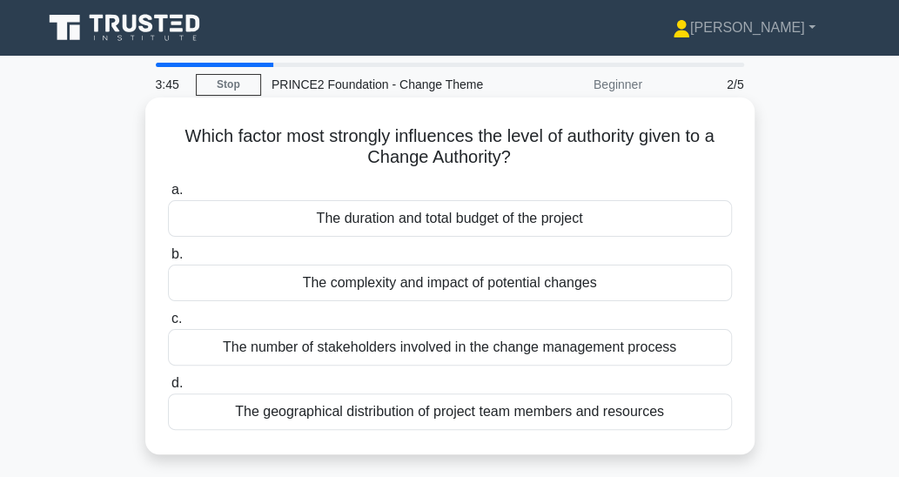
click at [613, 281] on div "The complexity and impact of potential changes" at bounding box center [450, 283] width 564 height 37
click at [168, 260] on input "b. The complexity and impact of potential changes" at bounding box center [168, 254] width 0 height 11
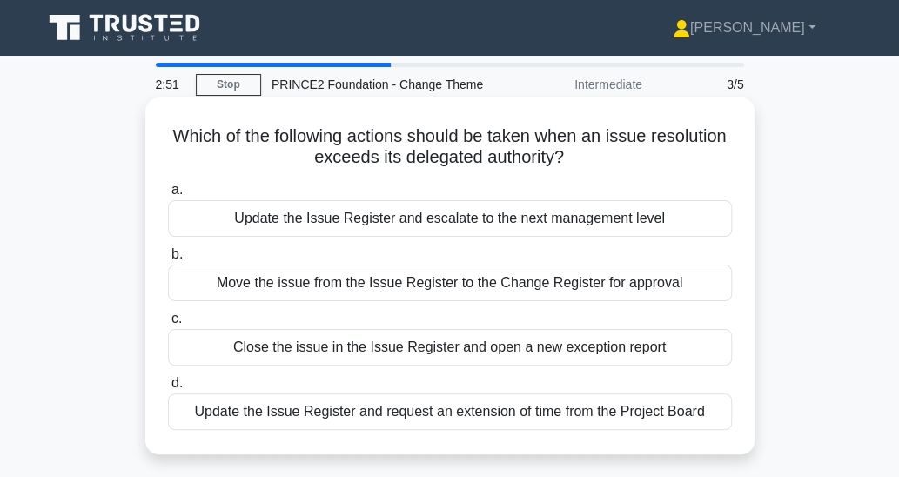
click at [691, 279] on div "Move the issue from the Issue Register to the Change Register for approval" at bounding box center [450, 283] width 564 height 37
click at [168, 260] on input "b. Move the issue from the Issue Register to the Change Register for approval" at bounding box center [168, 254] width 0 height 11
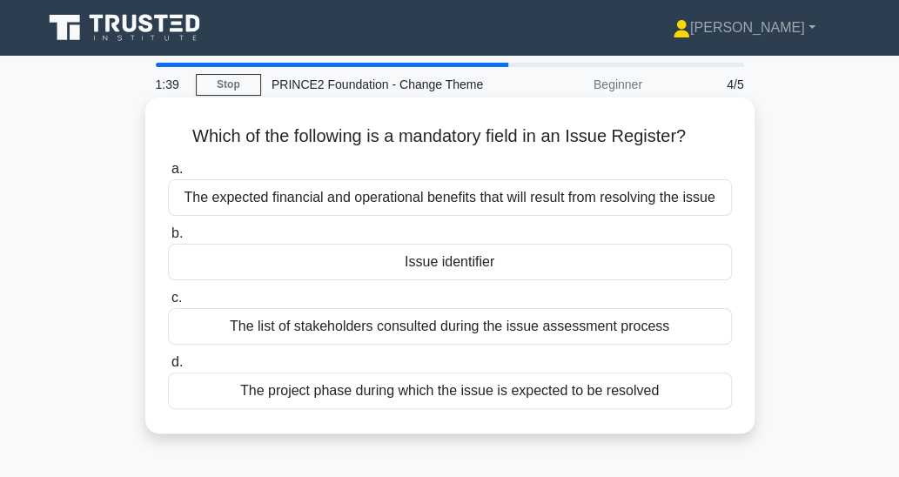
click at [702, 201] on div "The expected financial and operational benefits that will result from resolving…" at bounding box center [450, 197] width 564 height 37
click at [168, 175] on input "a. The expected financial and operational benefits that will result from resolv…" at bounding box center [168, 169] width 0 height 11
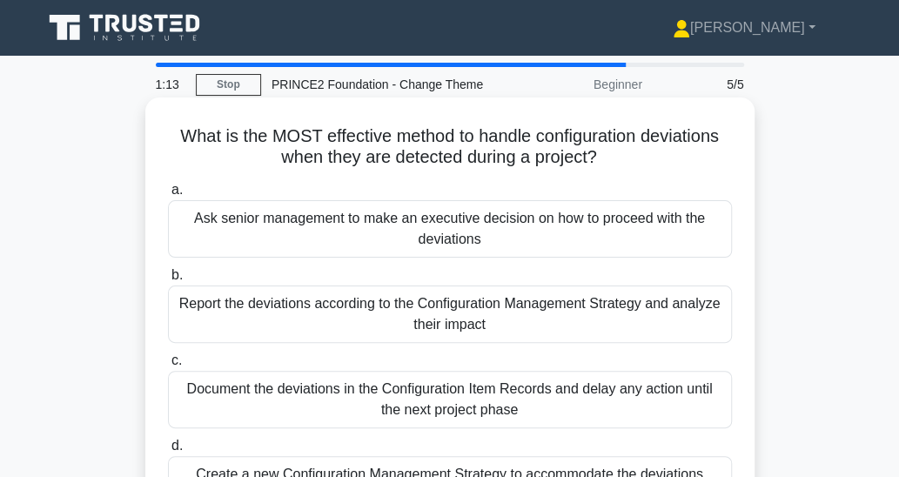
scroll to position [87, 0]
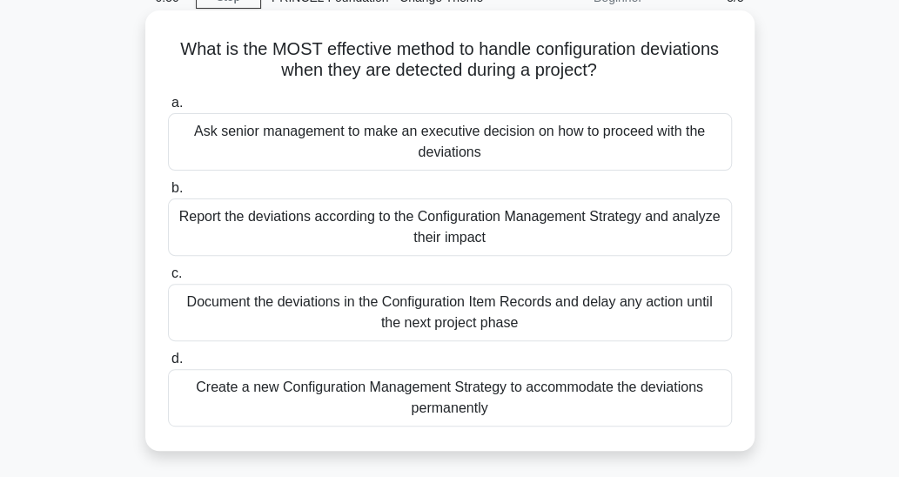
click at [683, 149] on div "Ask senior management to make an executive decision on how to proceed with the …" at bounding box center [450, 141] width 564 height 57
click at [168, 109] on input "a. Ask senior management to make an executive decision on how to proceed with t…" at bounding box center [168, 103] width 0 height 11
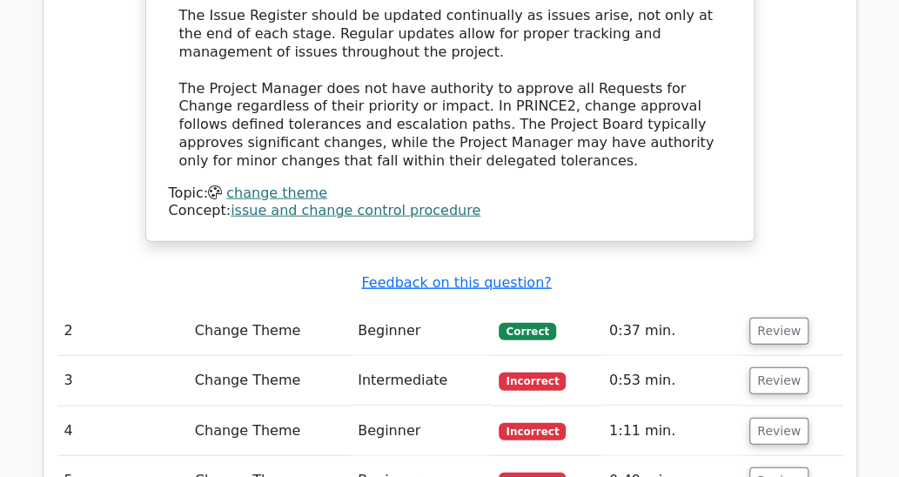
scroll to position [1567, 0]
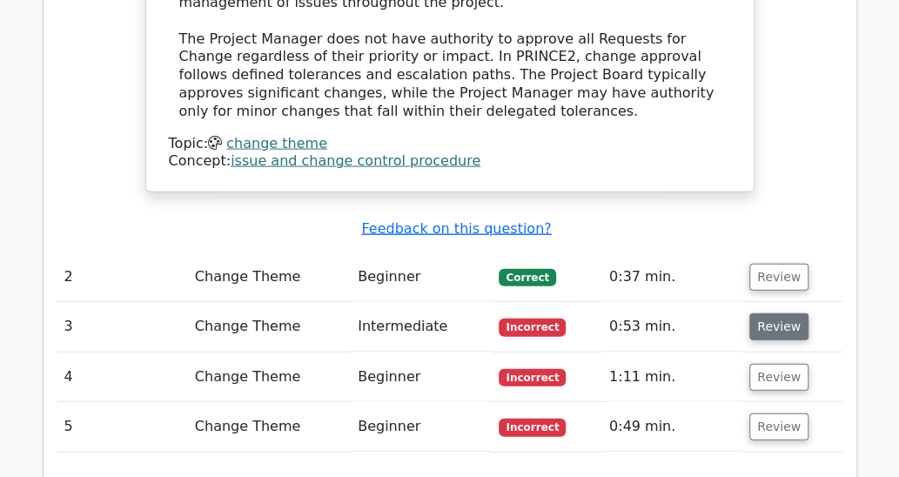
click at [776, 313] on button "Review" at bounding box center [779, 326] width 59 height 27
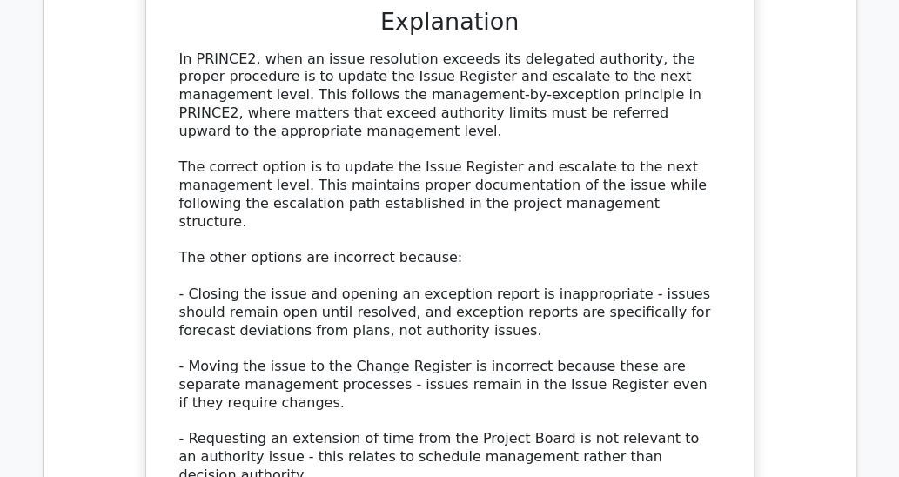
scroll to position [2525, 0]
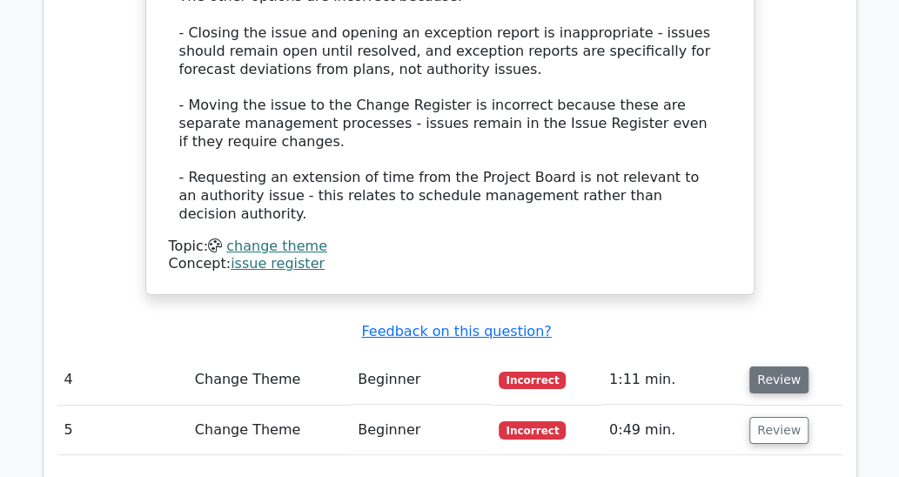
click at [787, 367] on button "Review" at bounding box center [779, 380] width 59 height 27
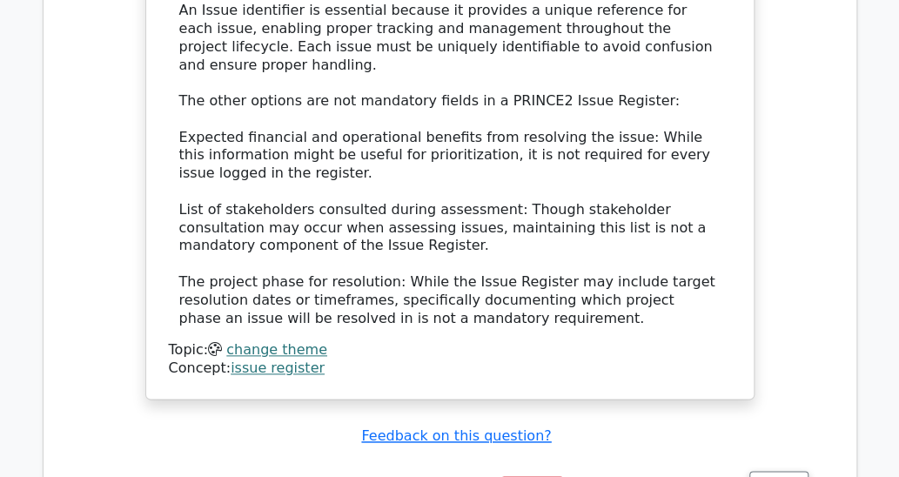
scroll to position [3395, 0]
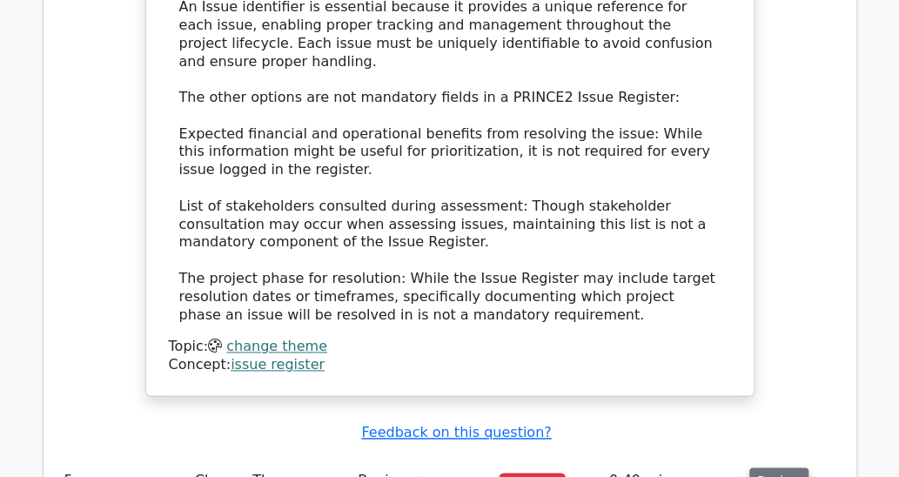
click at [789, 468] on button "Review" at bounding box center [779, 481] width 59 height 27
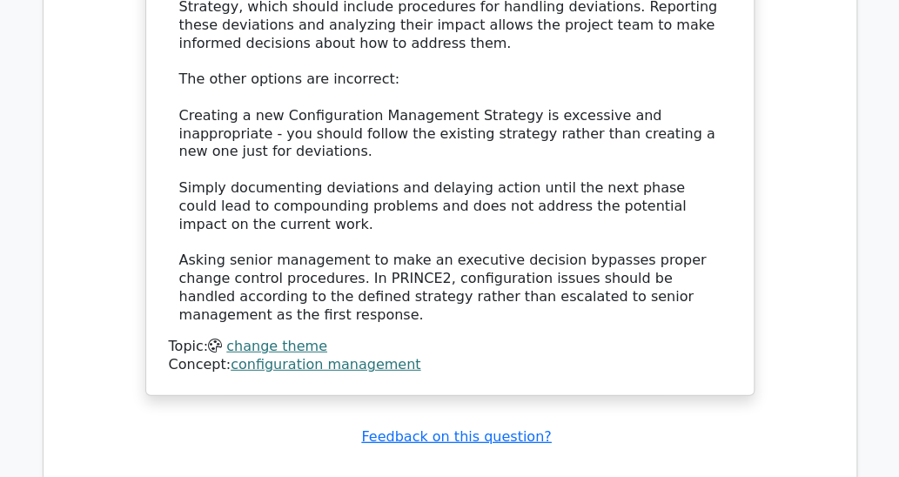
scroll to position [4613, 0]
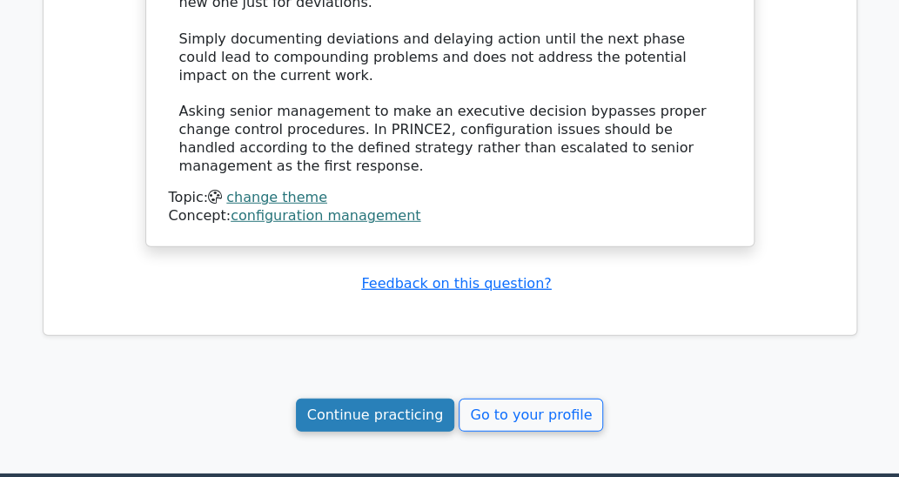
click at [348, 399] on link "Continue practicing" at bounding box center [375, 415] width 159 height 33
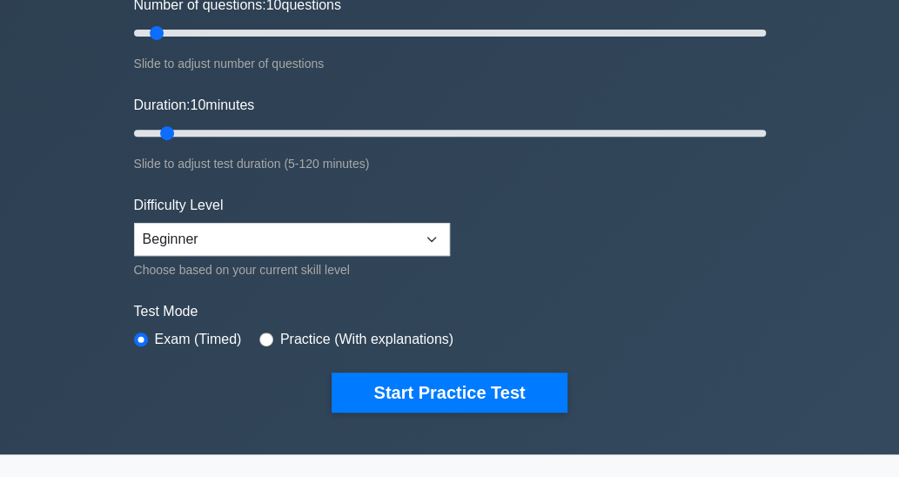
scroll to position [261, 0]
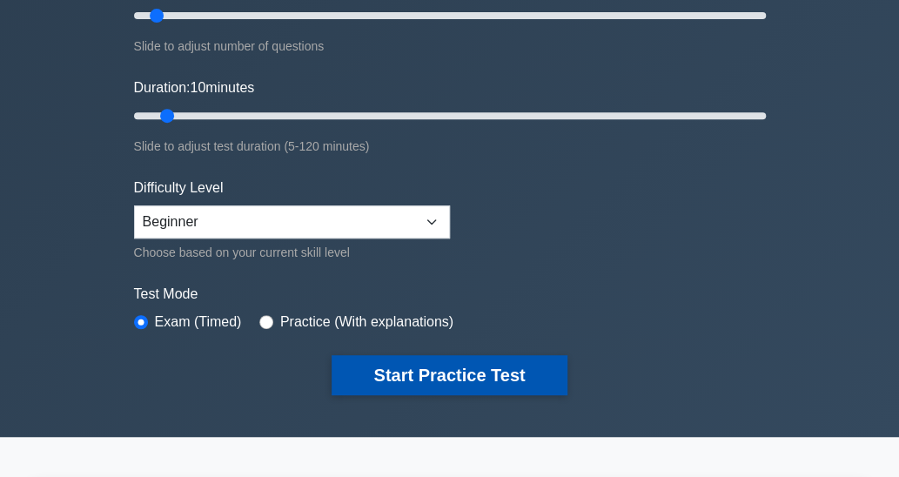
click at [411, 373] on button "Start Practice Test" at bounding box center [449, 375] width 235 height 40
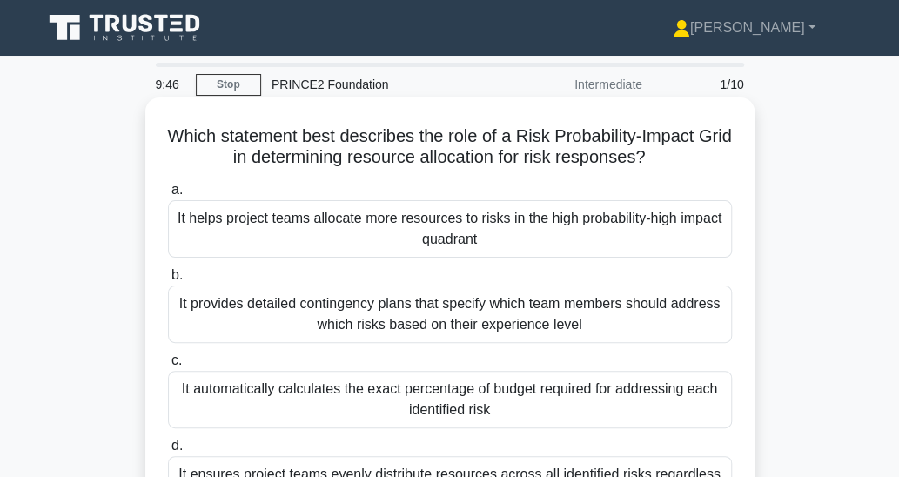
scroll to position [87, 0]
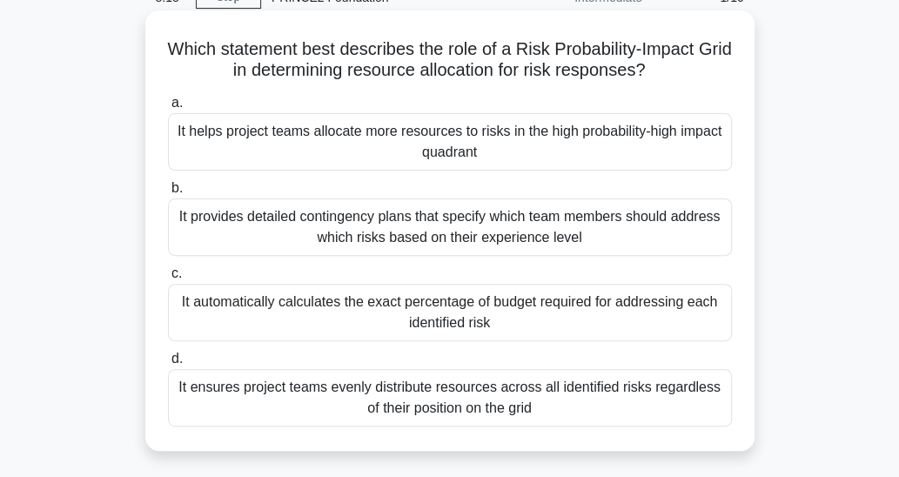
click at [670, 387] on div "It ensures project teams evenly distribute resources across all identified risk…" at bounding box center [450, 397] width 564 height 57
click at [168, 365] on input "d. It ensures project teams evenly distribute resources across all identified r…" at bounding box center [168, 358] width 0 height 11
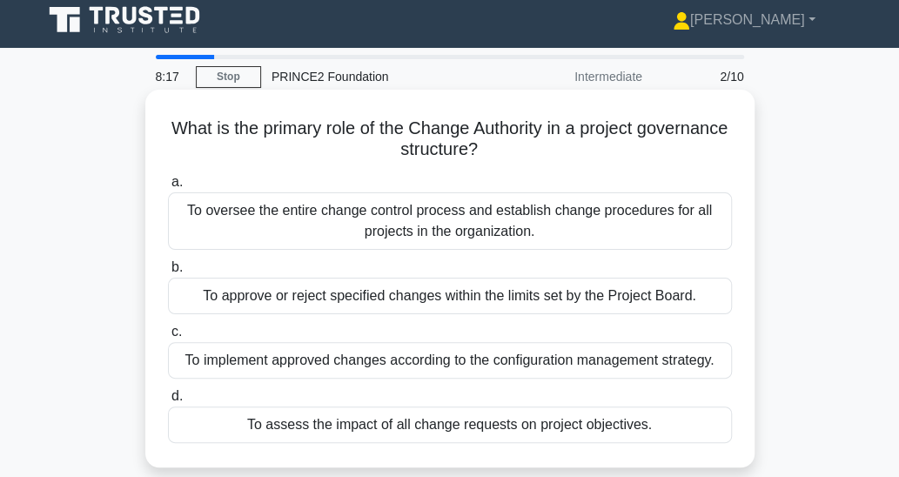
scroll to position [0, 0]
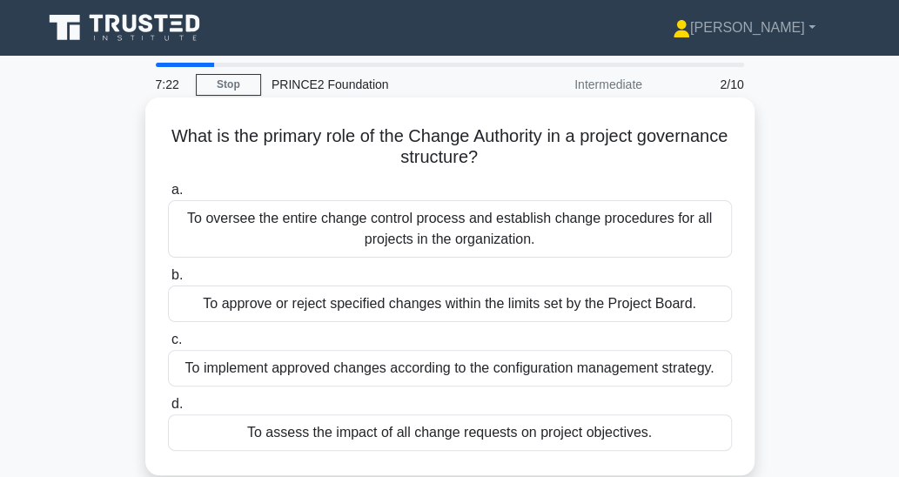
click at [613, 229] on div "To oversee the entire change control process and establish change procedures fo…" at bounding box center [450, 228] width 564 height 57
click at [168, 196] on input "a. To oversee the entire change control process and establish change procedures…" at bounding box center [168, 190] width 0 height 11
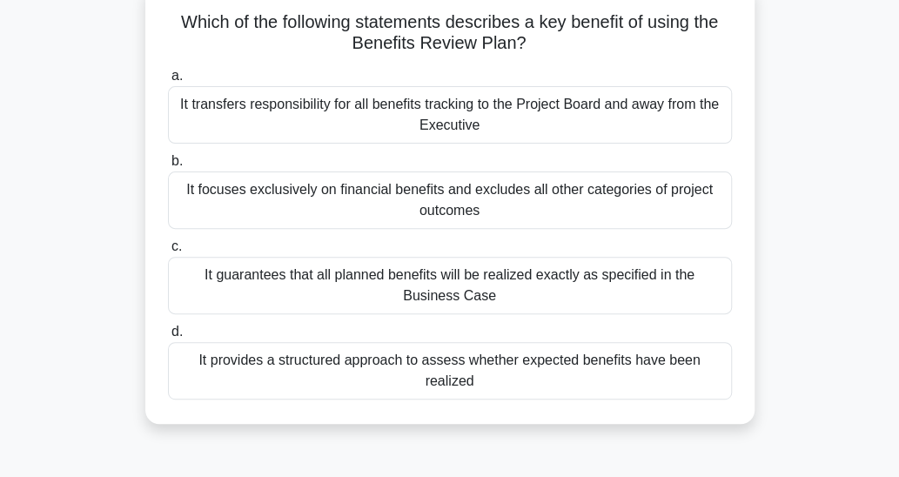
scroll to position [87, 0]
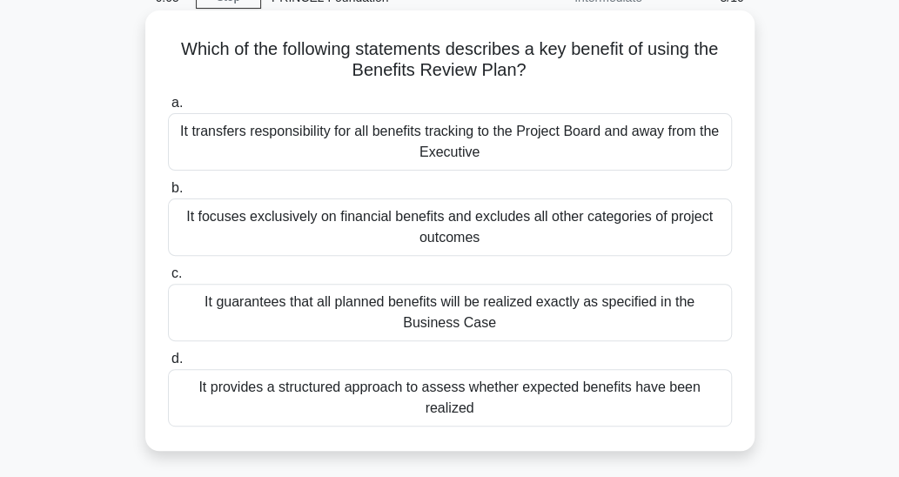
click at [585, 386] on div "It provides a structured approach to assess whether expected benefits have been…" at bounding box center [450, 397] width 564 height 57
click at [168, 365] on input "d. It provides a structured approach to assess whether expected benefits have b…" at bounding box center [168, 358] width 0 height 11
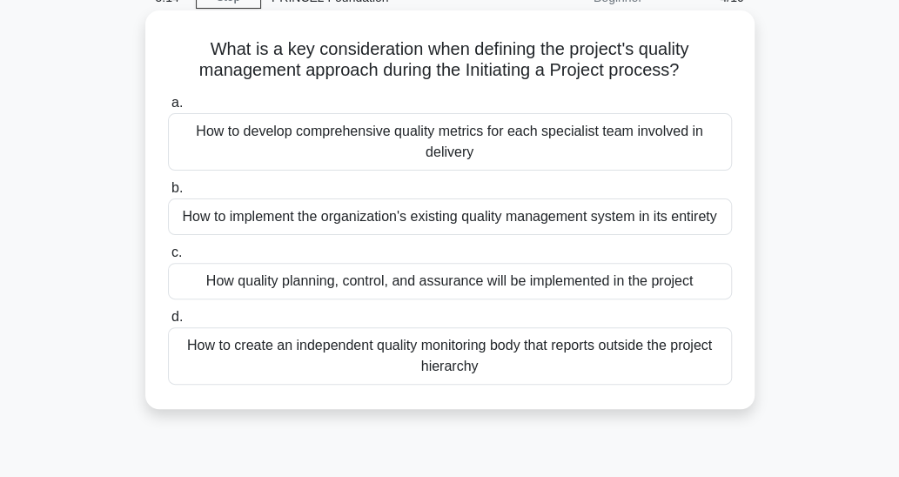
click at [585, 282] on div "How quality planning, control, and assurance will be implemented in the project" at bounding box center [450, 281] width 564 height 37
click at [168, 259] on input "c. How quality planning, control, and assurance will be implemented in the proj…" at bounding box center [168, 252] width 0 height 11
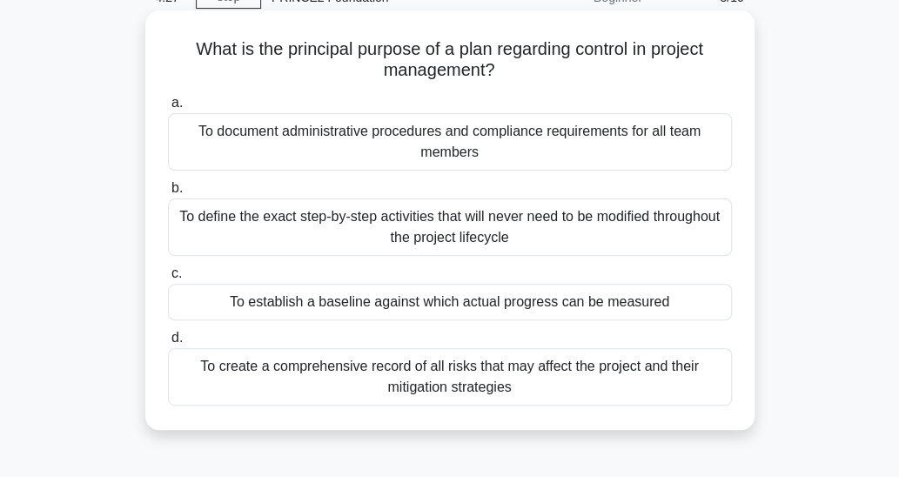
click at [676, 299] on div "To establish a baseline against which actual progress can be measured" at bounding box center [450, 302] width 564 height 37
click at [168, 279] on input "c. To establish a baseline against which actual progress can be measured" at bounding box center [168, 273] width 0 height 11
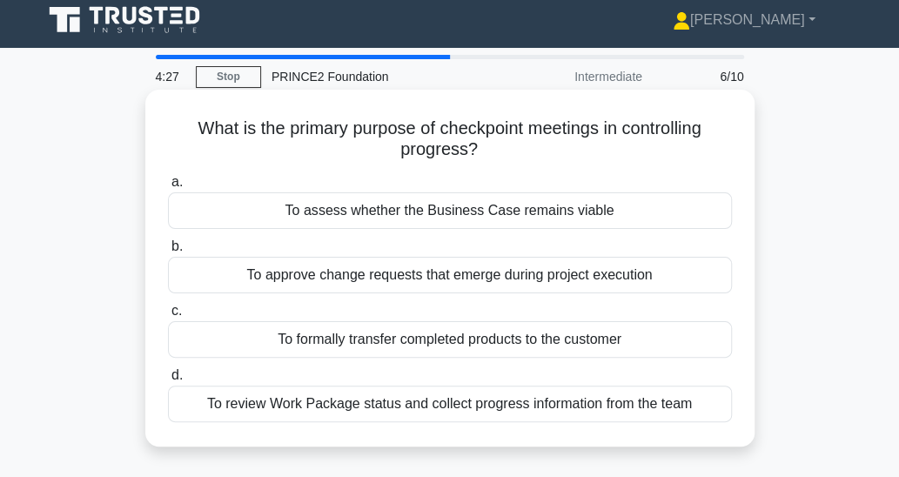
scroll to position [0, 0]
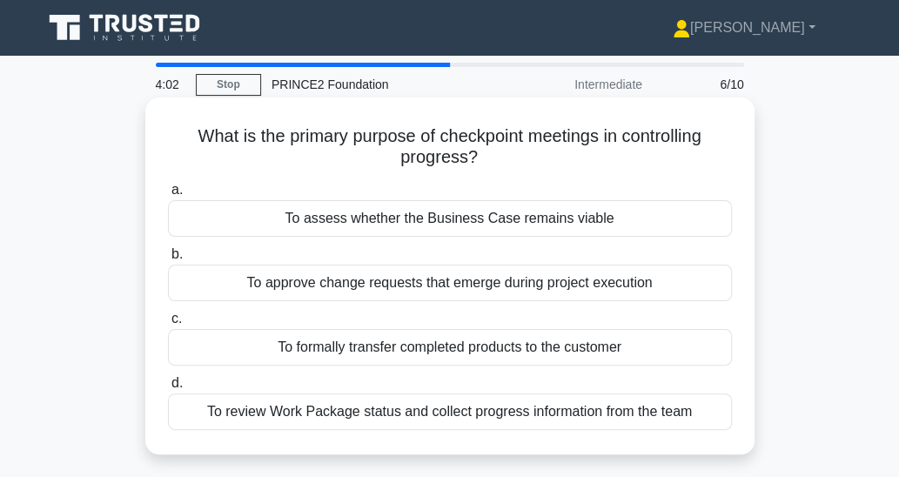
click at [648, 215] on div "To assess whether the Business Case remains viable" at bounding box center [450, 218] width 564 height 37
click at [168, 196] on input "a. To assess whether the Business Case remains viable" at bounding box center [168, 190] width 0 height 11
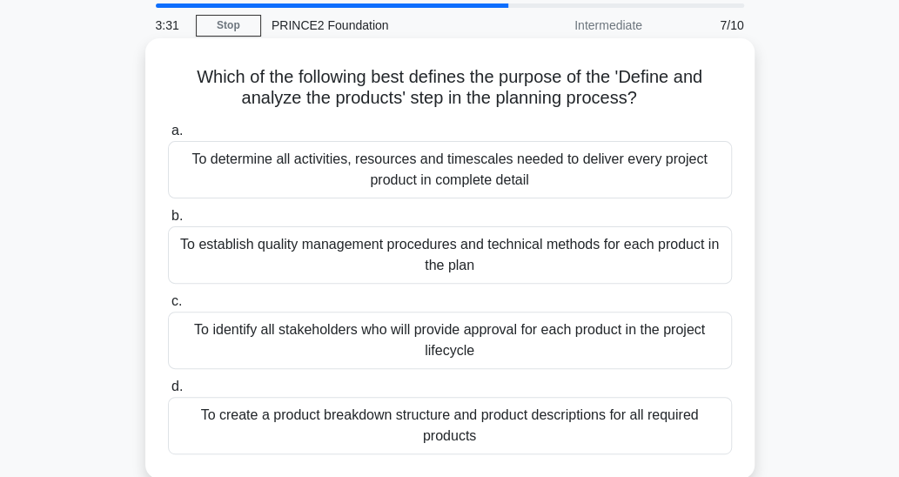
scroll to position [87, 0]
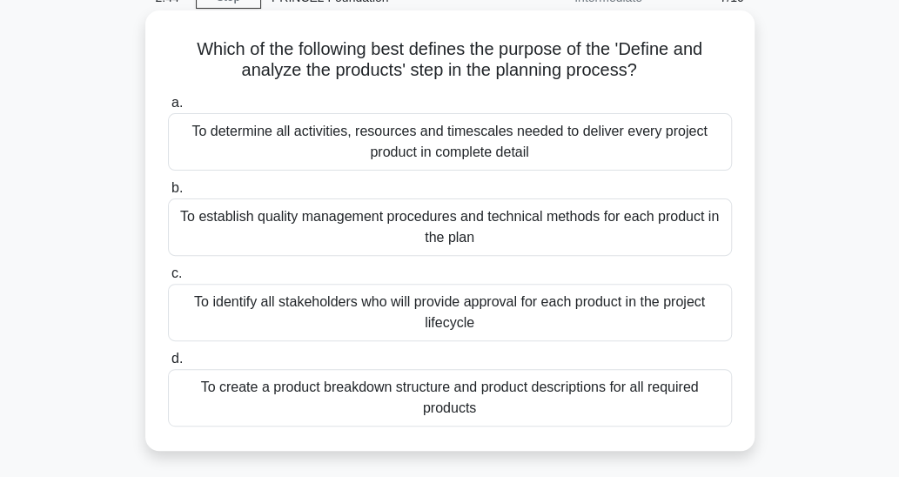
click at [585, 399] on div "To create a product breakdown structure and product descriptions for all requir…" at bounding box center [450, 397] width 564 height 57
click at [168, 365] on input "d. To create a product breakdown structure and product descriptions for all req…" at bounding box center [168, 358] width 0 height 11
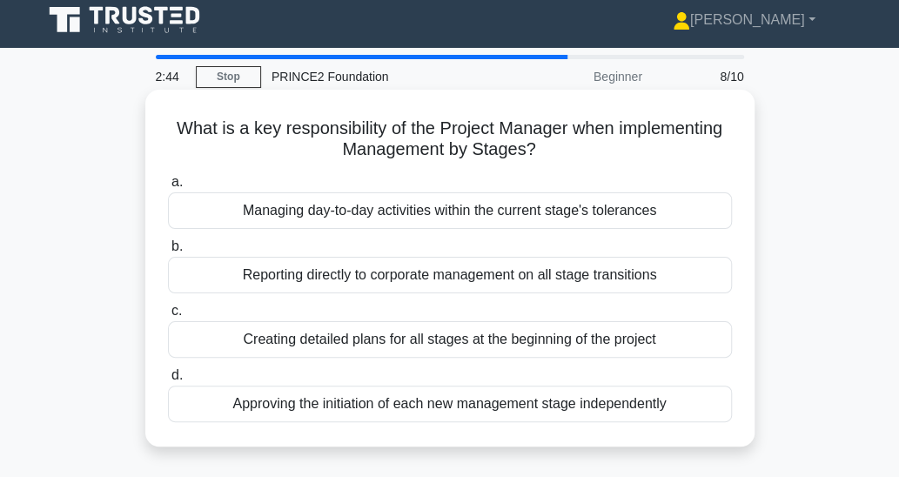
scroll to position [0, 0]
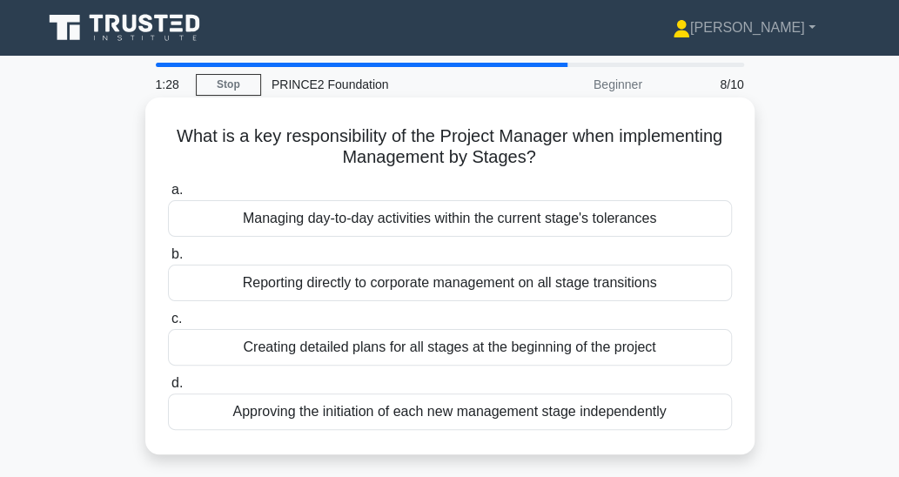
click at [683, 283] on div "Reporting directly to corporate management on all stage transitions" at bounding box center [450, 283] width 564 height 37
click at [168, 260] on input "b. Reporting directly to corporate management on all stage transitions" at bounding box center [168, 254] width 0 height 11
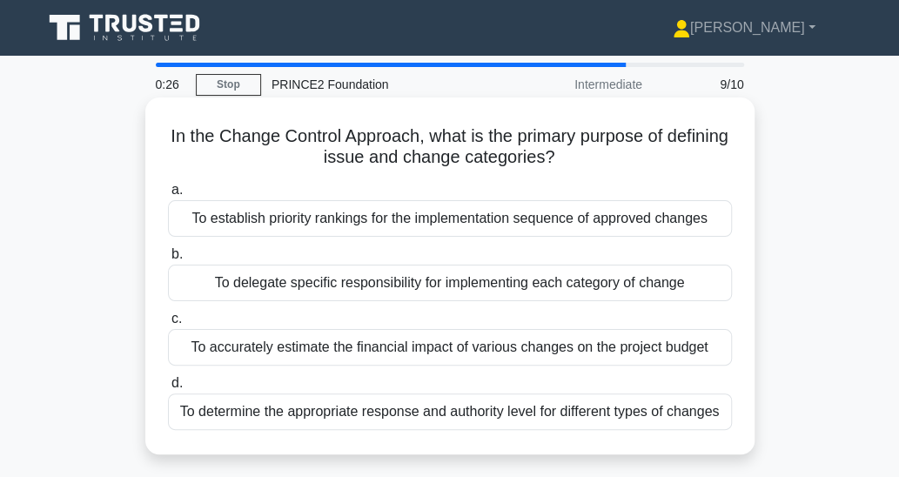
click at [716, 350] on div "To accurately estimate the financial impact of various changes on the project b…" at bounding box center [450, 347] width 564 height 37
click at [168, 325] on input "c. To accurately estimate the financial impact of various changes on the projec…" at bounding box center [168, 318] width 0 height 11
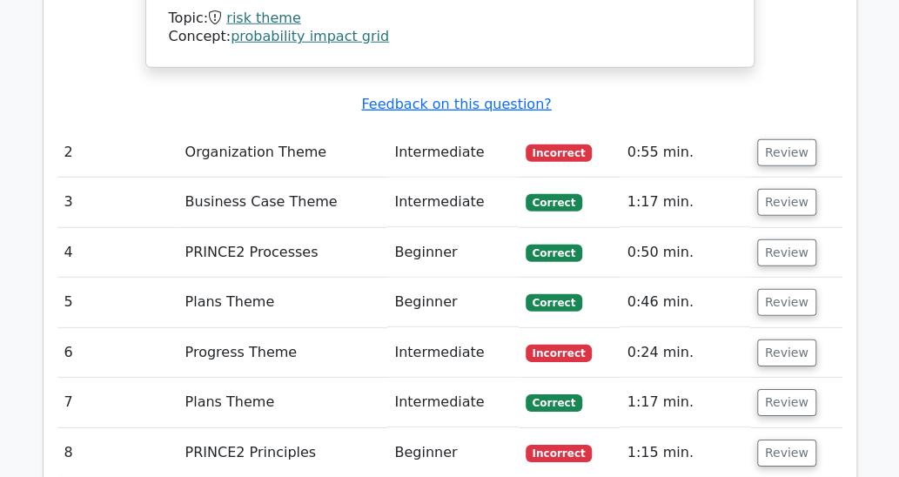
scroll to position [2089, 0]
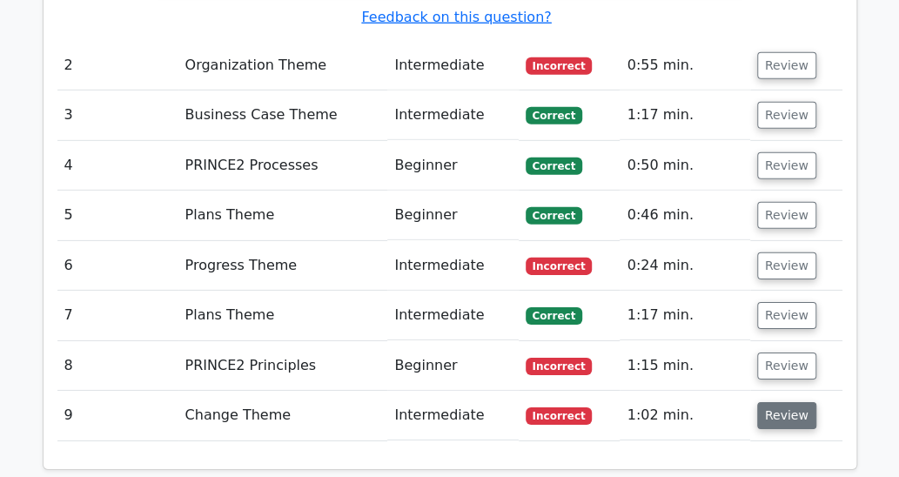
click at [779, 402] on button "Review" at bounding box center [786, 415] width 59 height 27
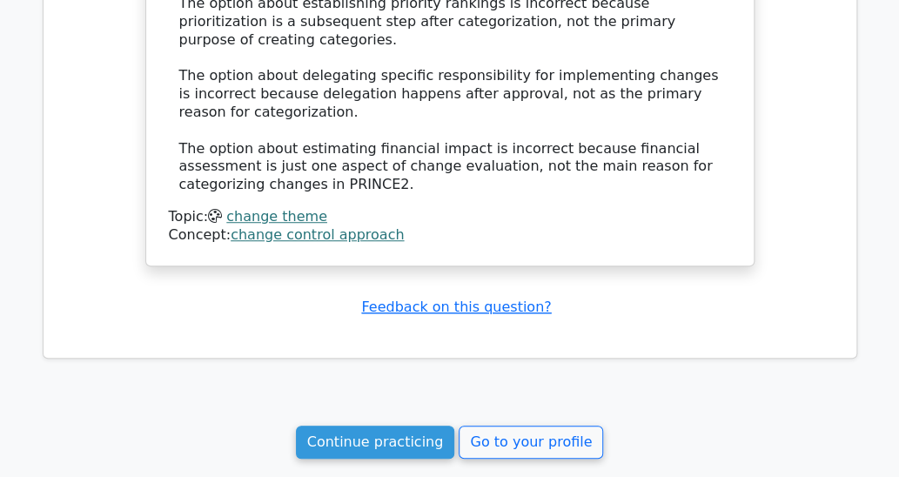
scroll to position [3134, 0]
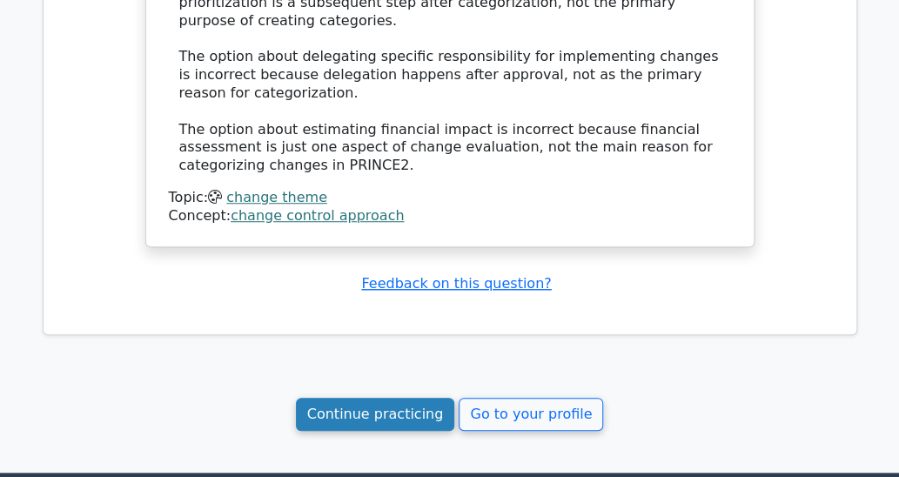
click at [344, 398] on link "Continue practicing" at bounding box center [375, 414] width 159 height 33
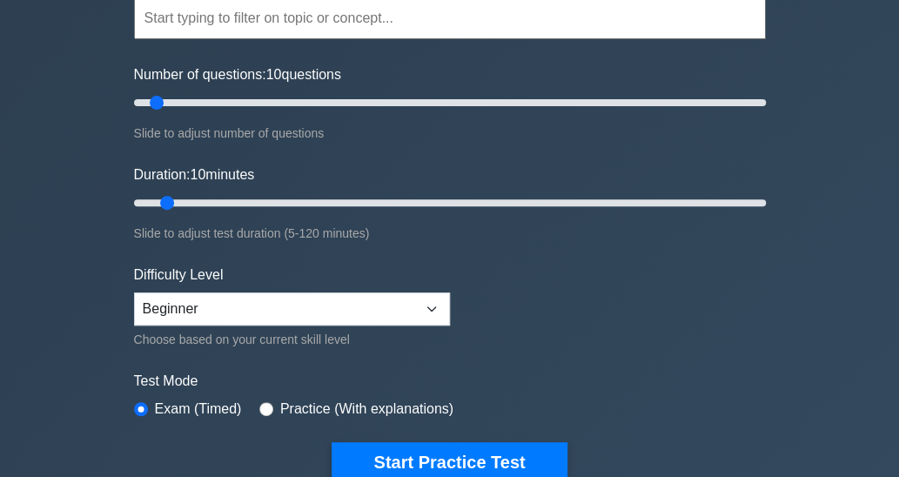
scroll to position [261, 0]
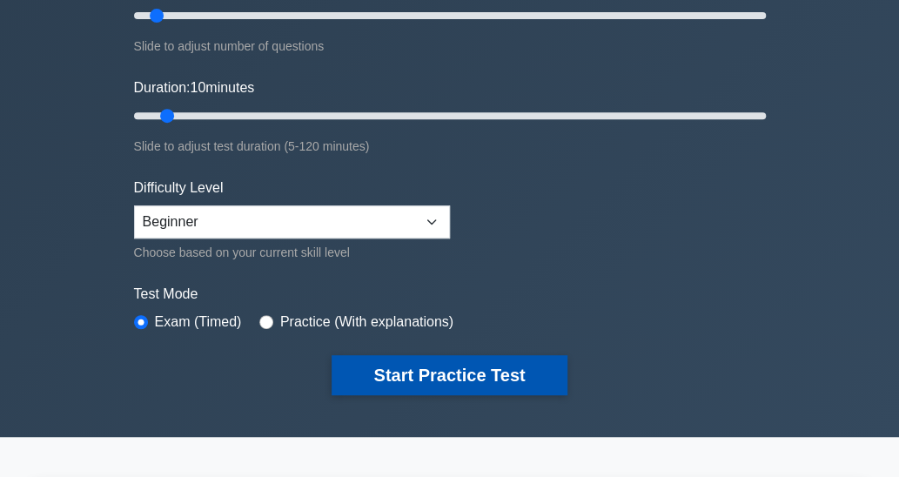
click at [481, 373] on button "Start Practice Test" at bounding box center [449, 375] width 235 height 40
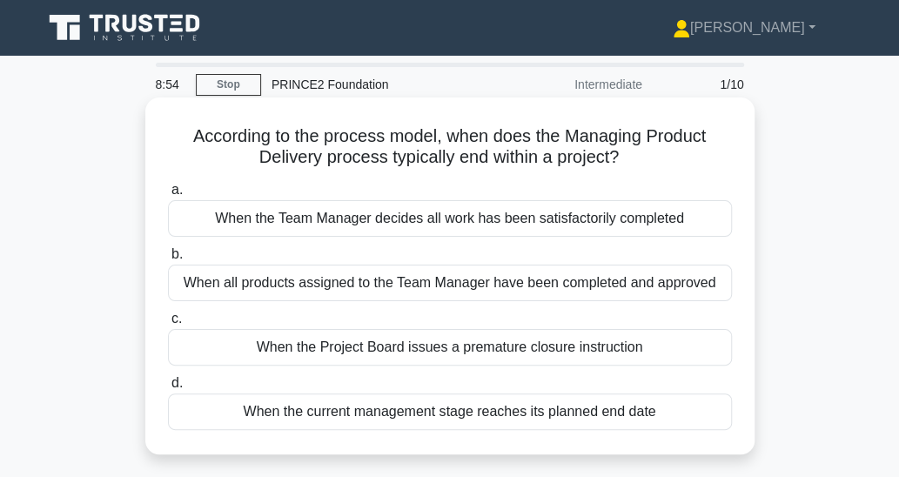
click at [705, 290] on div "When all products assigned to the Team Manager have been completed and approved" at bounding box center [450, 283] width 564 height 37
click at [168, 260] on input "b. When all products assigned to the Team Manager have been completed and appro…" at bounding box center [168, 254] width 0 height 11
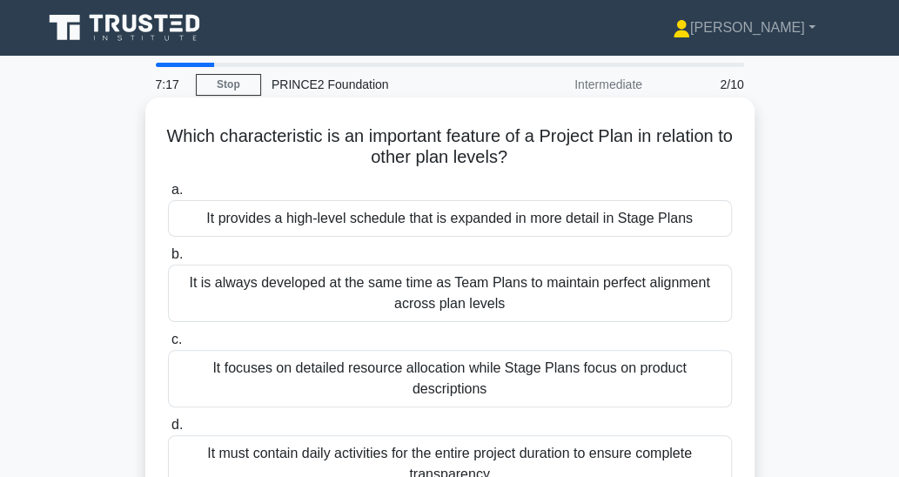
click at [641, 226] on div "It provides a high-level schedule that is expanded in more detail in Stage Plans" at bounding box center [450, 218] width 564 height 37
click at [168, 196] on input "a. It provides a high-level schedule that is expanded in more detail in Stage P…" at bounding box center [168, 190] width 0 height 11
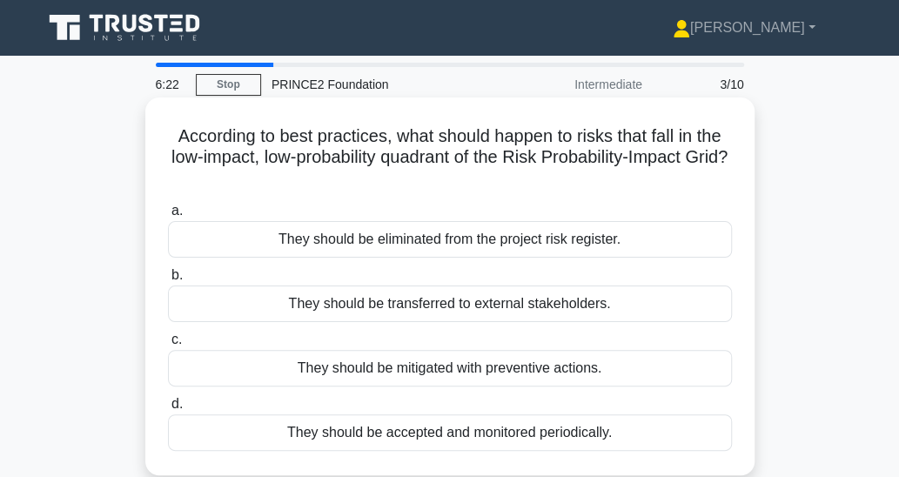
click at [636, 430] on div "They should be accepted and monitored periodically." at bounding box center [450, 432] width 564 height 37
click at [168, 410] on input "d. They should be accepted and monitored periodically." at bounding box center [168, 404] width 0 height 11
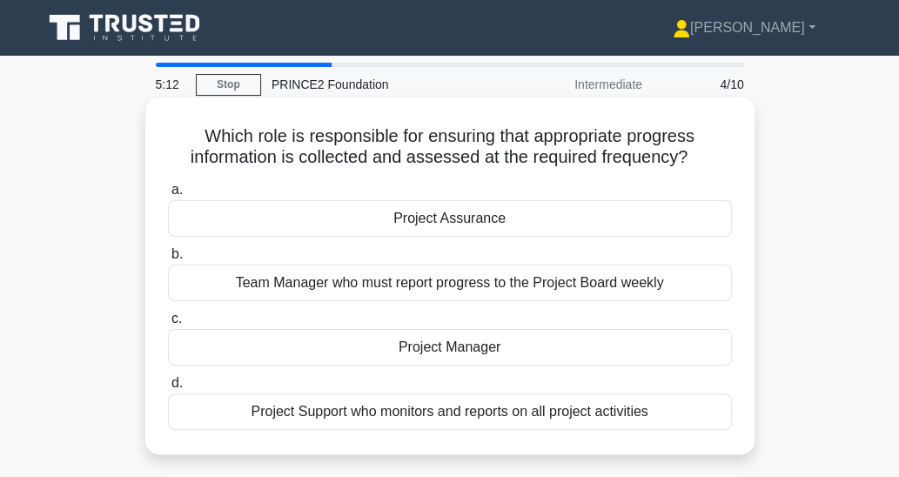
click at [555, 346] on div "Project Manager" at bounding box center [450, 347] width 564 height 37
click at [168, 325] on input "c. Project Manager" at bounding box center [168, 318] width 0 height 11
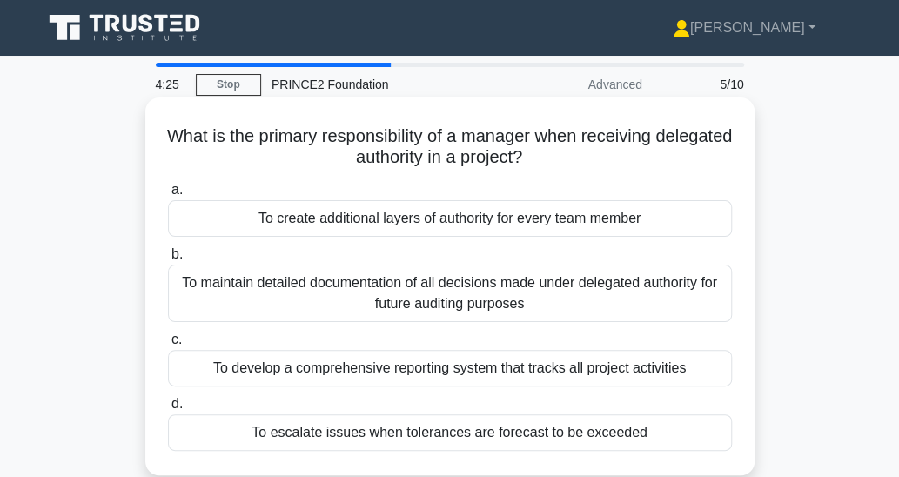
click at [656, 441] on div "To escalate issues when tolerances are forecast to be exceeded" at bounding box center [450, 432] width 564 height 37
click at [168, 410] on input "d. To escalate issues when tolerances are forecast to be exceeded" at bounding box center [168, 404] width 0 height 11
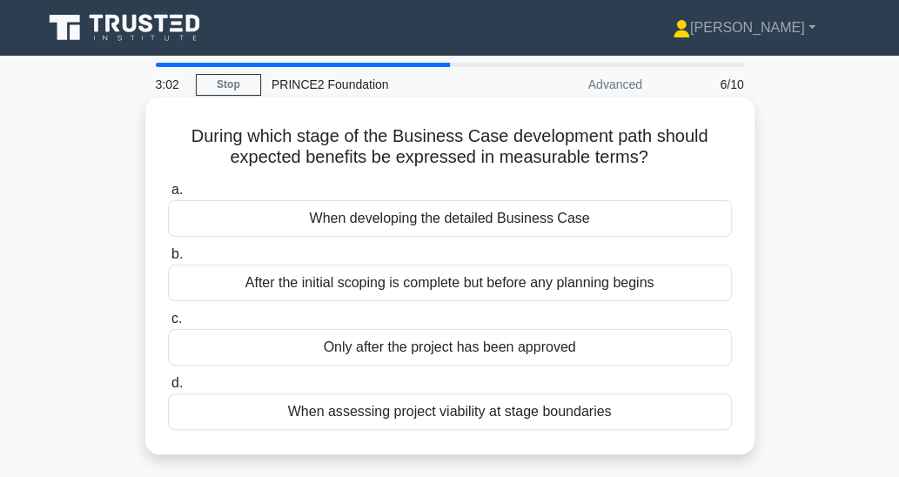
click at [589, 219] on div "When developing the detailed Business Case" at bounding box center [450, 218] width 564 height 37
click at [168, 196] on input "a. When developing the detailed Business Case" at bounding box center [168, 190] width 0 height 11
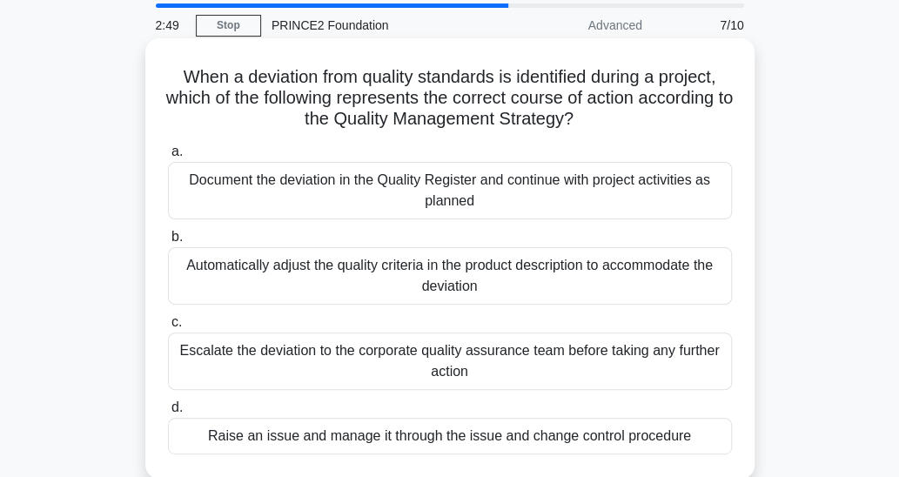
scroll to position [87, 0]
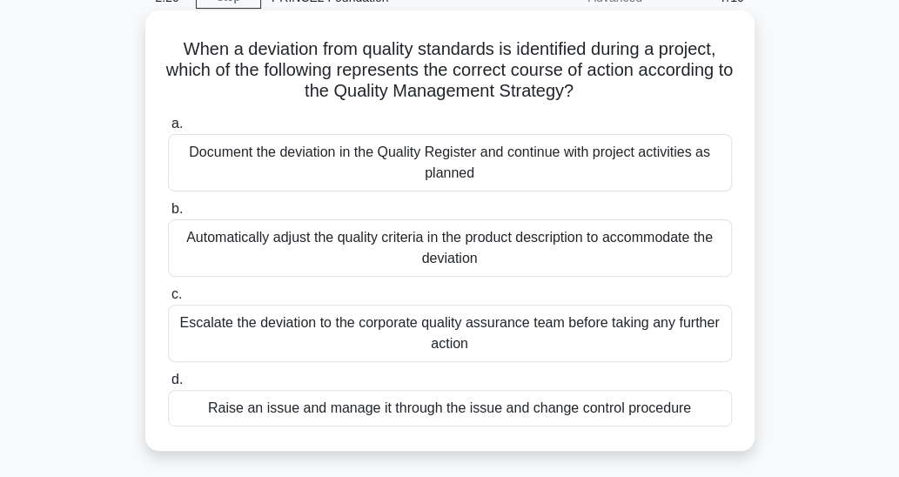
click at [690, 403] on div "Raise an issue and manage it through the issue and change control procedure" at bounding box center [450, 408] width 564 height 37
click at [168, 386] on input "d. Raise an issue and manage it through the issue and change control procedure" at bounding box center [168, 379] width 0 height 11
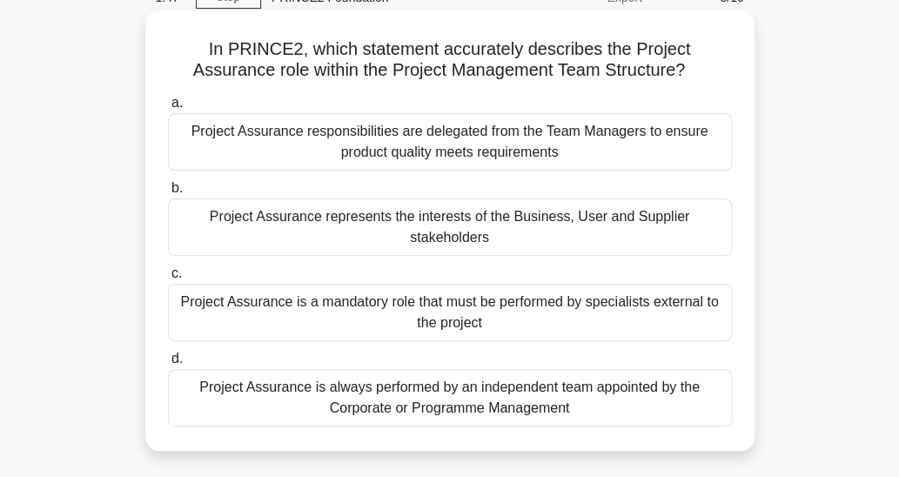
click at [691, 412] on div "Project Assurance is always performed by an independent team appointed by the C…" at bounding box center [450, 397] width 564 height 57
click at [168, 365] on input "d. Project Assurance is always performed by an independent team appointed by th…" at bounding box center [168, 358] width 0 height 11
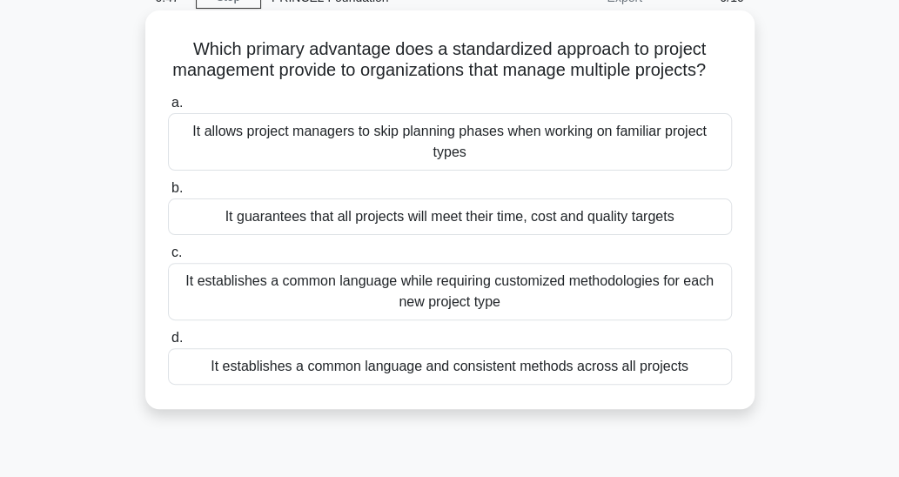
click at [686, 385] on div "It establishes a common language and consistent methods across all projects" at bounding box center [450, 366] width 564 height 37
click at [168, 344] on input "d. It establishes a common language and consistent methods across all projects" at bounding box center [168, 338] width 0 height 11
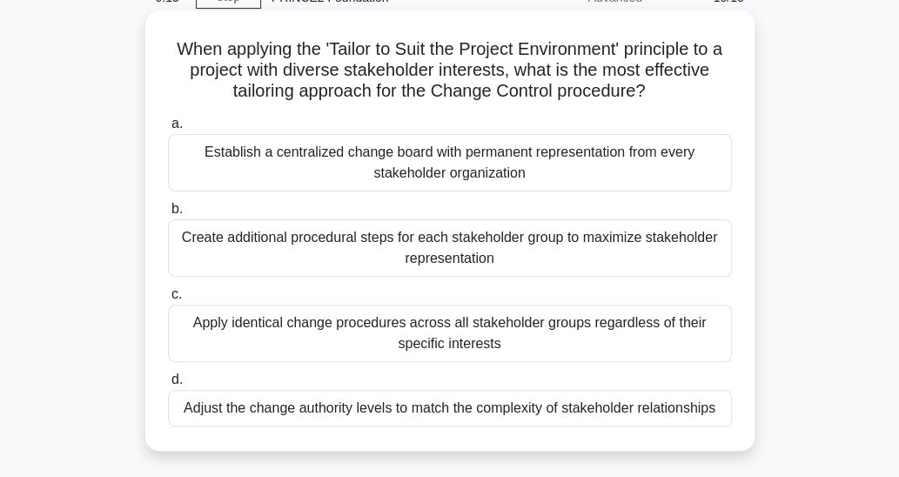
click at [637, 172] on div "Establish a centralized change board with permanent representation from every s…" at bounding box center [450, 162] width 564 height 57
click at [168, 130] on input "a. Establish a centralized change board with permanent representation from ever…" at bounding box center [168, 123] width 0 height 11
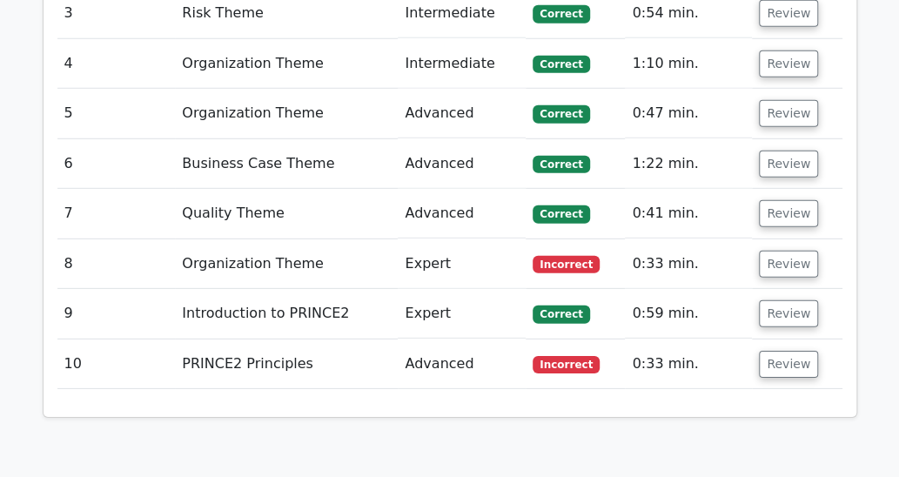
scroll to position [2002, 0]
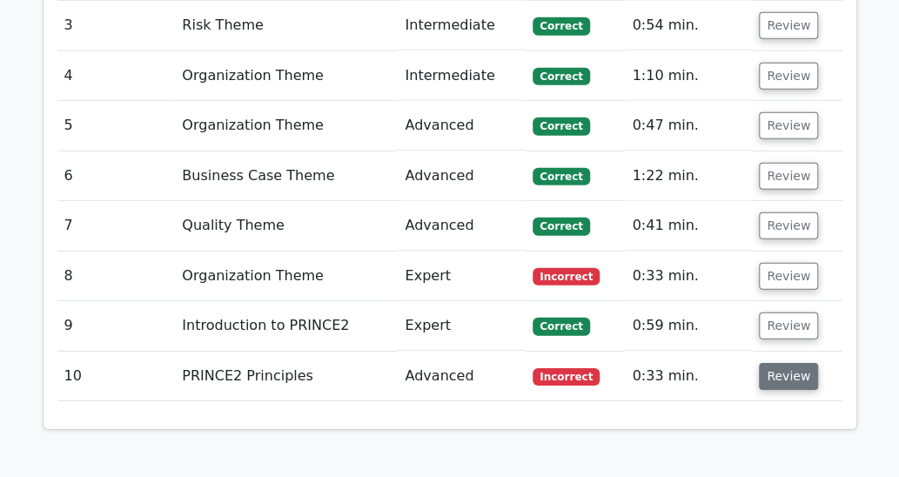
click at [790, 363] on button "Review" at bounding box center [788, 376] width 59 height 27
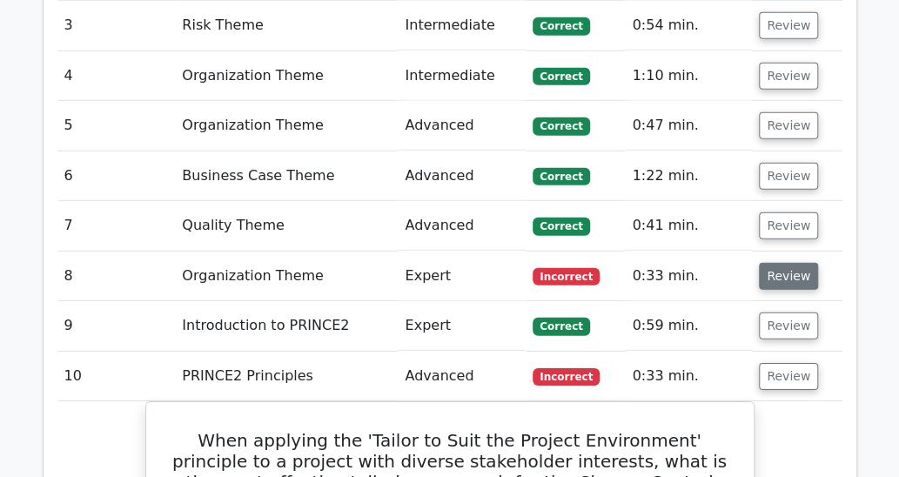
click at [782, 263] on button "Review" at bounding box center [788, 276] width 59 height 27
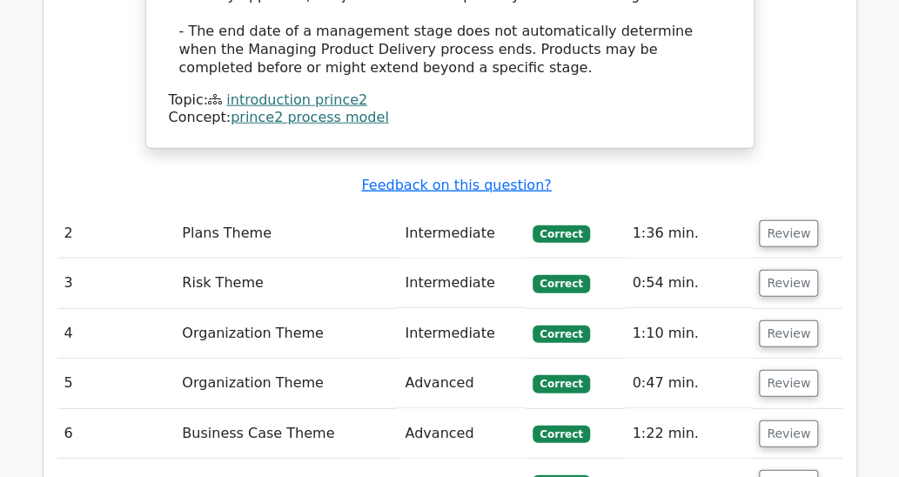
scroll to position [1741, 0]
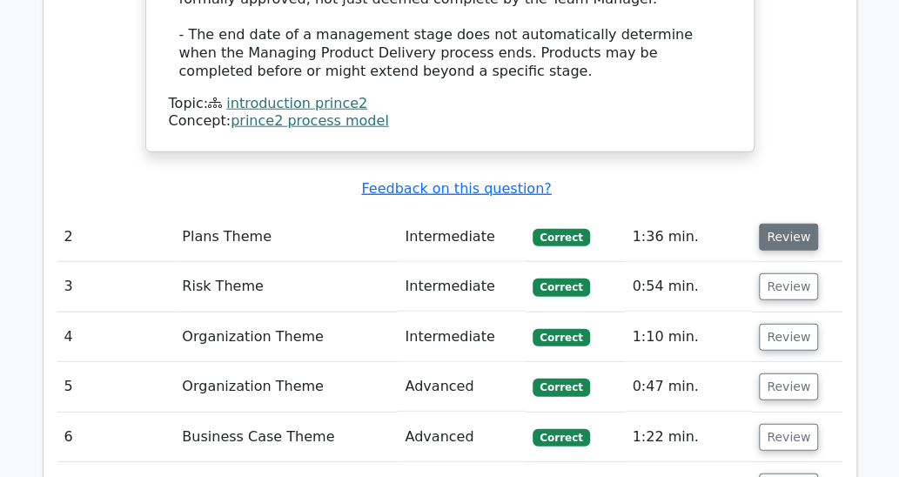
click at [795, 224] on button "Review" at bounding box center [788, 237] width 59 height 27
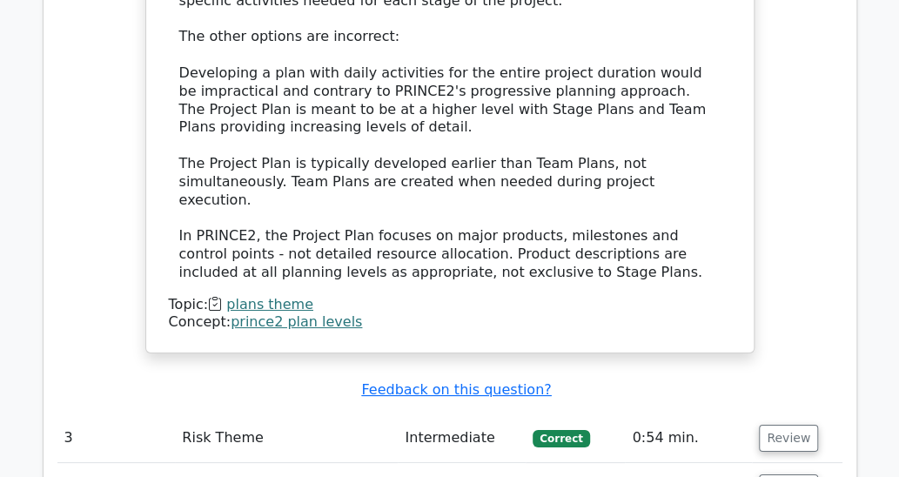
scroll to position [2612, 0]
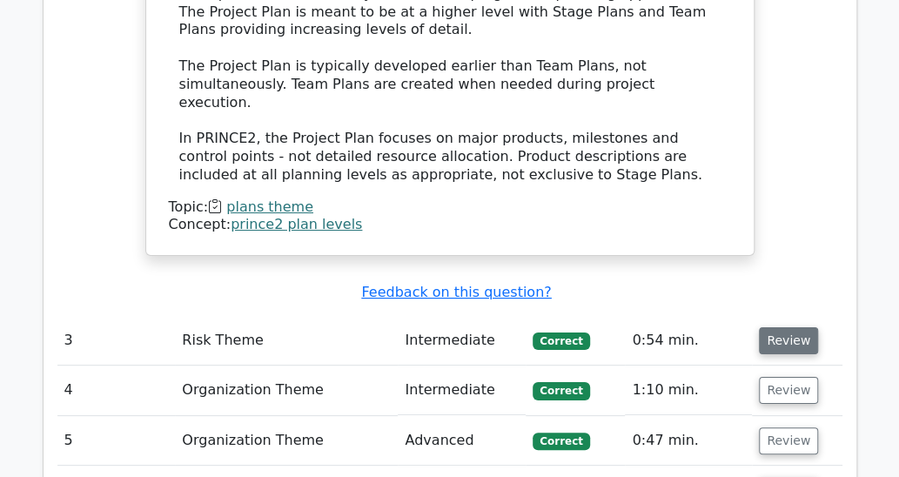
click at [778, 327] on button "Review" at bounding box center [788, 340] width 59 height 27
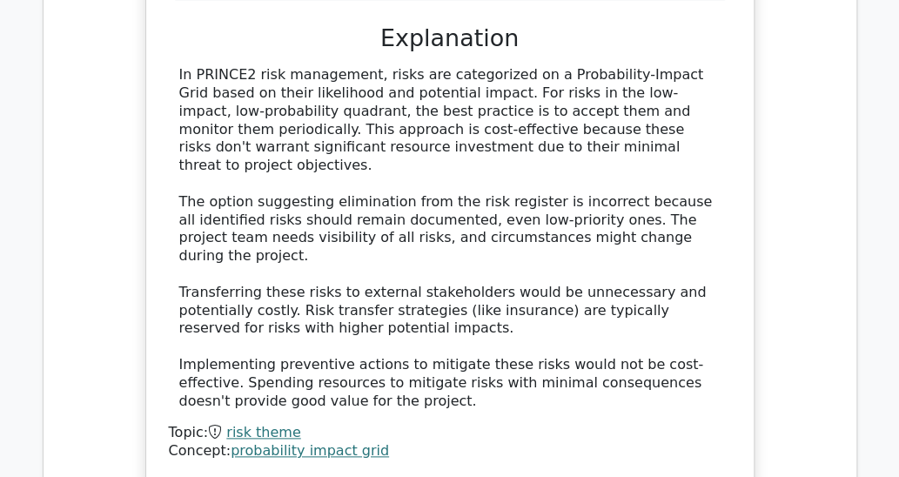
scroll to position [3569, 0]
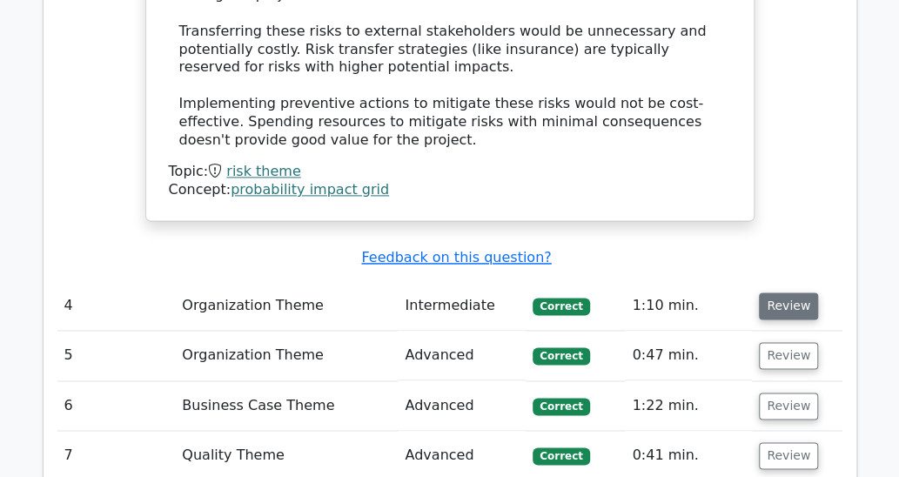
click at [784, 293] on button "Review" at bounding box center [788, 306] width 59 height 27
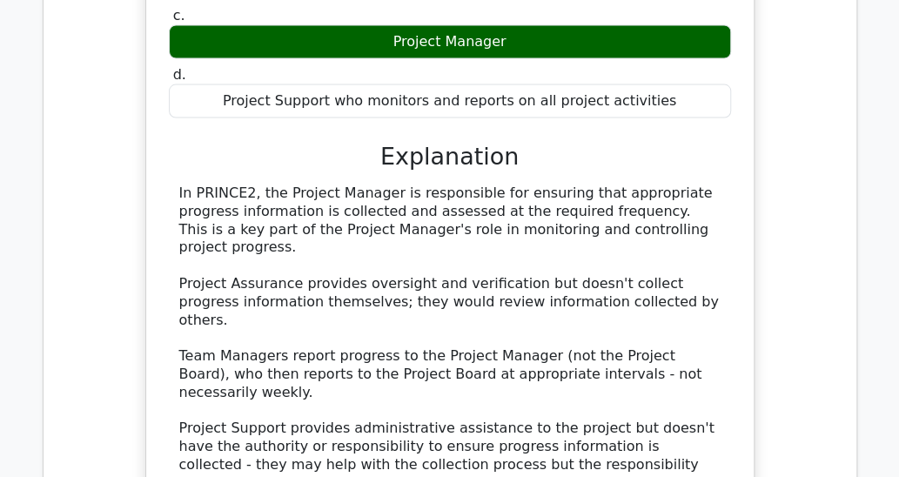
scroll to position [4353, 0]
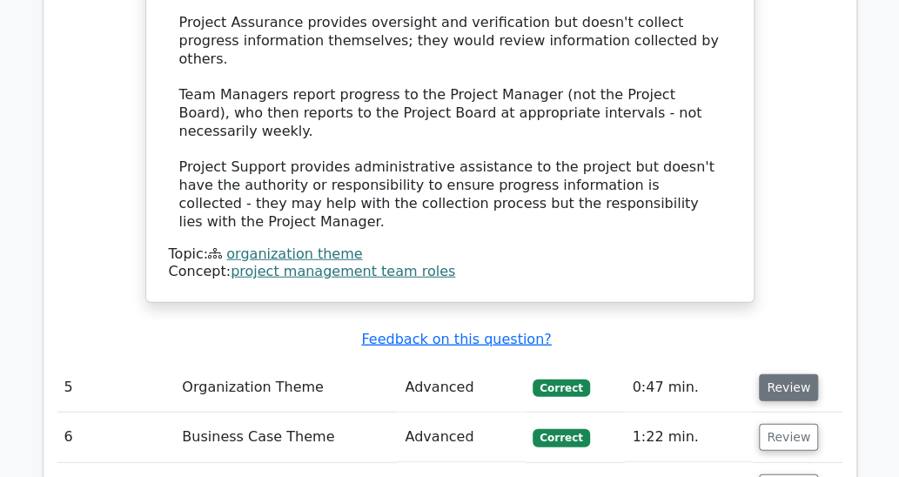
click at [783, 374] on button "Review" at bounding box center [788, 387] width 59 height 27
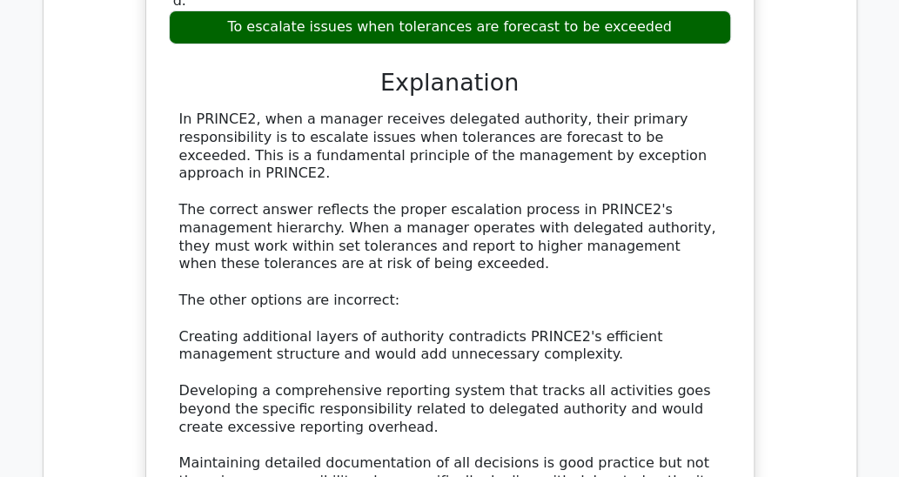
scroll to position [5137, 0]
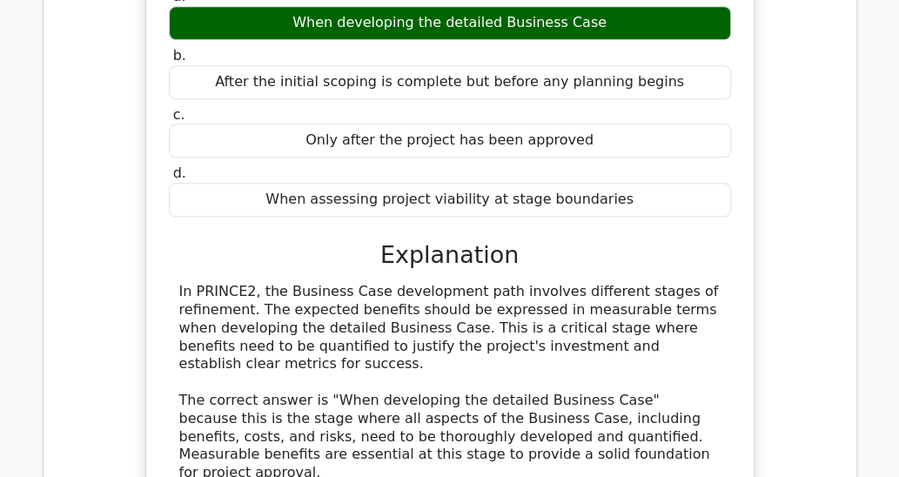
scroll to position [6094, 0]
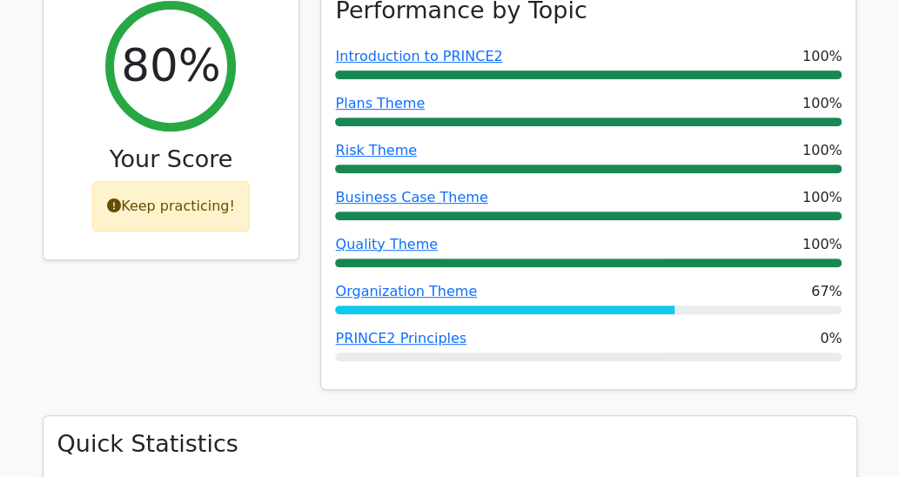
scroll to position [348, 0]
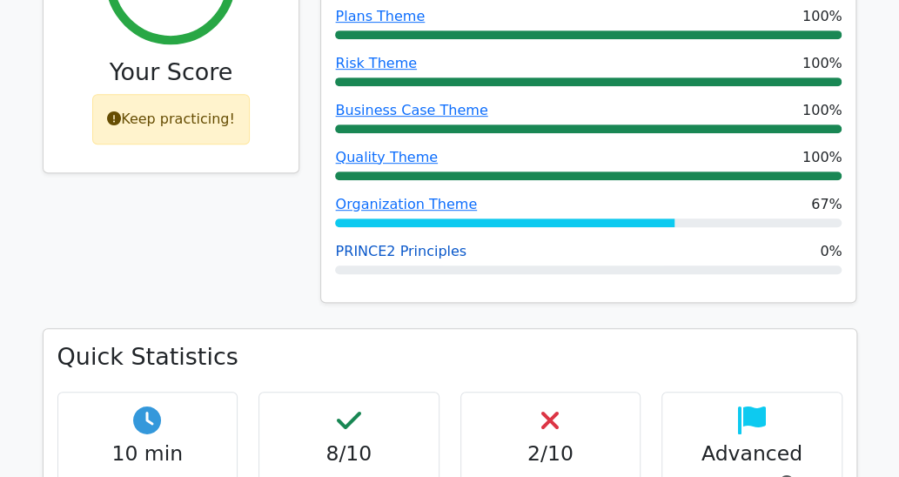
click at [355, 251] on link "PRINCE2 Principles" at bounding box center [400, 251] width 131 height 17
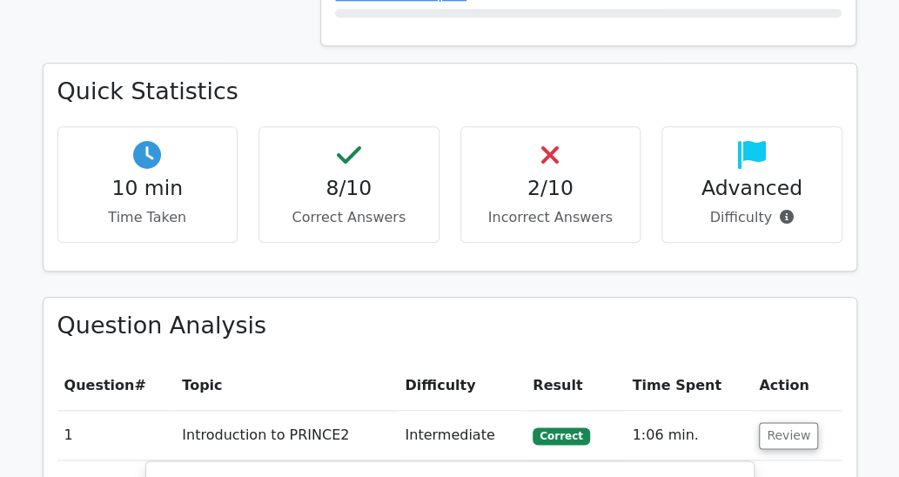
scroll to position [435, 0]
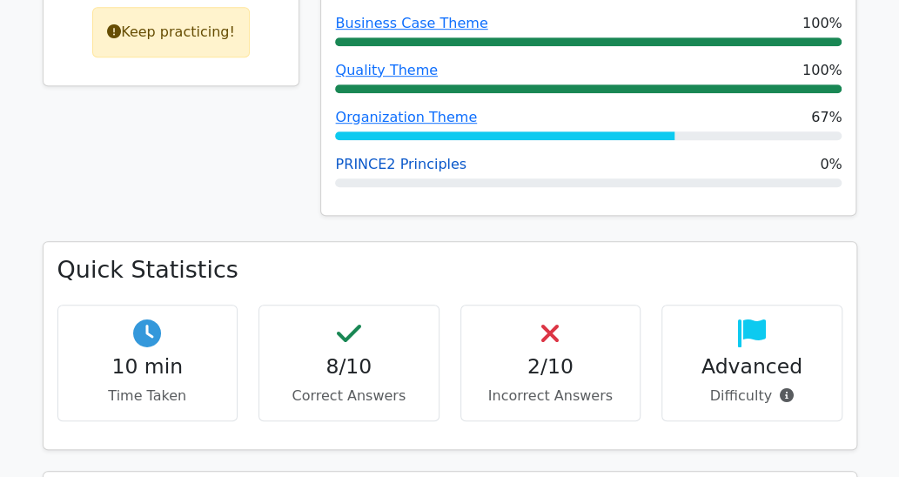
click at [381, 165] on link "PRINCE2 Principles" at bounding box center [400, 164] width 131 height 17
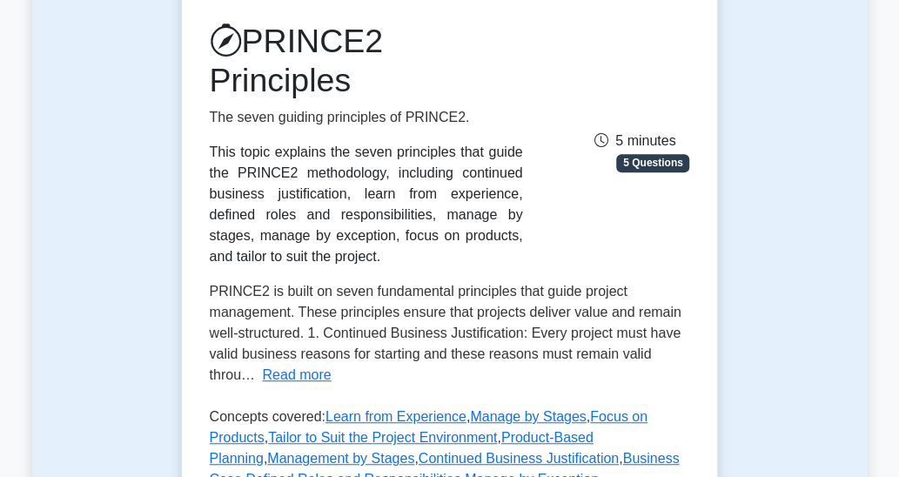
scroll to position [261, 0]
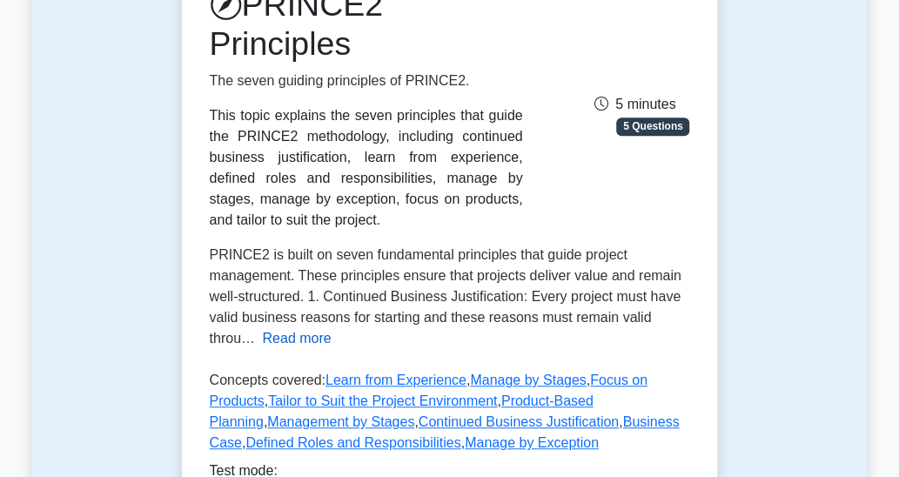
click at [291, 340] on button "Read more" at bounding box center [296, 338] width 69 height 21
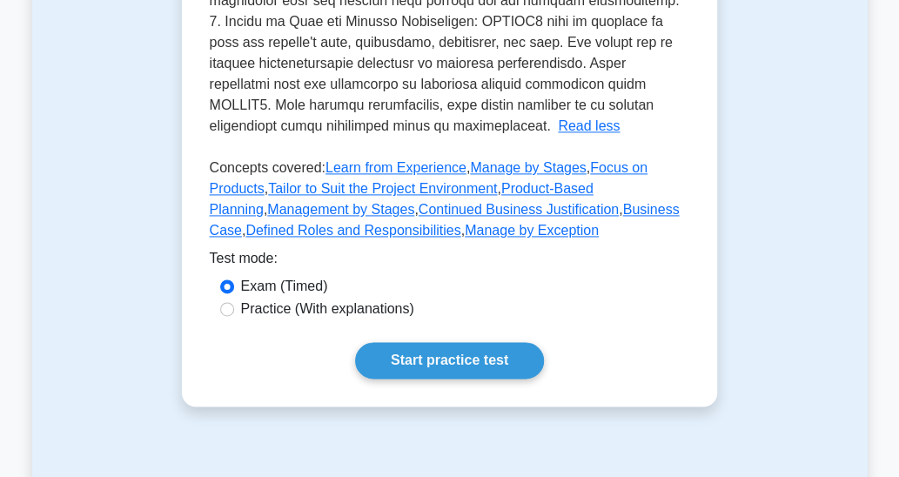
scroll to position [958, 0]
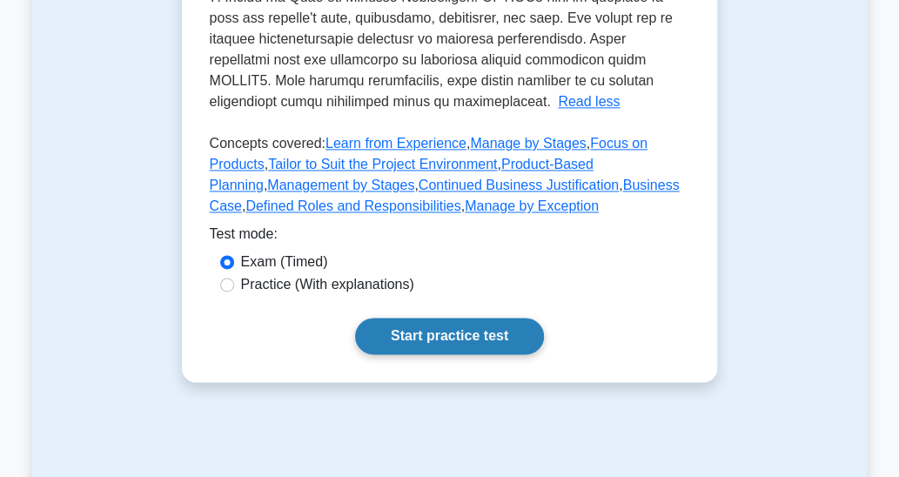
click at [436, 318] on link "Start practice test" at bounding box center [449, 336] width 189 height 37
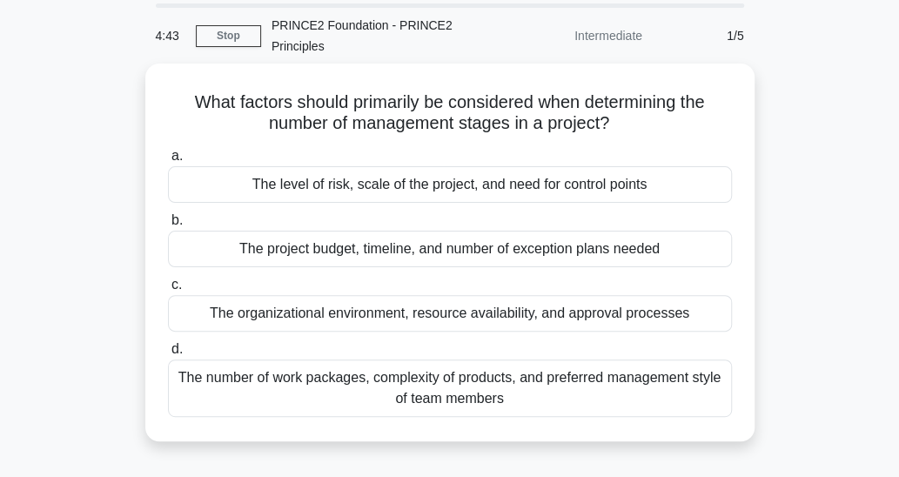
scroll to position [87, 0]
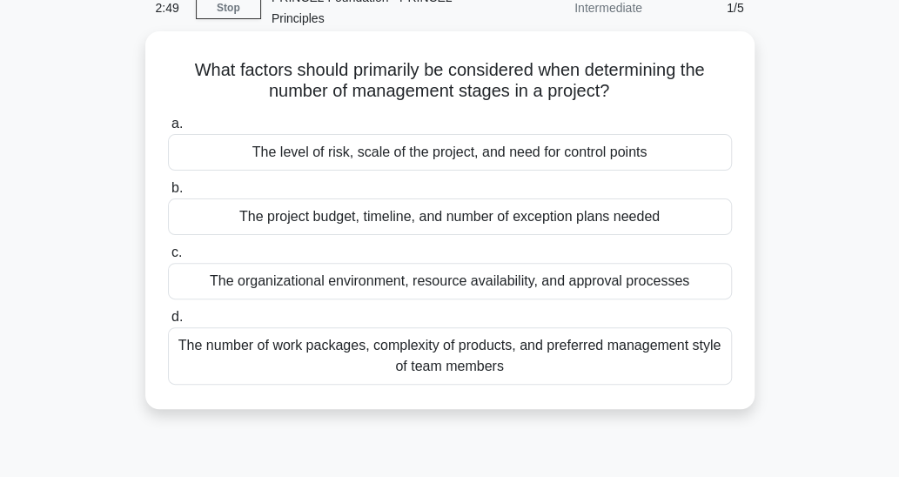
click at [698, 282] on div "The organizational environment, resource availability, and approval processes" at bounding box center [450, 281] width 564 height 37
click at [168, 259] on input "c. The organizational environment, resource availability, and approval processes" at bounding box center [168, 252] width 0 height 11
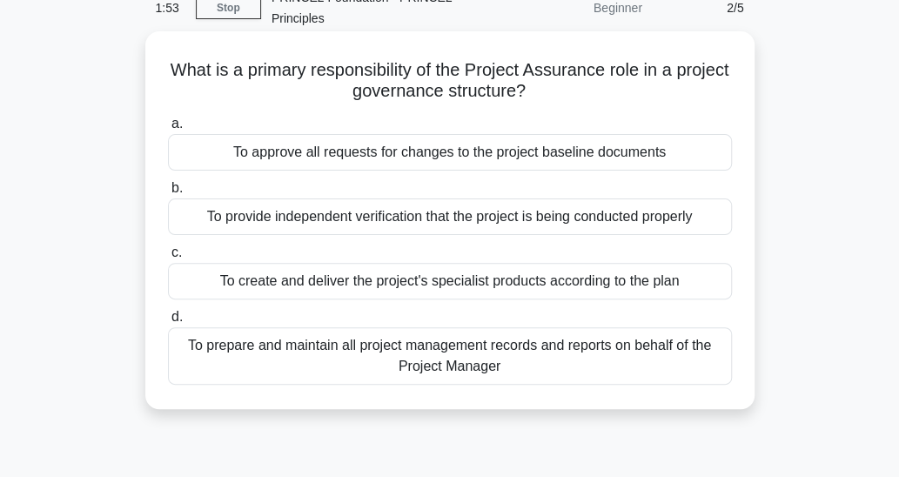
click at [642, 219] on div "To provide independent verification that the project is being conducted properly" at bounding box center [450, 216] width 564 height 37
click at [168, 194] on input "b. To provide independent verification that the project is being conducted prop…" at bounding box center [168, 188] width 0 height 11
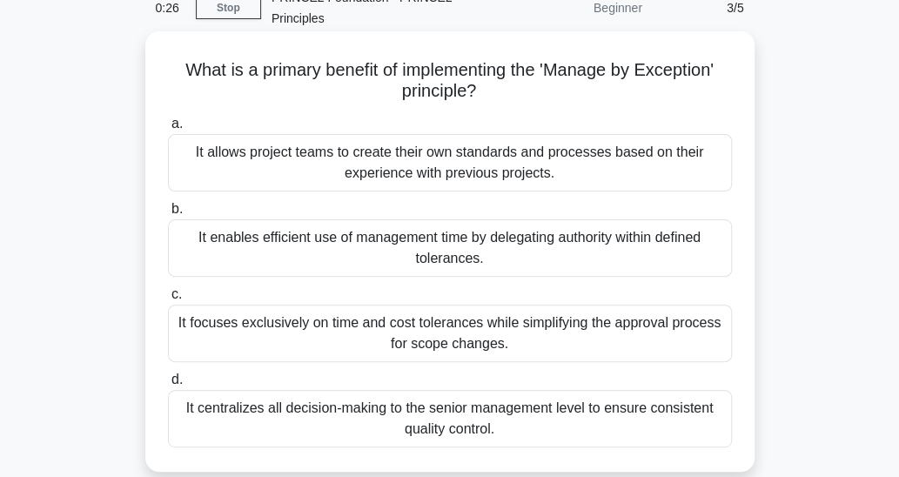
click at [641, 414] on div "It centralizes all decision-making to the senior management level to ensure con…" at bounding box center [450, 418] width 564 height 57
click at [168, 386] on input "d. It centralizes all decision-making to the senior management level to ensure …" at bounding box center [168, 379] width 0 height 11
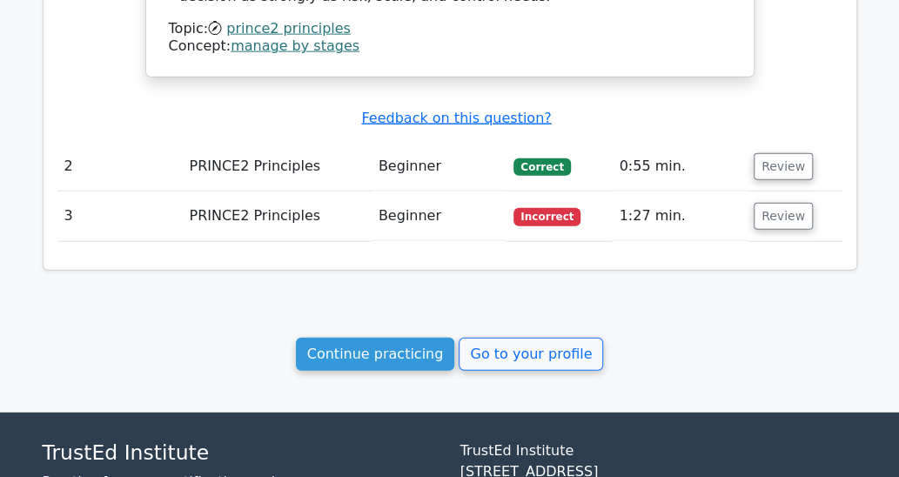
scroll to position [1654, 0]
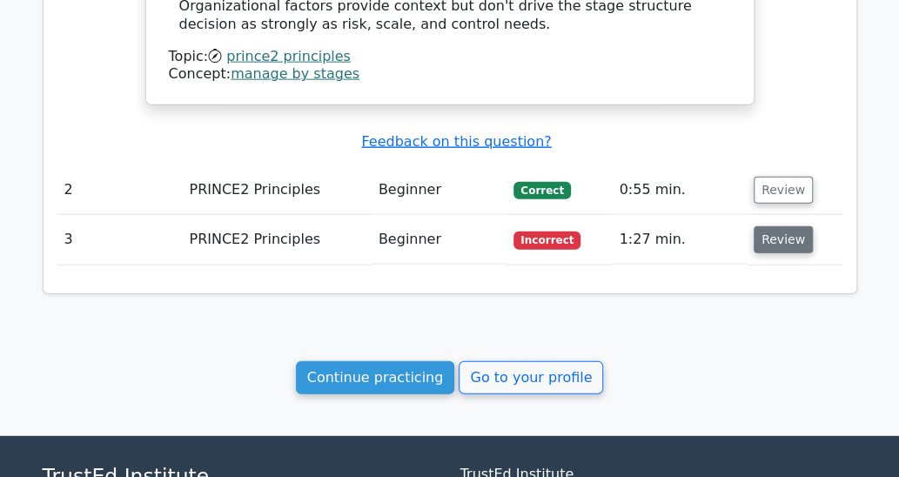
click at [770, 226] on button "Review" at bounding box center [783, 239] width 59 height 27
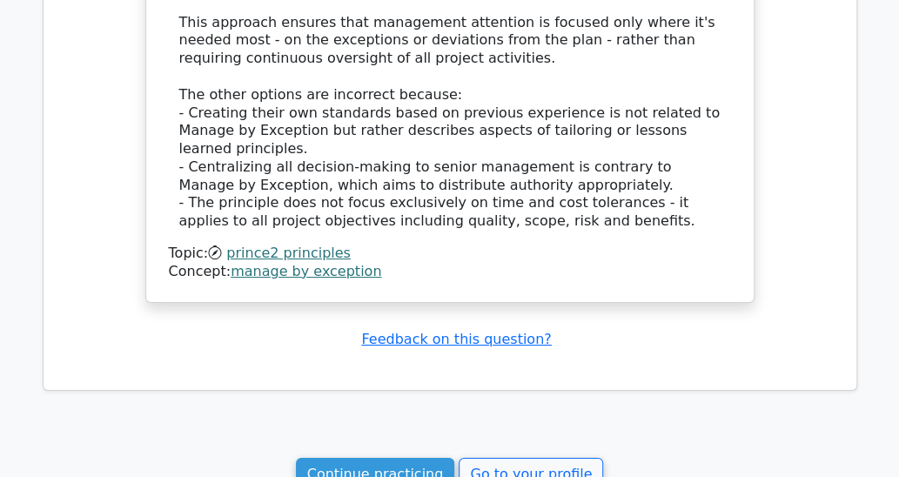
scroll to position [2605, 0]
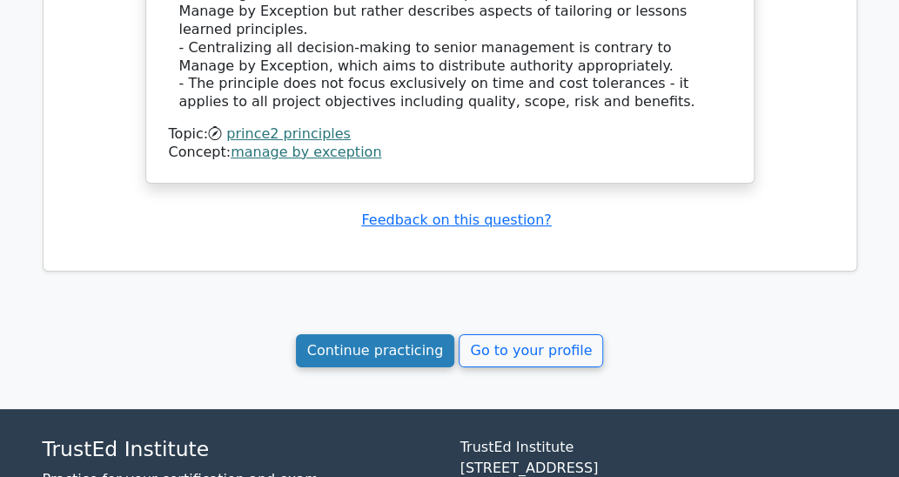
click at [385, 334] on link "Continue practicing" at bounding box center [375, 350] width 159 height 33
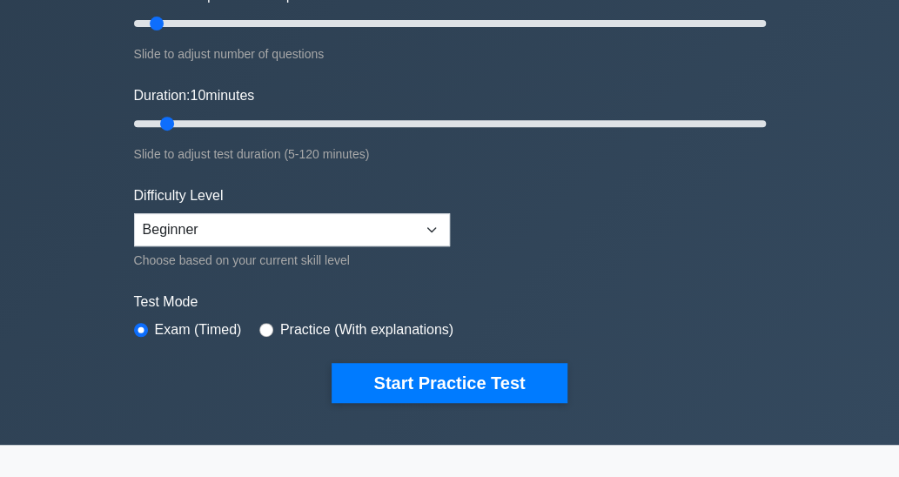
scroll to position [261, 0]
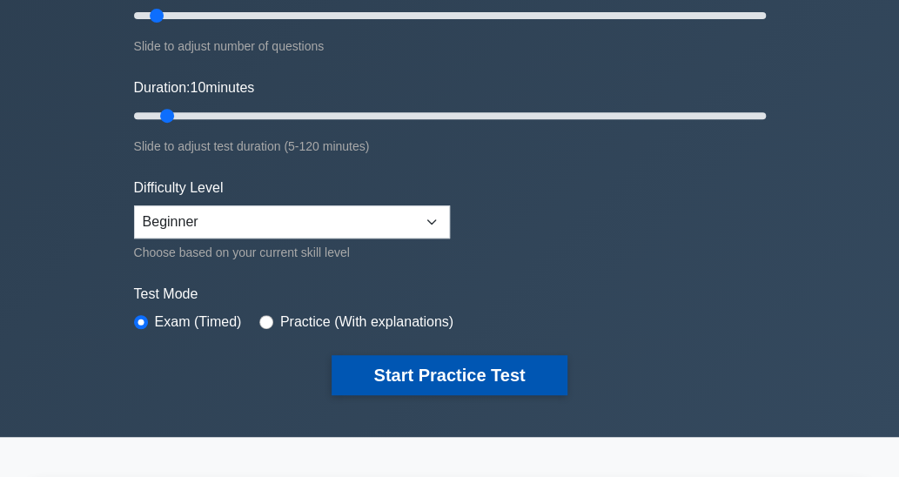
click at [536, 368] on button "Start Practice Test" at bounding box center [449, 375] width 235 height 40
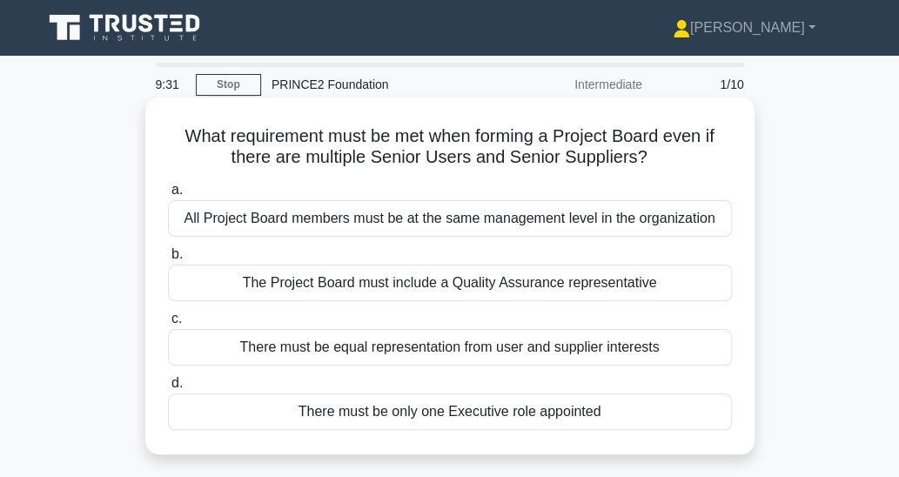
click at [608, 412] on div "There must be only one Executive role appointed" at bounding box center [450, 412] width 564 height 37
click at [168, 389] on input "d. There must be only one Executive role appointed" at bounding box center [168, 383] width 0 height 11
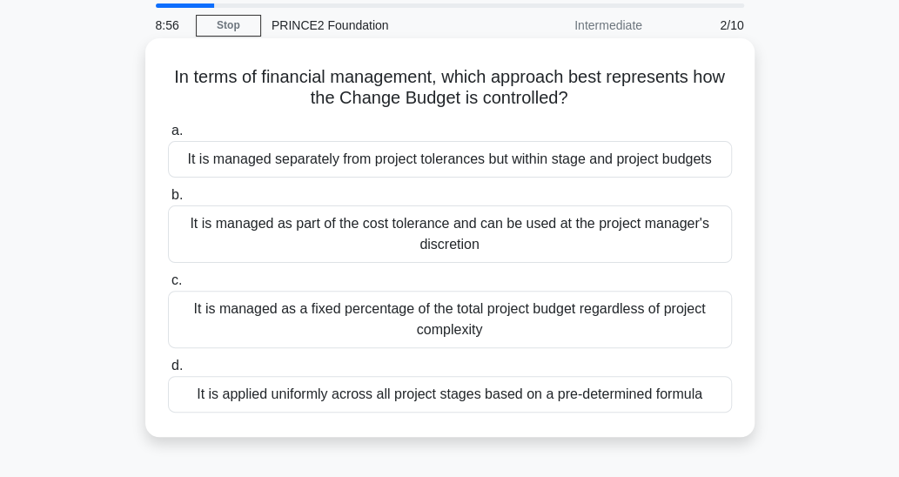
scroll to position [87, 0]
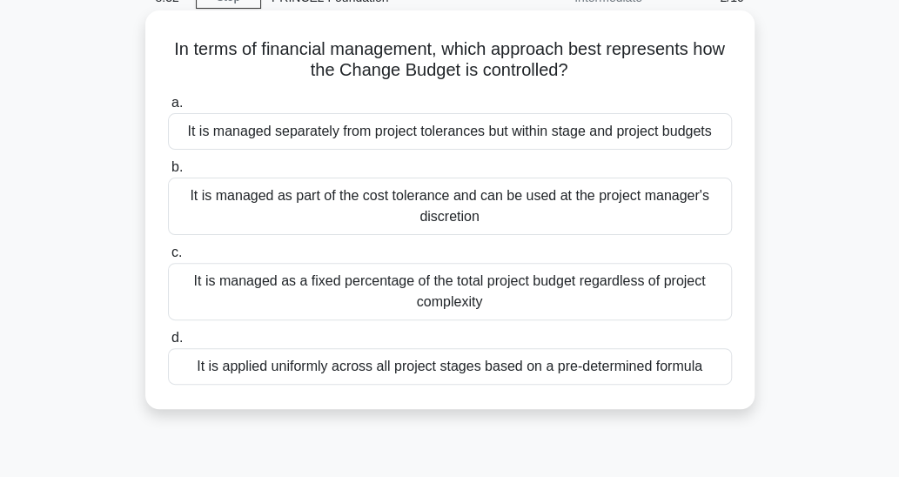
click at [669, 130] on div "It is managed separately from project tolerances but within stage and project b…" at bounding box center [450, 131] width 564 height 37
click at [168, 109] on input "a. It is managed separately from project tolerances but within stage and projec…" at bounding box center [168, 103] width 0 height 11
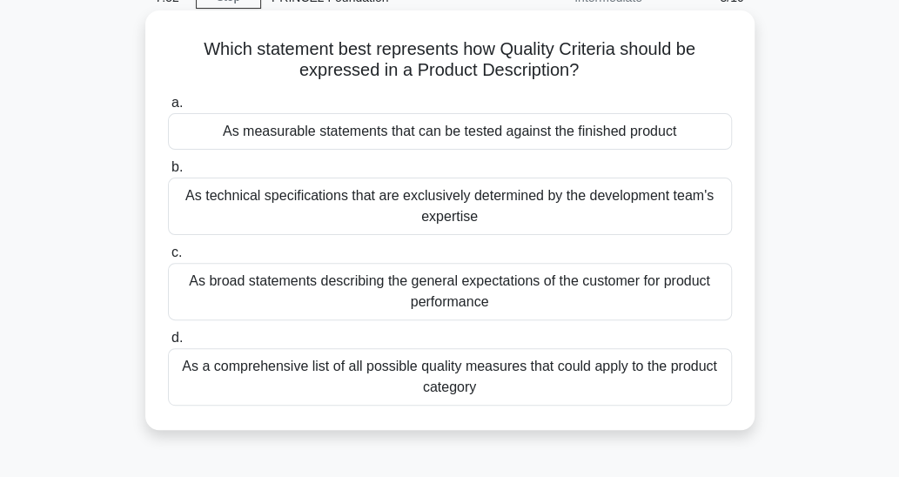
click at [661, 131] on div "As measurable statements that can be tested against the finished product" at bounding box center [450, 131] width 564 height 37
click at [168, 109] on input "a. As measurable statements that can be tested against the finished product" at bounding box center [168, 103] width 0 height 11
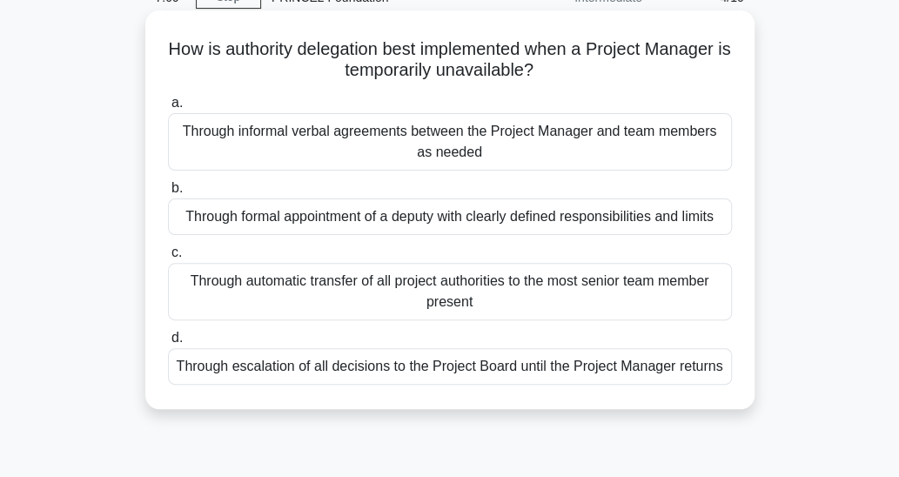
click at [602, 367] on div "Through escalation of all decisions to the Project Board until the Project Mana…" at bounding box center [450, 366] width 564 height 37
click at [168, 344] on input "d. Through escalation of all decisions to the Project Board until the Project M…" at bounding box center [168, 338] width 0 height 11
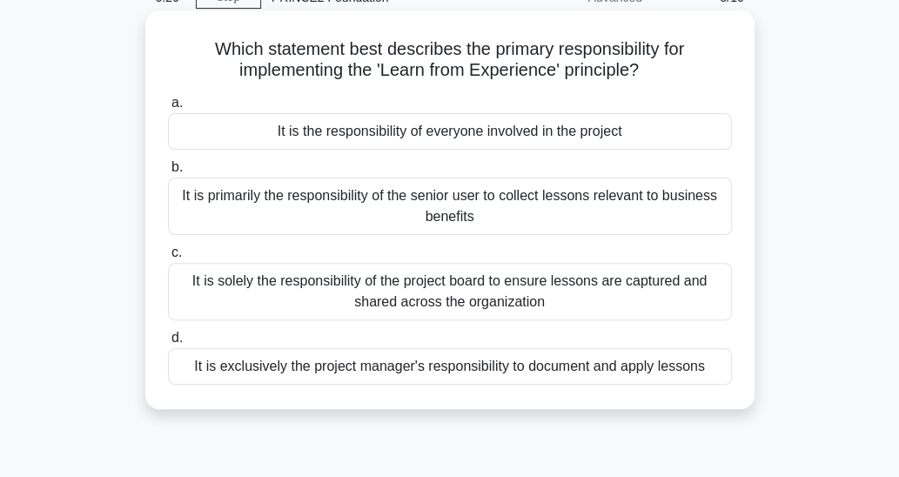
click at [659, 137] on div "It is the responsibility of everyone involved in the project" at bounding box center [450, 131] width 564 height 37
click at [168, 109] on input "a. It is the responsibility of everyone involved in the project" at bounding box center [168, 103] width 0 height 11
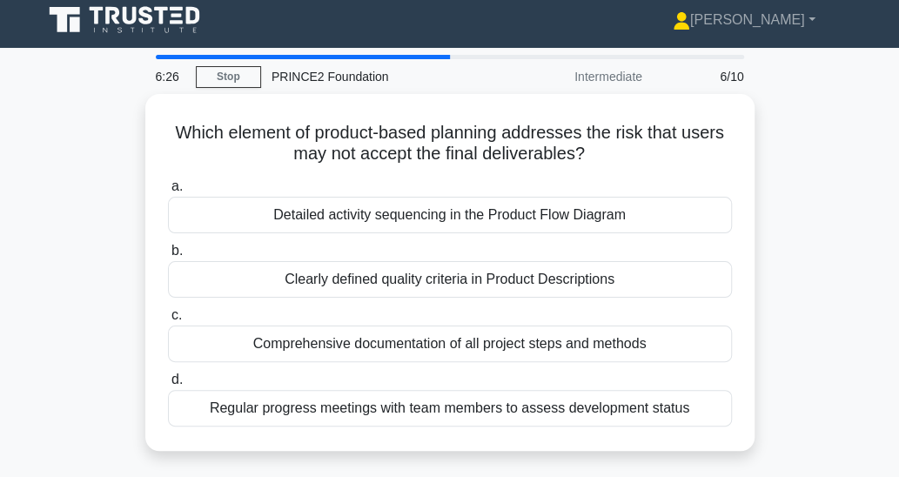
scroll to position [0, 0]
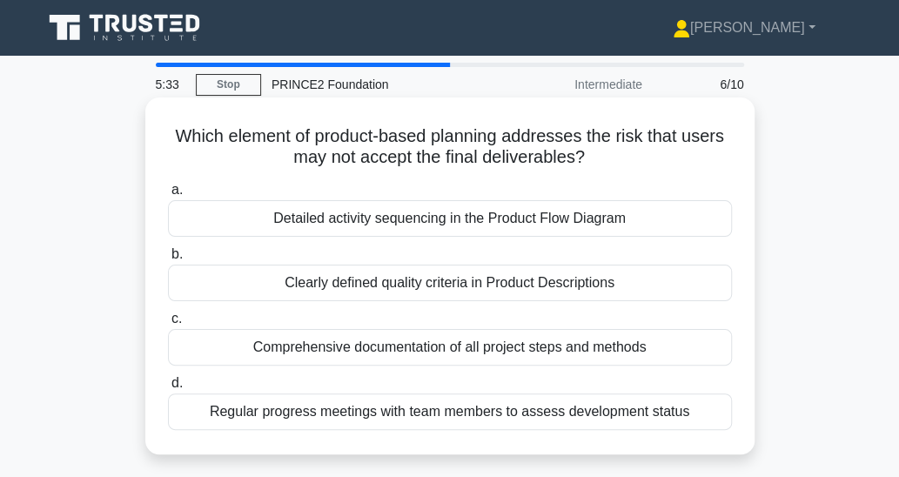
click at [576, 284] on div "Clearly defined quality criteria in Product Descriptions" at bounding box center [450, 283] width 564 height 37
click at [168, 260] on input "b. Clearly defined quality criteria in Product Descriptions" at bounding box center [168, 254] width 0 height 11
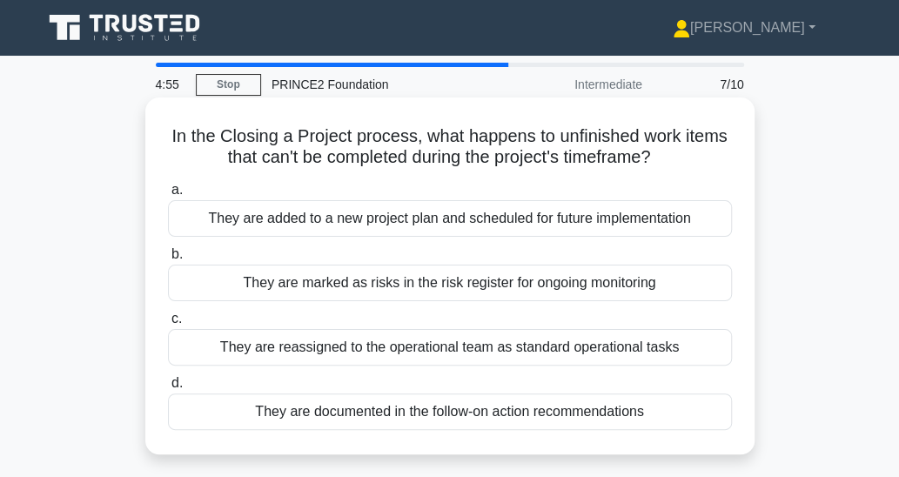
click at [677, 290] on div "They are marked as risks in the risk register for ongoing monitoring" at bounding box center [450, 283] width 564 height 37
click at [168, 260] on input "b. They are marked as risks in the risk register for ongoing monitoring" at bounding box center [168, 254] width 0 height 11
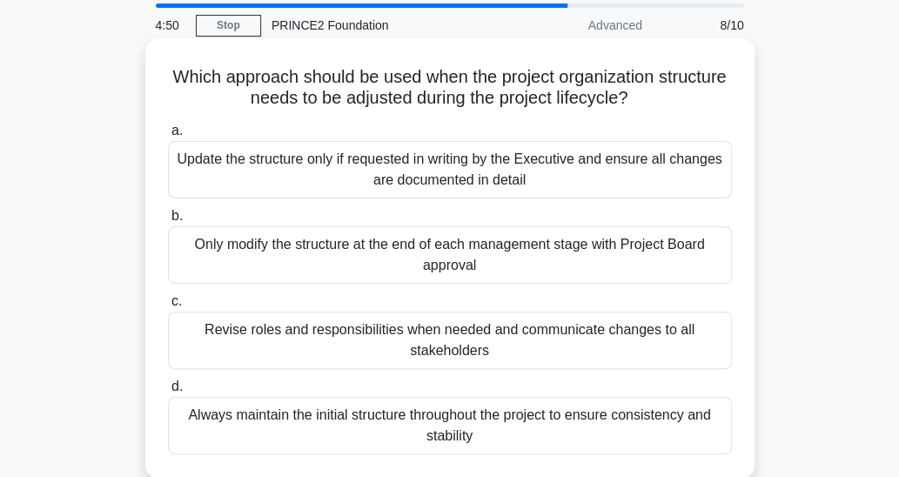
scroll to position [87, 0]
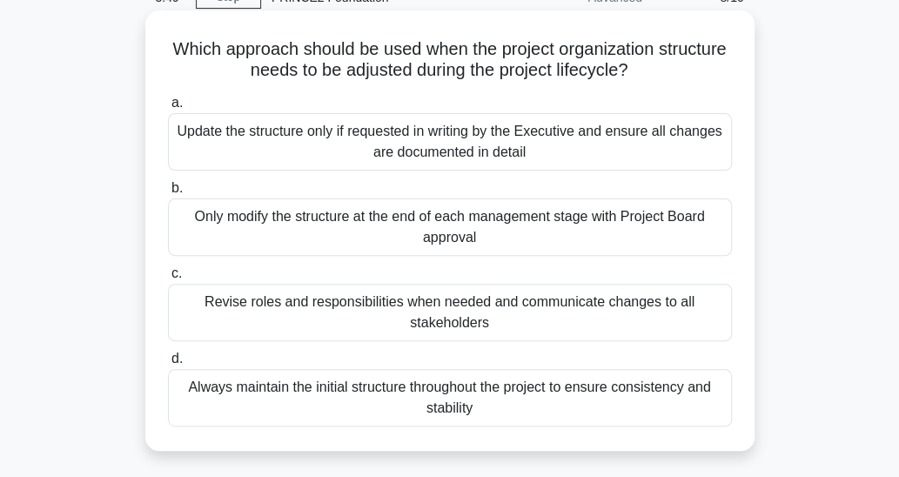
click at [543, 314] on div "Revise roles and responsibilities when needed and communicate changes to all st…" at bounding box center [450, 312] width 564 height 57
click at [168, 279] on input "c. Revise roles and responsibilities when needed and communicate changes to all…" at bounding box center [168, 273] width 0 height 11
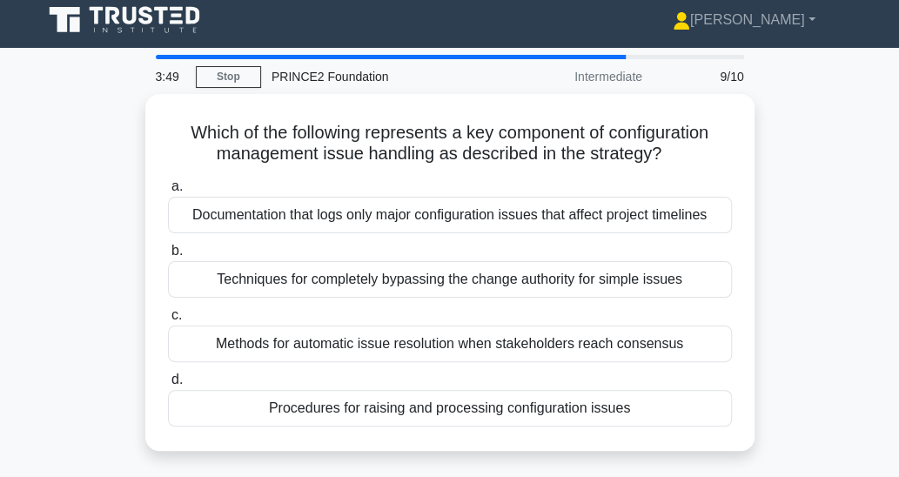
scroll to position [0, 0]
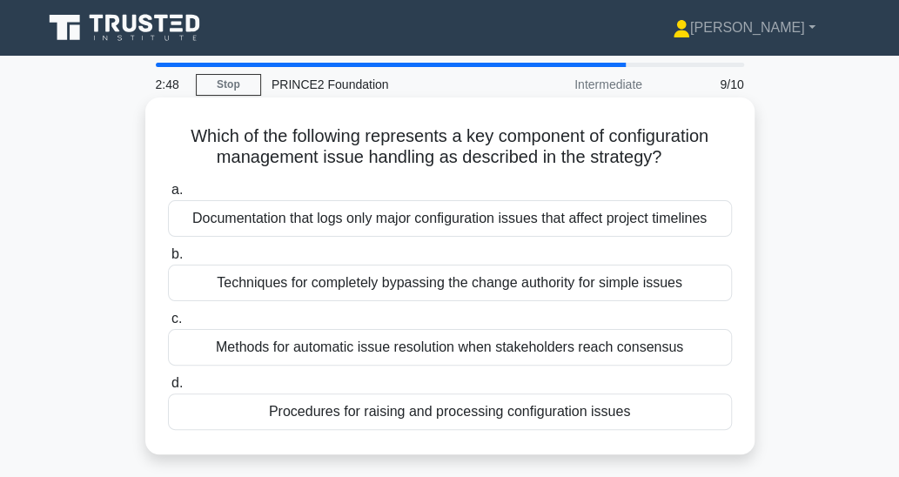
click at [650, 414] on div "Procedures for raising and processing configuration issues" at bounding box center [450, 412] width 564 height 37
click at [168, 389] on input "d. Procedures for raising and processing configuration issues" at bounding box center [168, 383] width 0 height 11
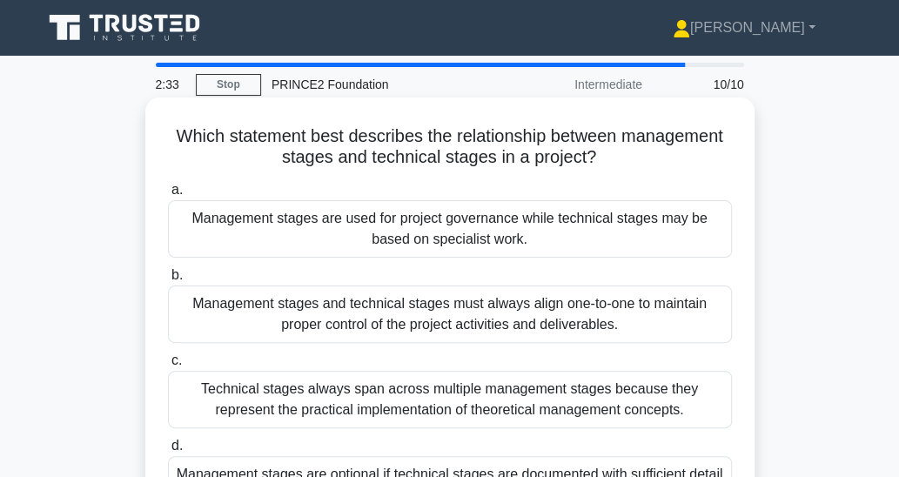
scroll to position [87, 0]
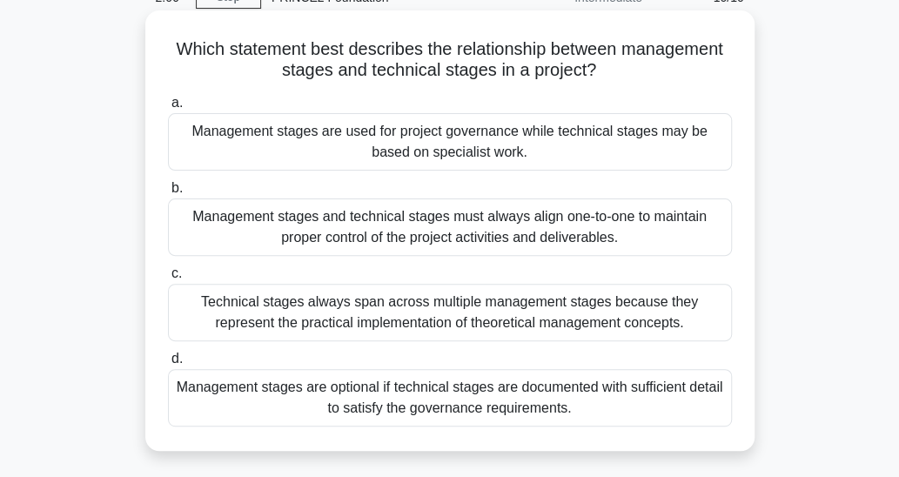
click at [597, 152] on div "Management stages are used for project governance while technical stages may be…" at bounding box center [450, 141] width 564 height 57
click at [168, 109] on input "a. Management stages are used for project governance while technical stages may…" at bounding box center [168, 103] width 0 height 11
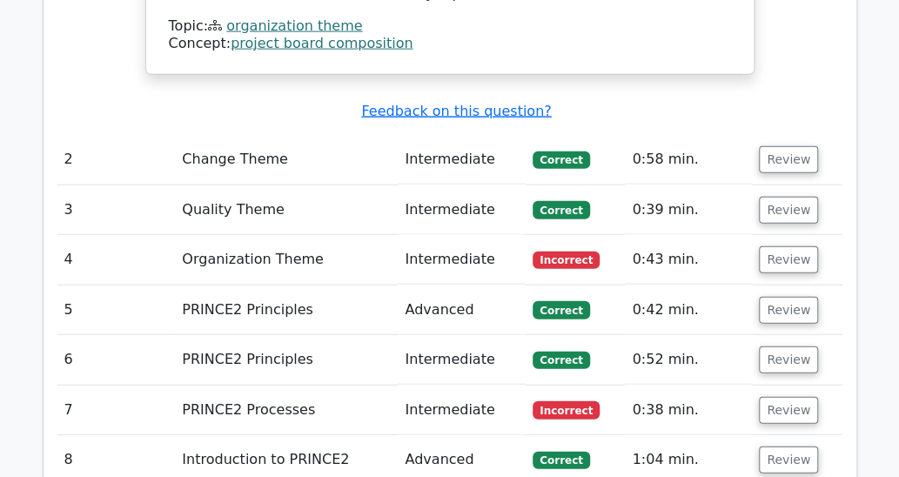
scroll to position [1654, 0]
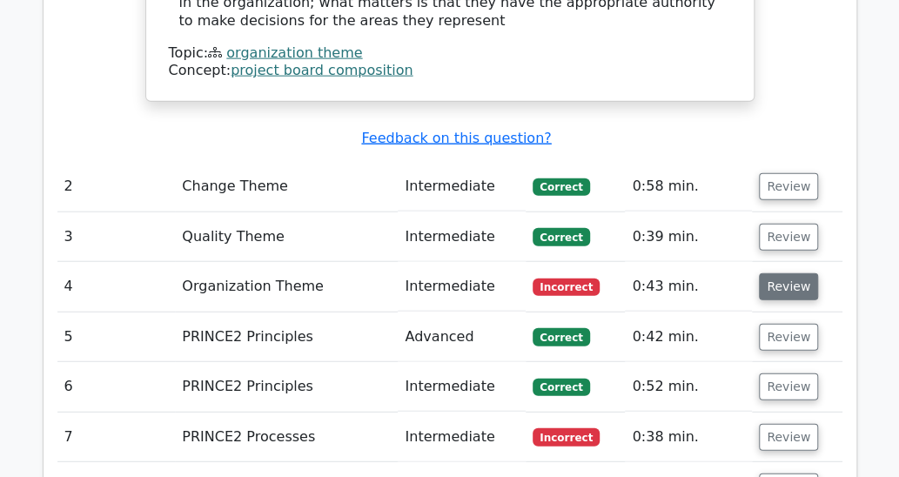
click at [778, 273] on button "Review" at bounding box center [788, 286] width 59 height 27
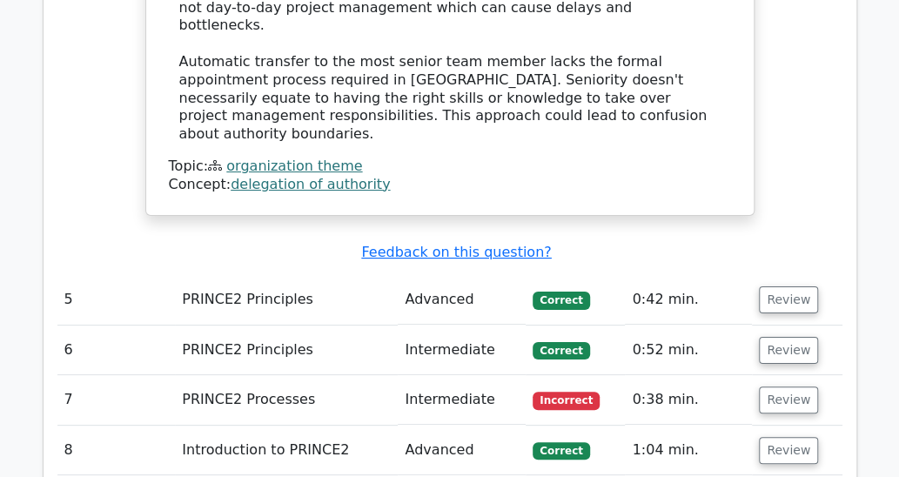
scroll to position [2612, 0]
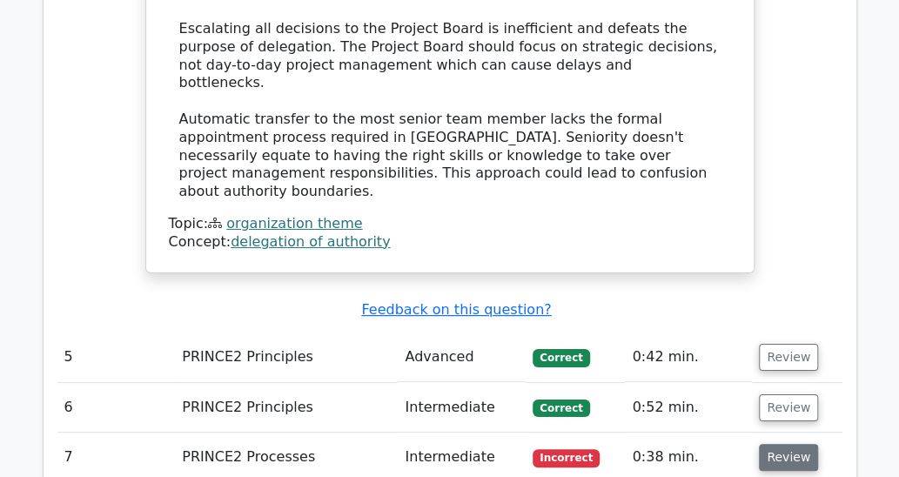
click at [774, 444] on button "Review" at bounding box center [788, 457] width 59 height 27
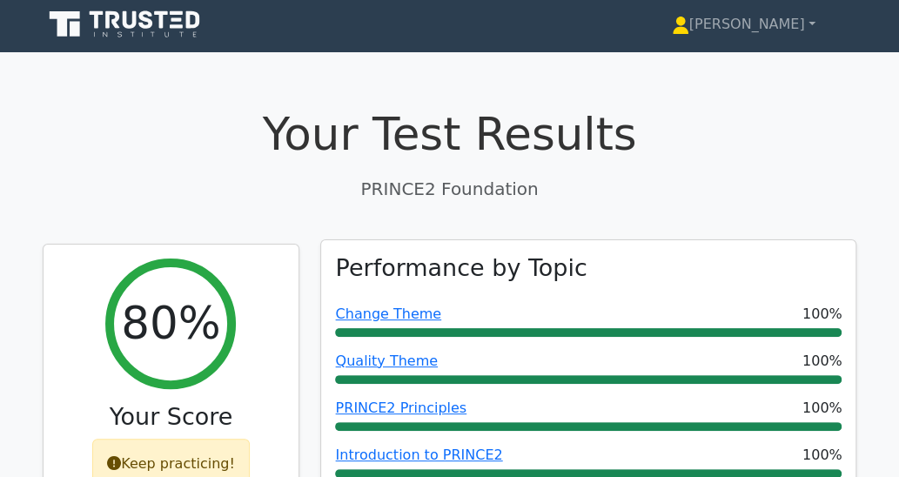
scroll to position [0, 0]
